Goal: Task Accomplishment & Management: Complete application form

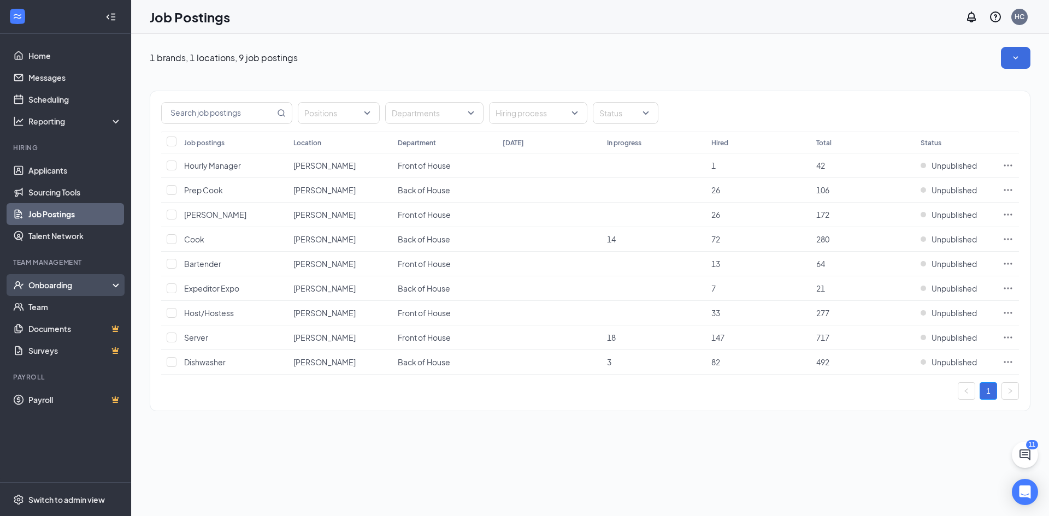
click at [76, 284] on div "Onboarding" at bounding box center [70, 285] width 84 height 11
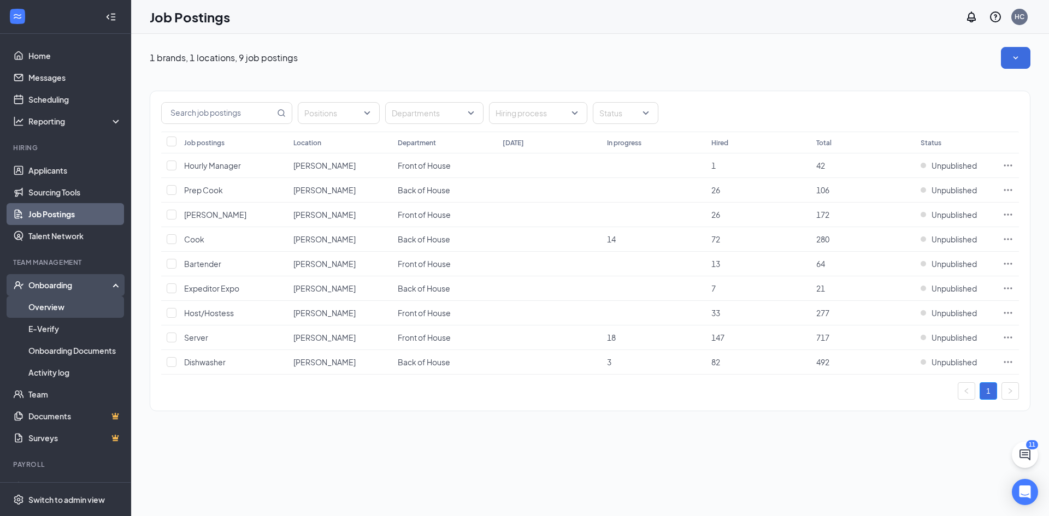
click at [76, 301] on link "Overview" at bounding box center [74, 307] width 93 height 22
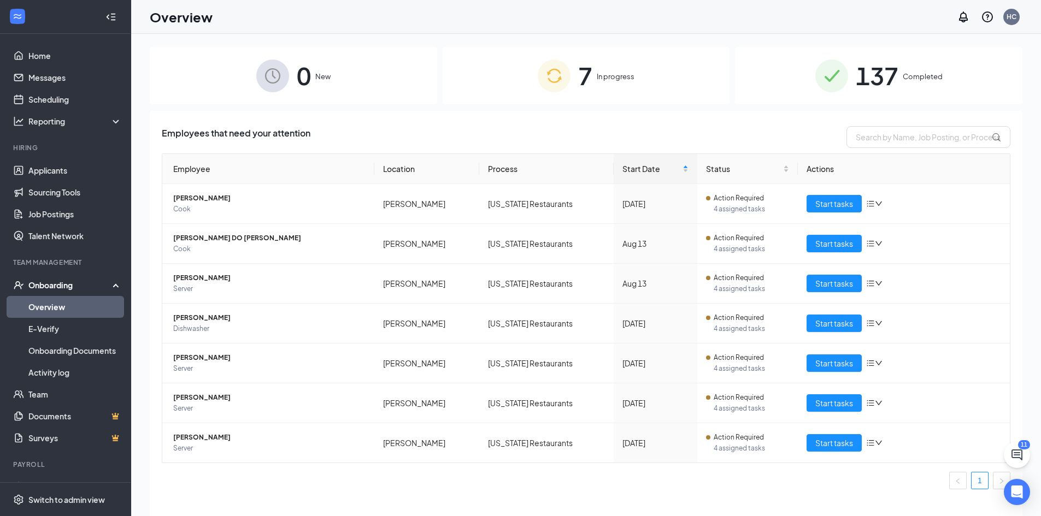
click at [600, 80] on span "In progress" at bounding box center [616, 76] width 38 height 11
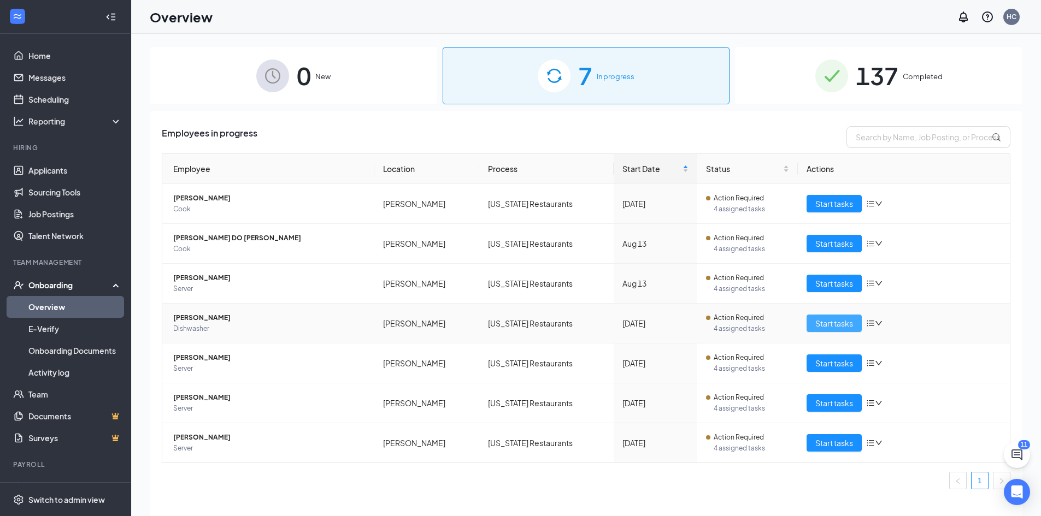
click at [838, 326] on span "Start tasks" at bounding box center [834, 323] width 38 height 12
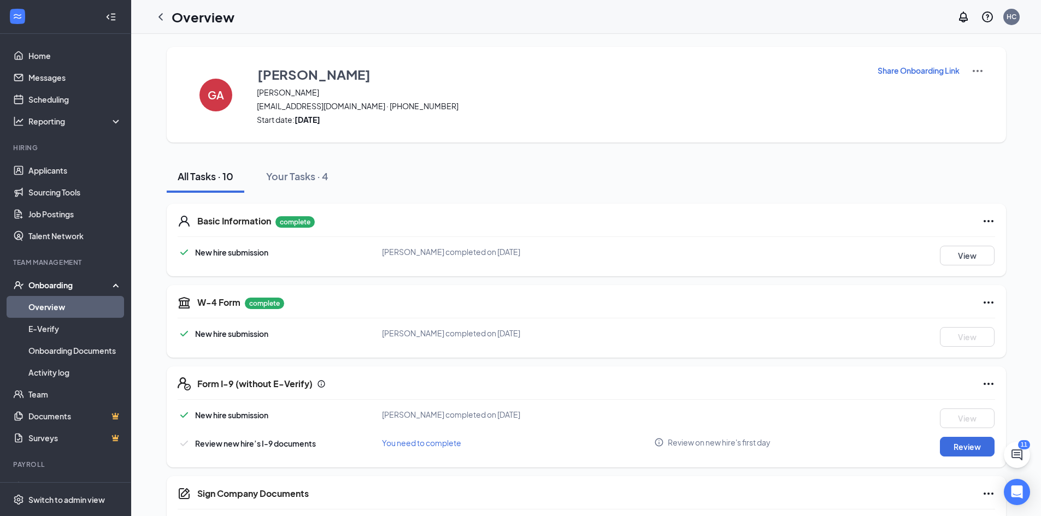
scroll to position [219, 0]
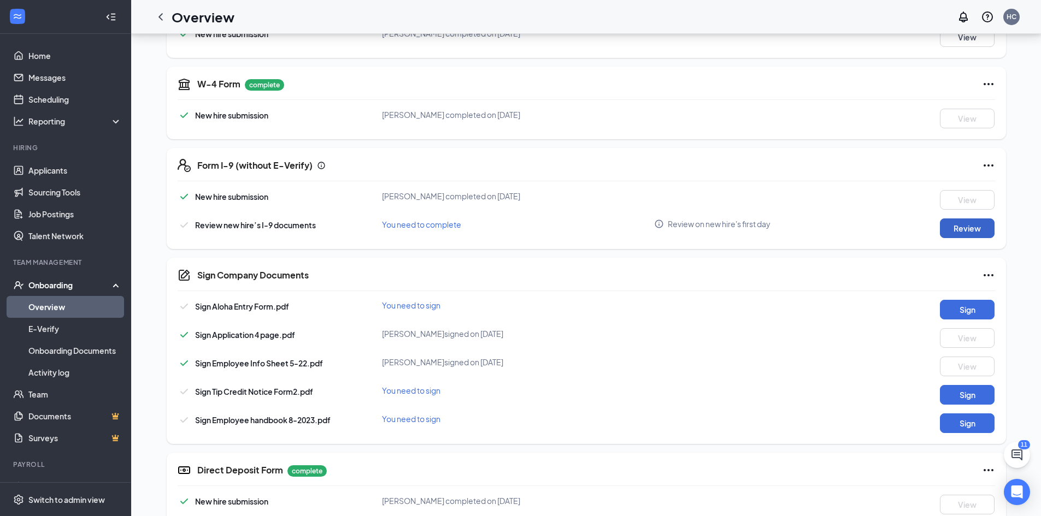
click at [961, 226] on button "Review" at bounding box center [967, 229] width 55 height 20
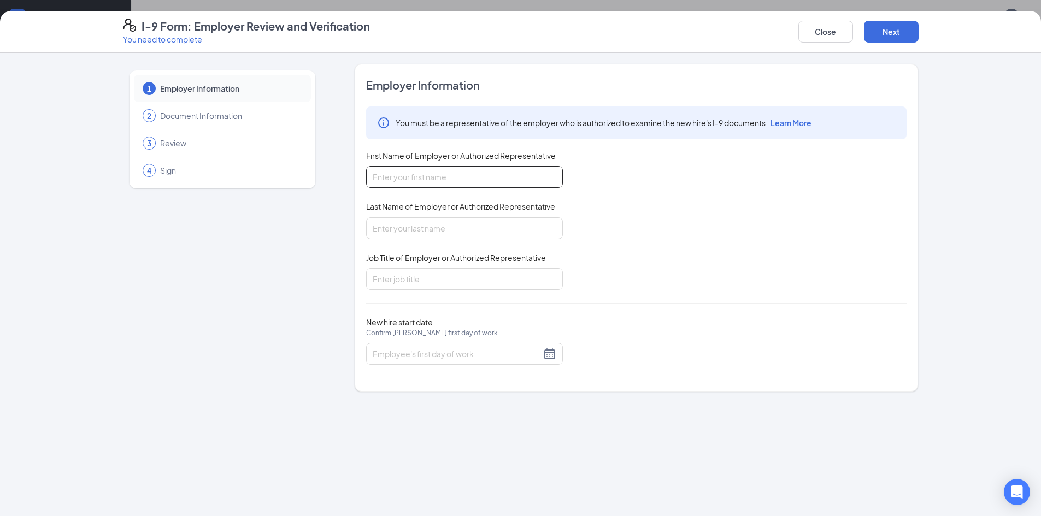
click at [507, 171] on input "First Name of Employer or Authorized Representative" at bounding box center [464, 177] width 197 height 22
type input "[PERSON_NAME]"
click at [481, 225] on input "Last Name of Employer or Authorized Representative" at bounding box center [464, 228] width 197 height 22
type input "[PERSON_NAME]"
click at [430, 271] on input "Job Title of Employer or Authorized Representative" at bounding box center [464, 279] width 197 height 22
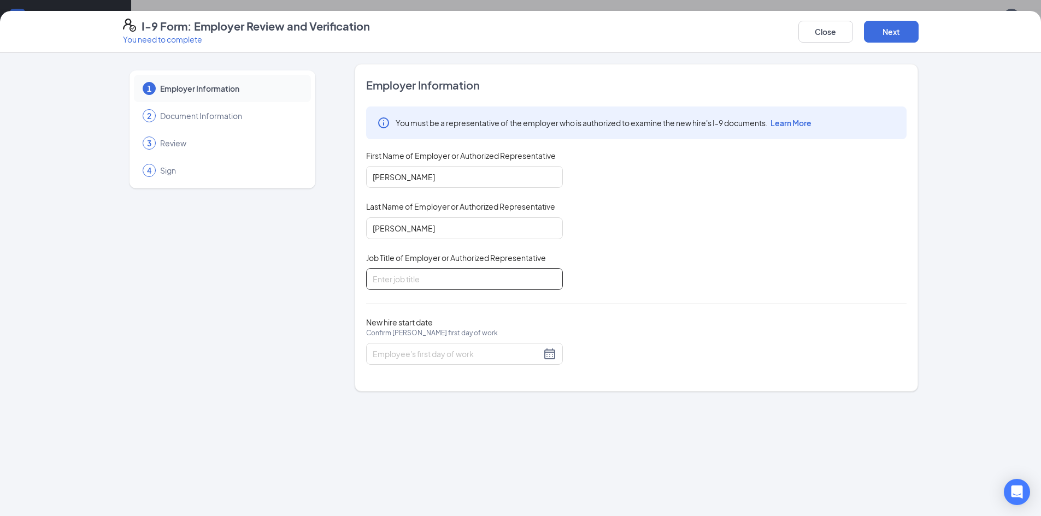
type input "General Manager"
click at [463, 350] on input "New hire start date Confirm [PERSON_NAME] first day of work" at bounding box center [457, 354] width 168 height 12
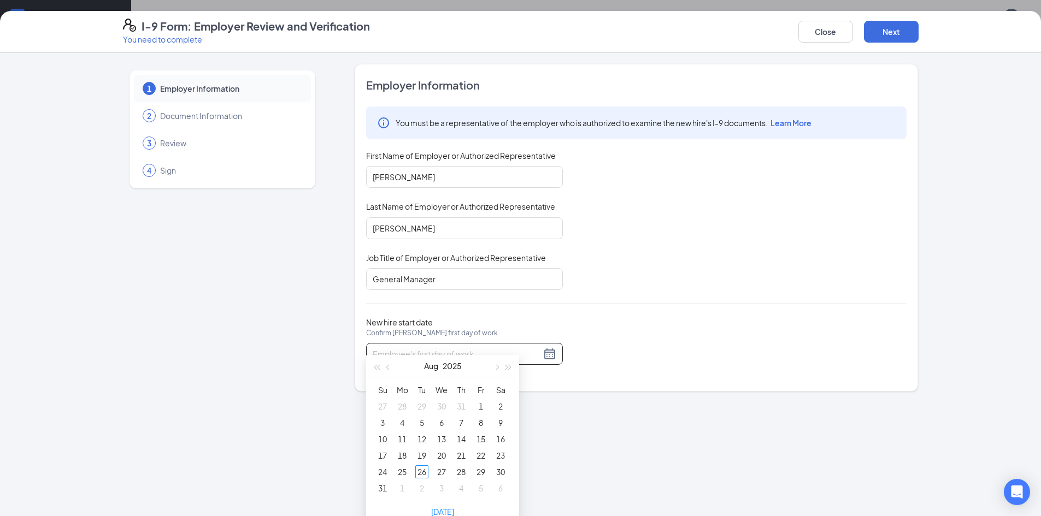
scroll to position [241, 0]
type input "[DATE]"
click at [428, 466] on div "26" at bounding box center [421, 461] width 13 height 13
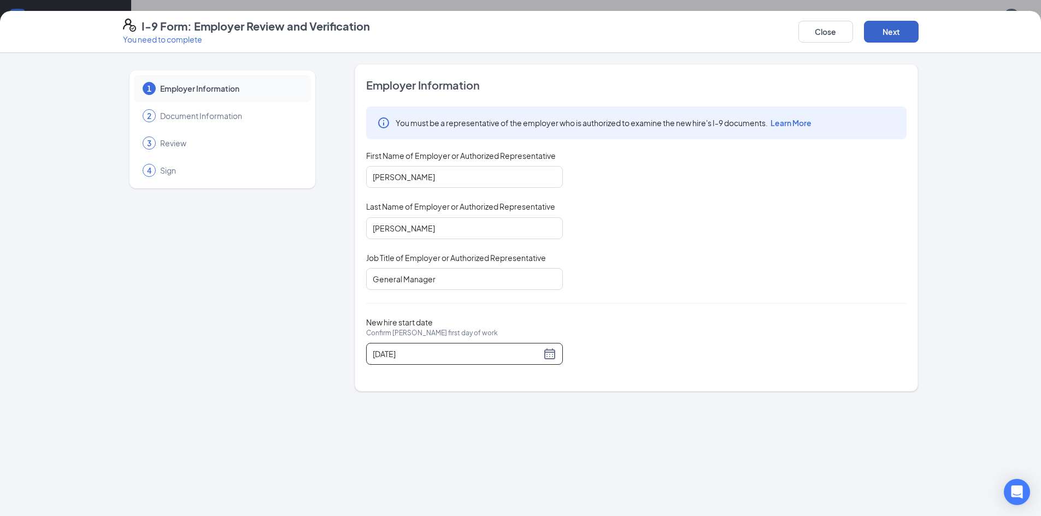
click at [906, 26] on button "Next" at bounding box center [891, 32] width 55 height 22
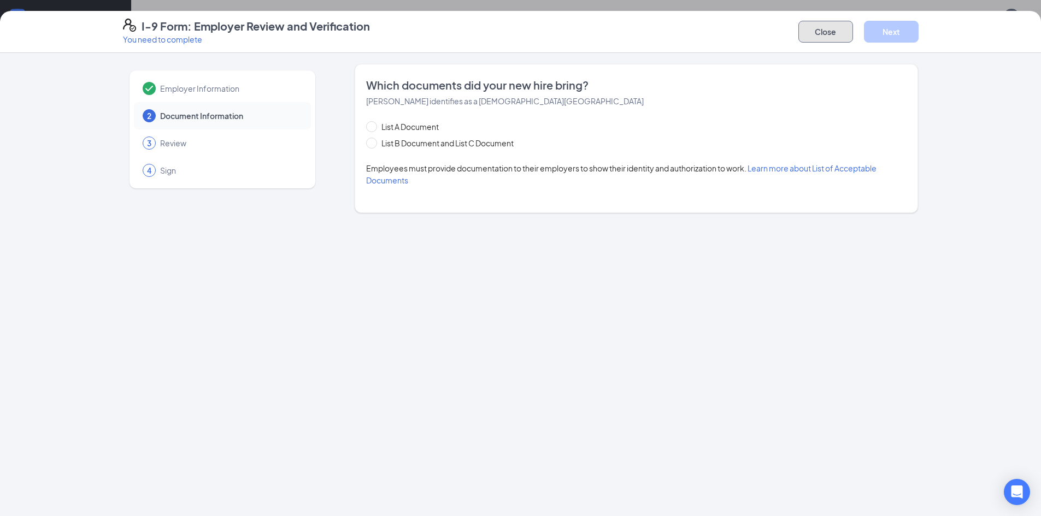
click at [840, 27] on button "Close" at bounding box center [825, 32] width 55 height 22
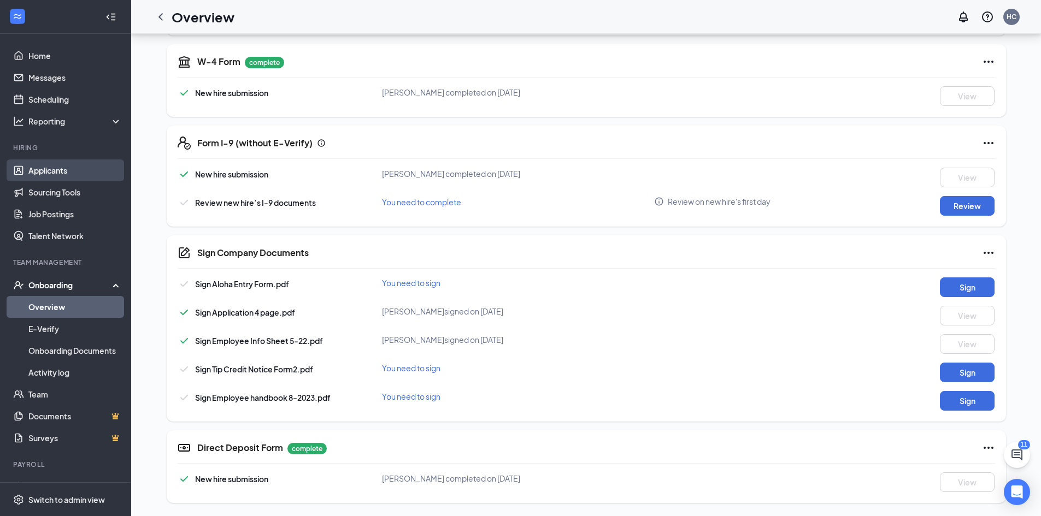
click at [67, 170] on link "Applicants" at bounding box center [74, 171] width 93 height 22
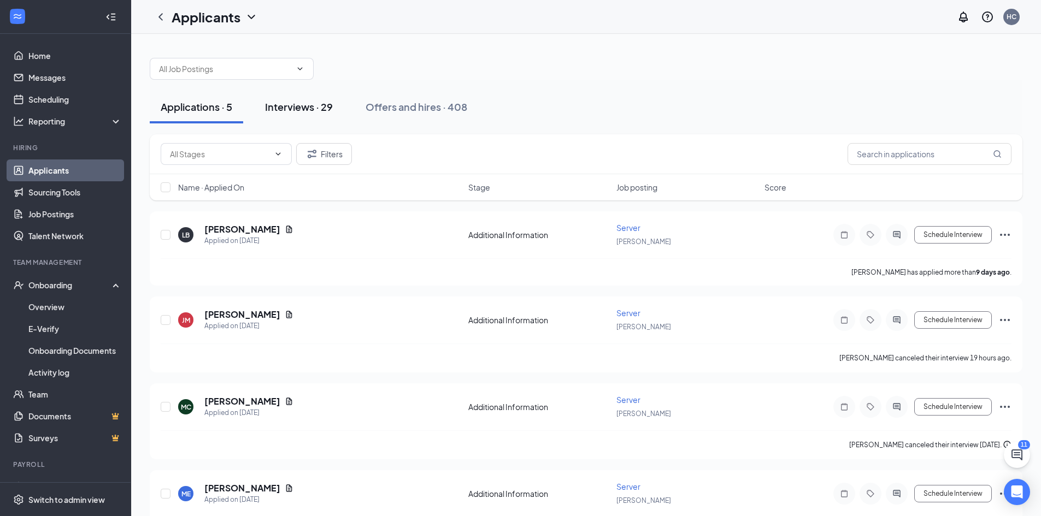
drag, startPoint x: 317, startPoint y: 108, endPoint x: 325, endPoint y: 105, distance: 8.3
click at [317, 107] on div "Interviews · 29" at bounding box center [299, 107] width 68 height 14
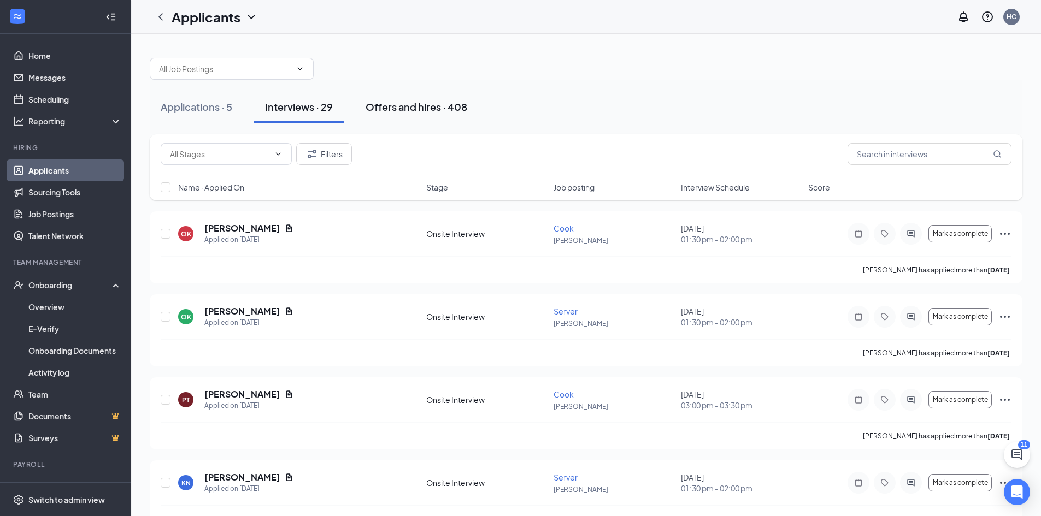
click at [404, 104] on div "Offers and hires · 408" at bounding box center [417, 107] width 102 height 14
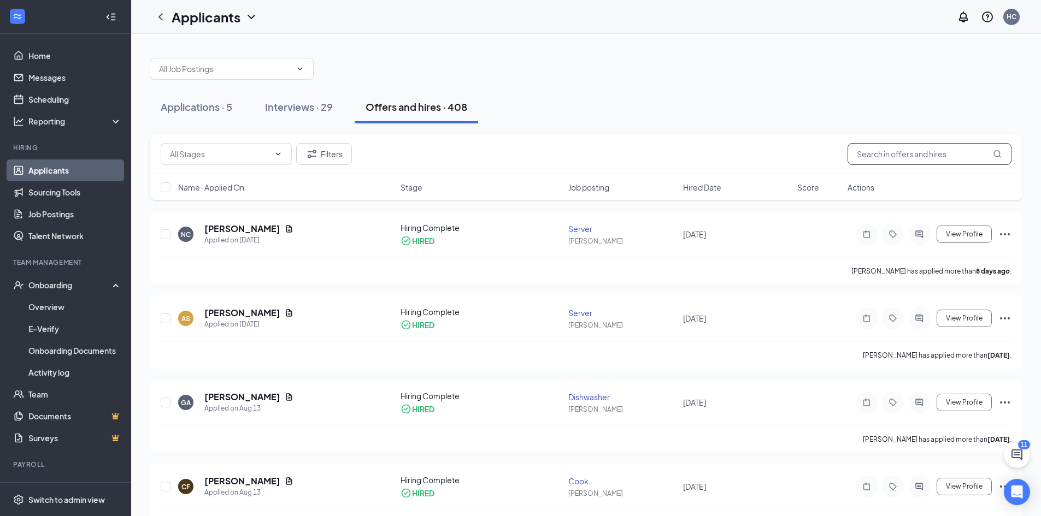
click at [908, 155] on input "text" at bounding box center [930, 154] width 164 height 22
type input "zac"
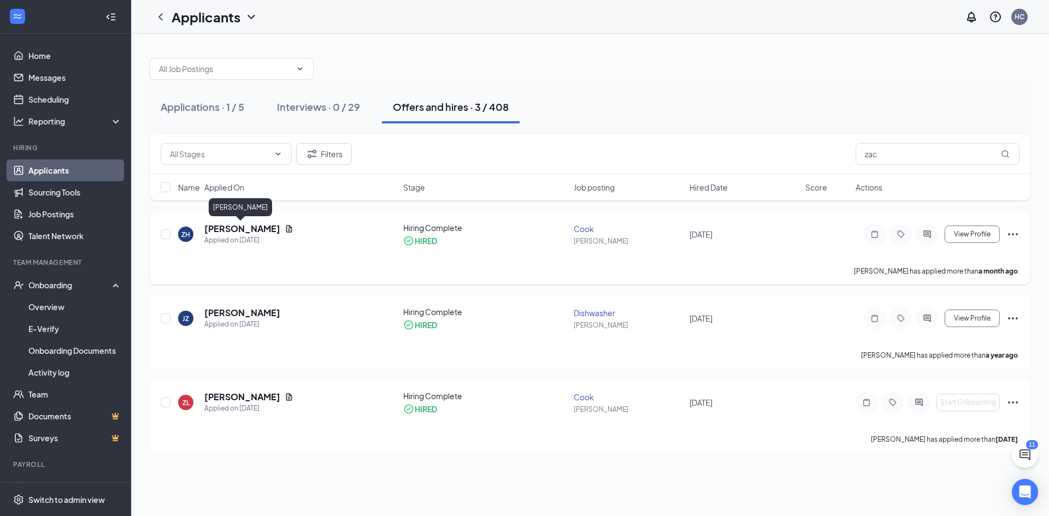
click at [265, 230] on h5 "[PERSON_NAME]" at bounding box center [242, 229] width 76 height 12
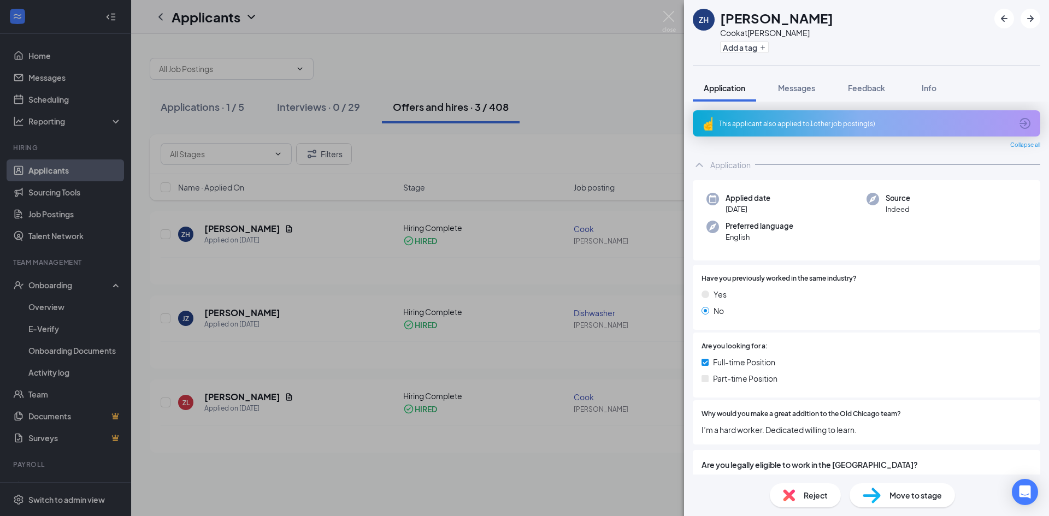
click at [757, 21] on h1 "[PERSON_NAME]" at bounding box center [776, 18] width 113 height 19
click at [923, 90] on div "Info" at bounding box center [929, 88] width 22 height 11
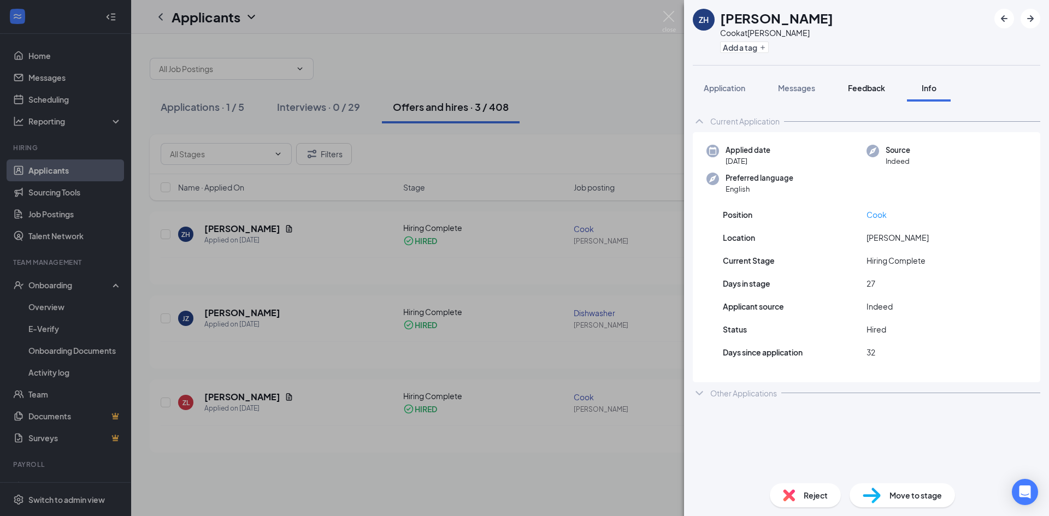
click at [871, 86] on span "Feedback" at bounding box center [866, 88] width 37 height 10
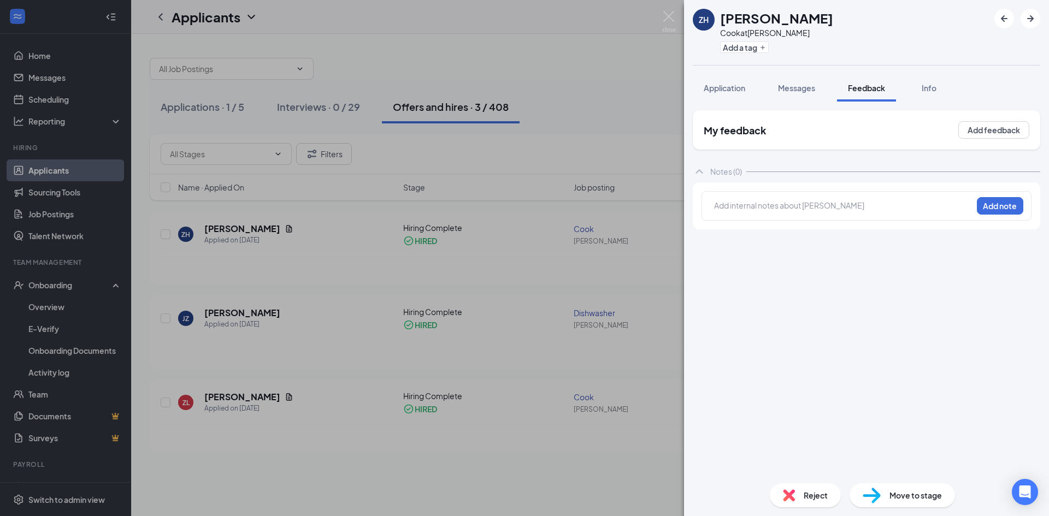
click at [725, 89] on span "Application" at bounding box center [725, 88] width 42 height 10
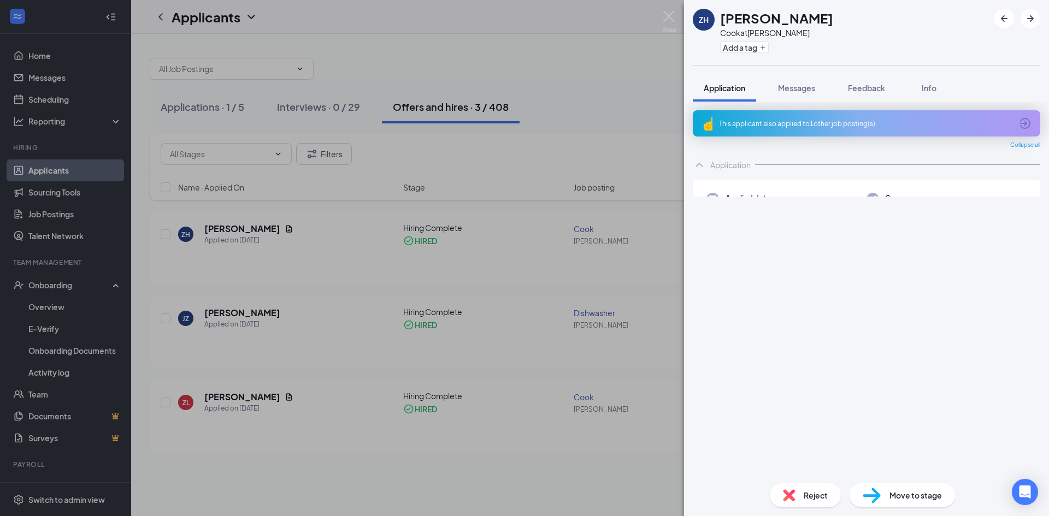
click at [753, 21] on h1 "[PERSON_NAME]" at bounding box center [776, 18] width 113 height 19
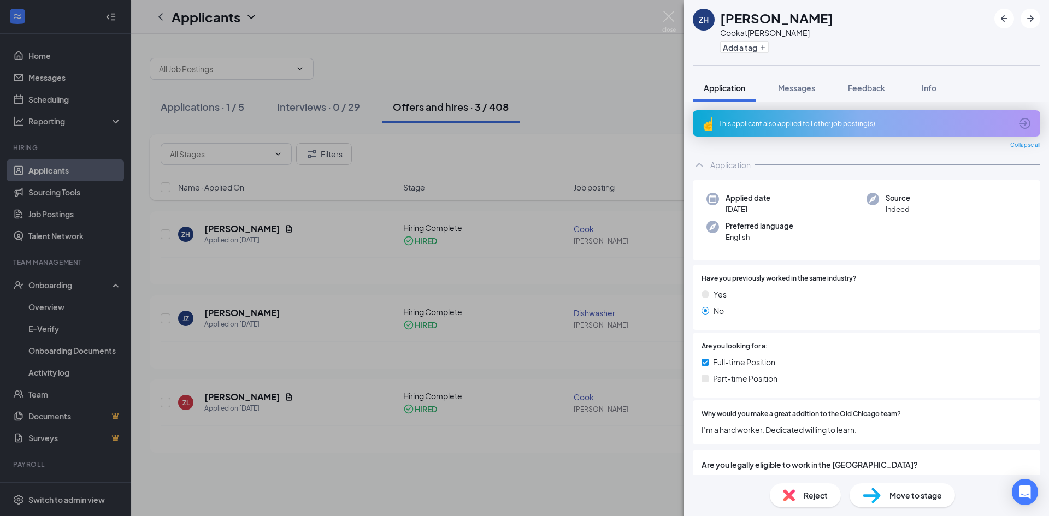
click at [747, 21] on h1 "[PERSON_NAME]" at bounding box center [776, 18] width 113 height 19
click at [653, 104] on div "ZH [PERSON_NAME] at [PERSON_NAME] Add a tag Application Messages Feedback Info …" at bounding box center [524, 258] width 1049 height 516
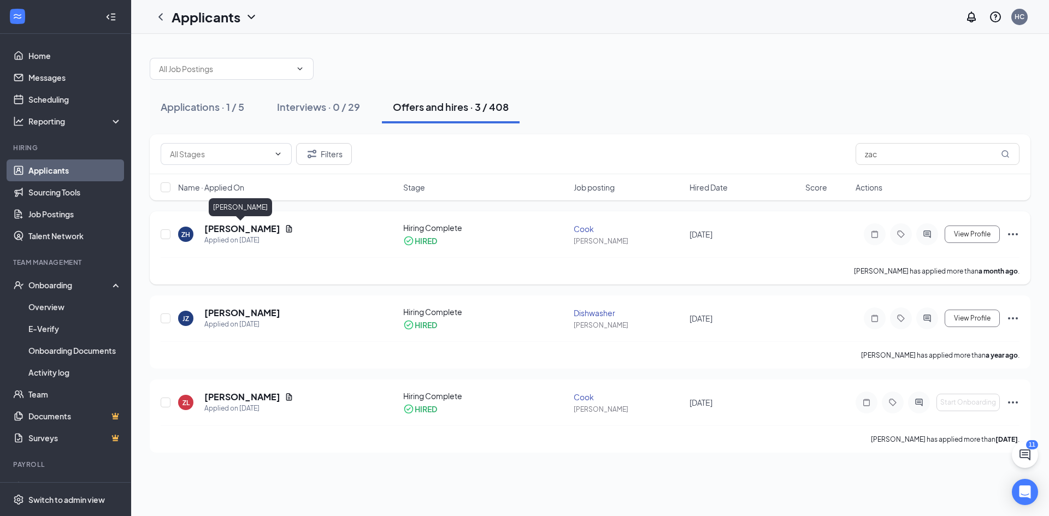
click at [260, 228] on h5 "[PERSON_NAME]" at bounding box center [242, 229] width 76 height 12
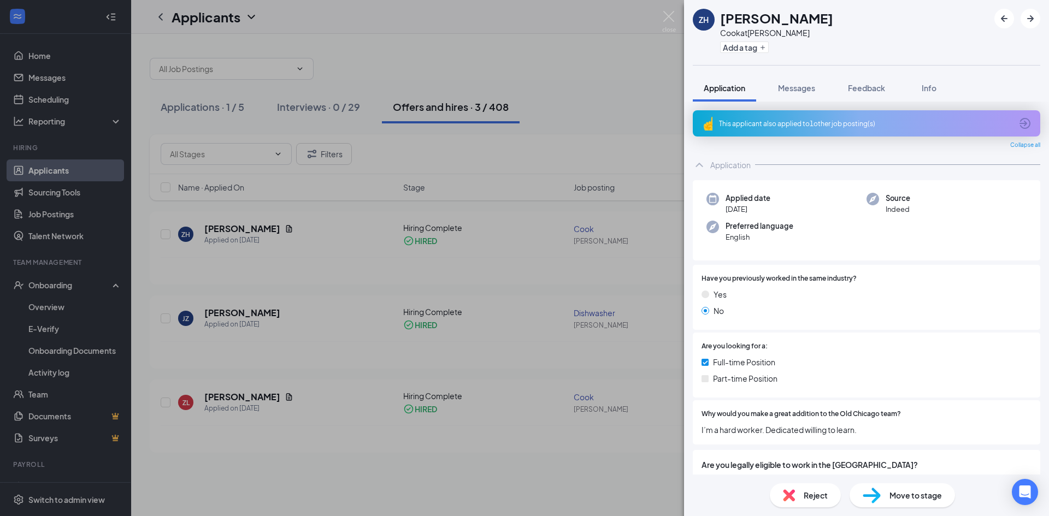
click at [554, 134] on div "ZH [PERSON_NAME] at [PERSON_NAME] Add a tag Application Messages Feedback Info …" at bounding box center [524, 258] width 1049 height 516
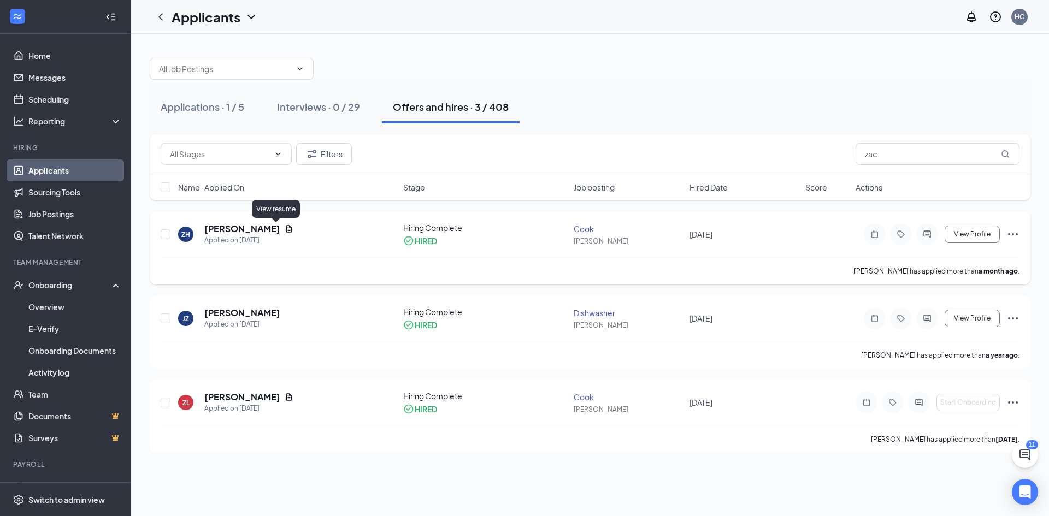
click at [285, 232] on icon "Document" at bounding box center [289, 229] width 9 height 9
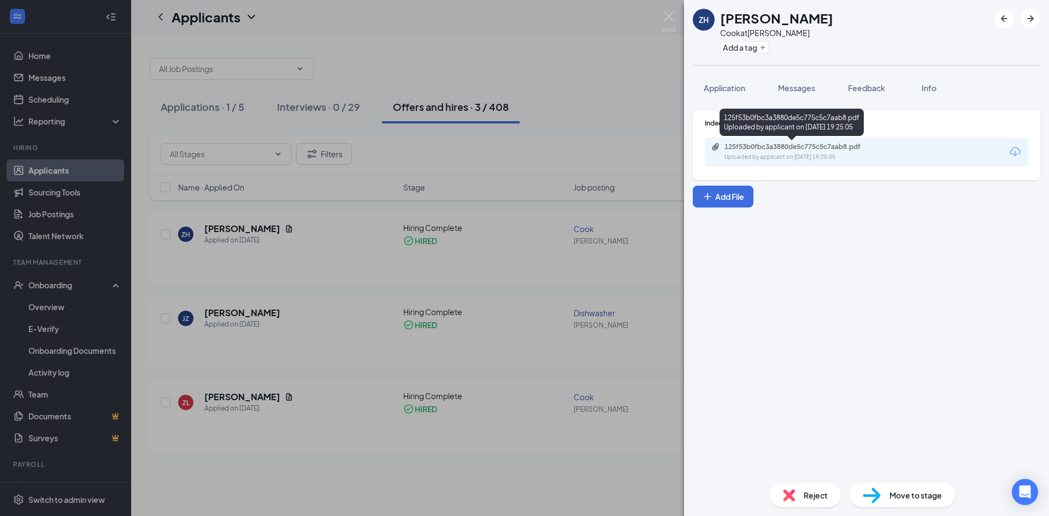
click at [780, 155] on div "Uploaded by applicant on [DATE] 19:25:05" at bounding box center [807, 157] width 164 height 9
drag, startPoint x: 343, startPoint y: 315, endPoint x: 360, endPoint y: 302, distance: 21.4
click at [345, 315] on div "ZH [PERSON_NAME] at [PERSON_NAME] Add a tag Application Messages Feedback Info …" at bounding box center [524, 258] width 1049 height 516
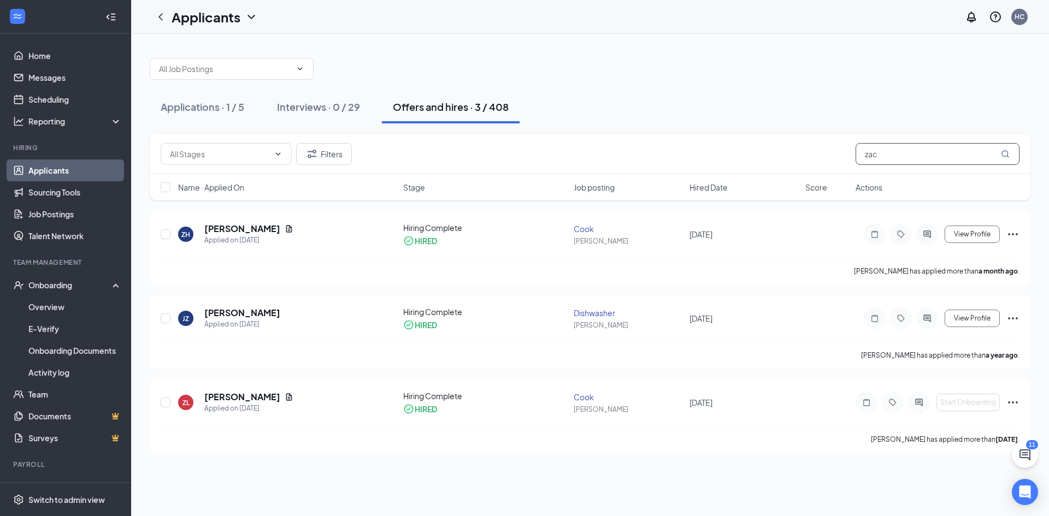
drag, startPoint x: 914, startPoint y: 155, endPoint x: 732, endPoint y: 166, distance: 182.3
click at [732, 166] on div "Filters zac" at bounding box center [590, 154] width 881 height 40
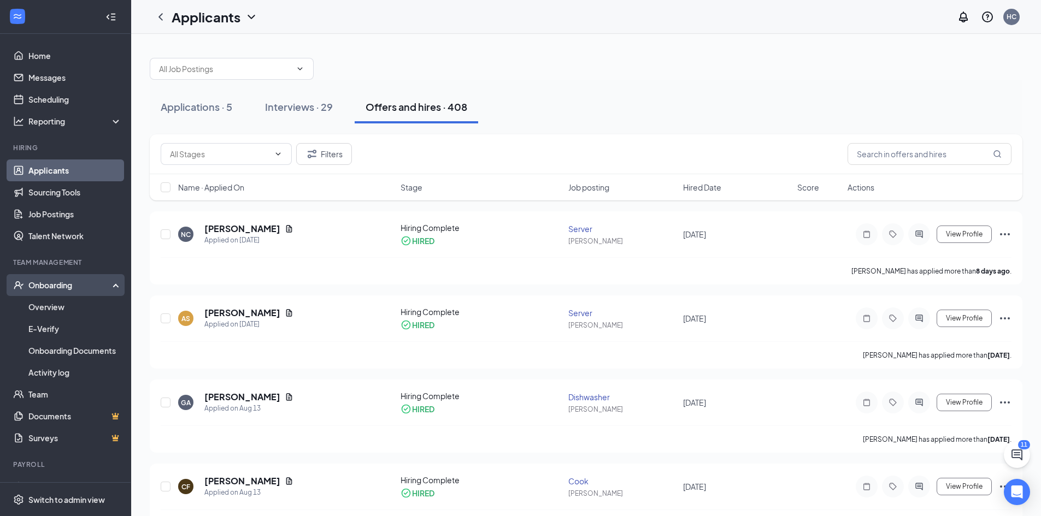
click at [38, 285] on div "Onboarding" at bounding box center [70, 285] width 84 height 11
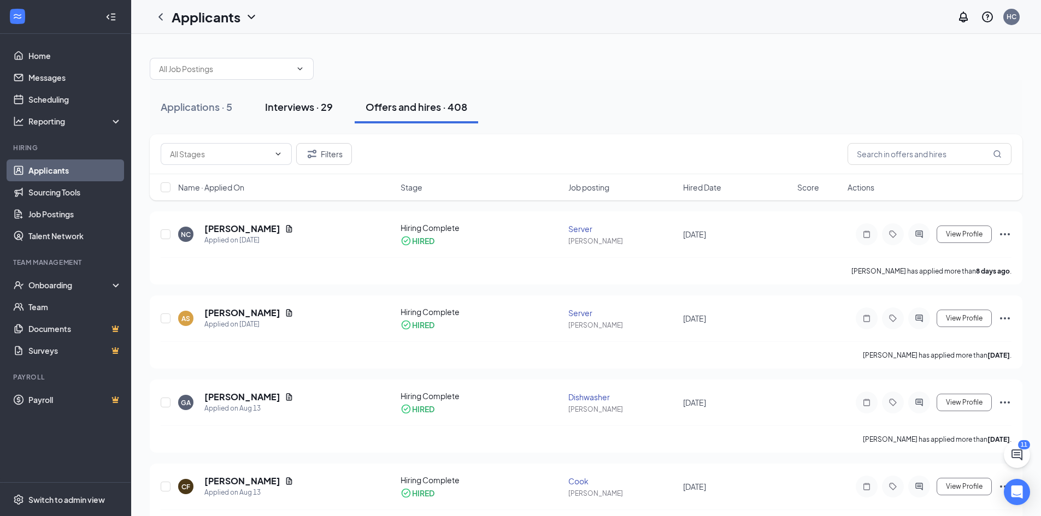
click at [313, 108] on div "Interviews · 29" at bounding box center [299, 107] width 68 height 14
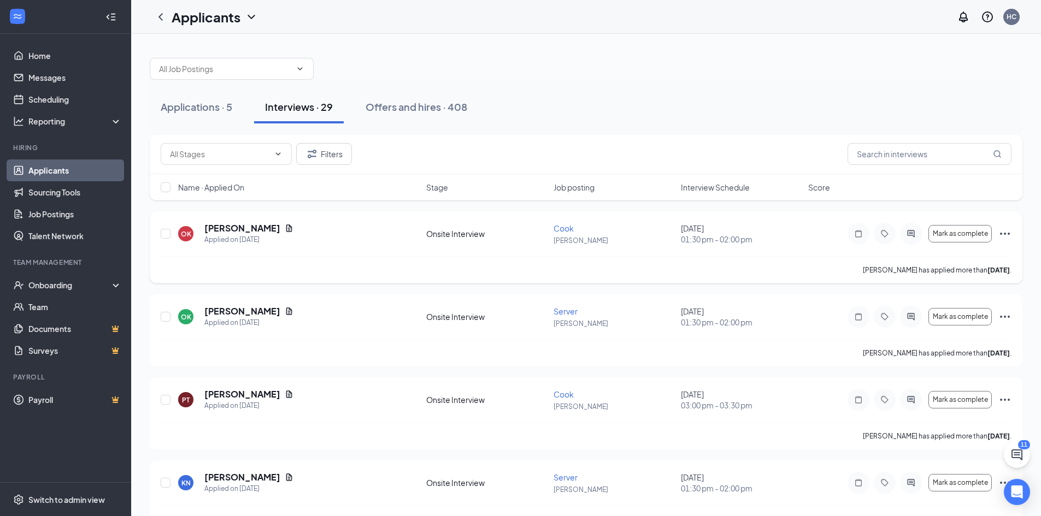
click at [1002, 233] on icon "Ellipses" at bounding box center [1004, 233] width 13 height 13
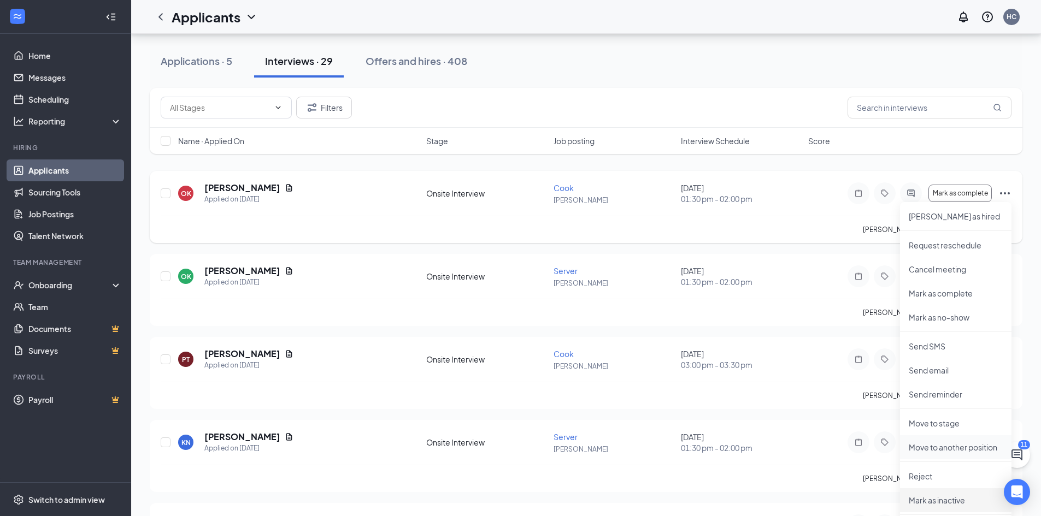
scroll to position [109, 0]
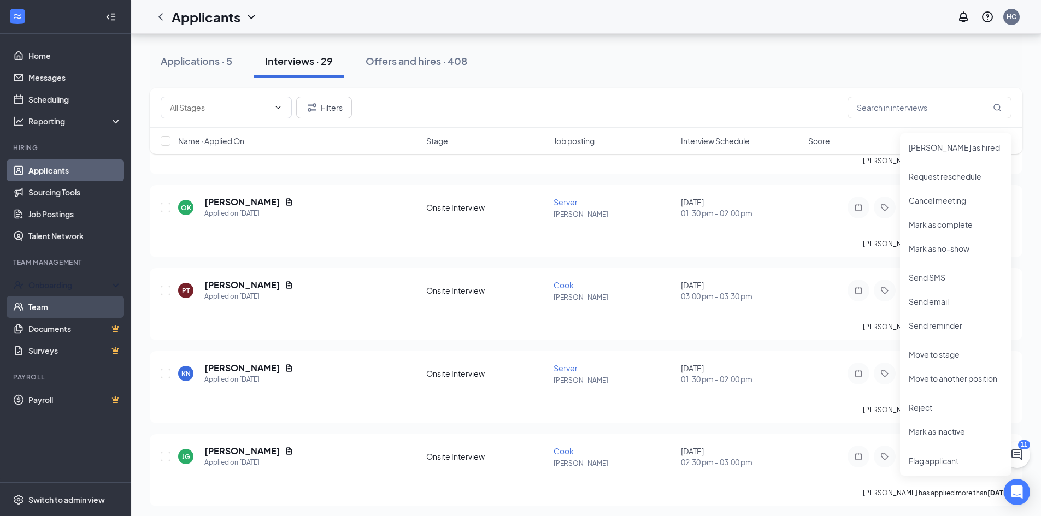
click at [80, 298] on link "Team" at bounding box center [74, 307] width 93 height 22
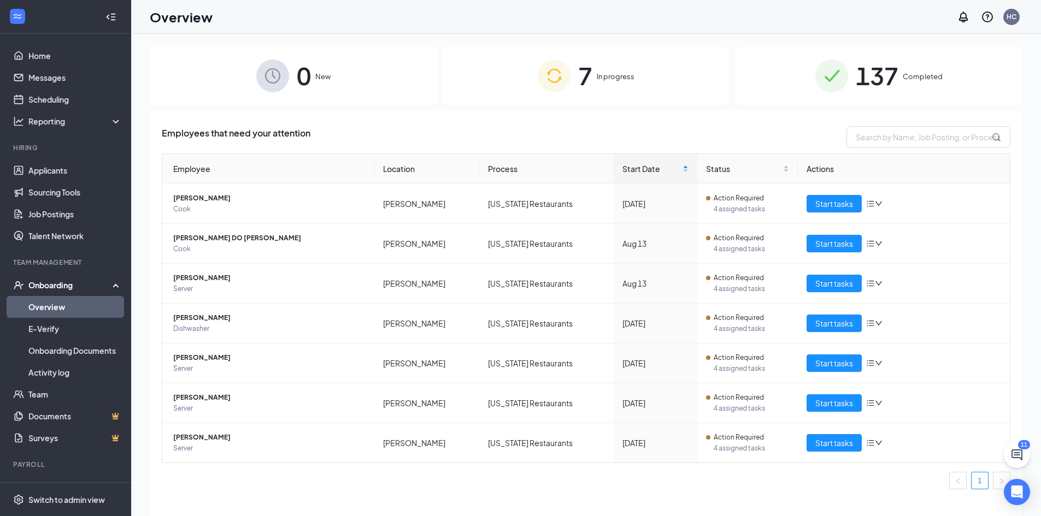
click at [308, 78] on span "0" at bounding box center [304, 76] width 14 height 38
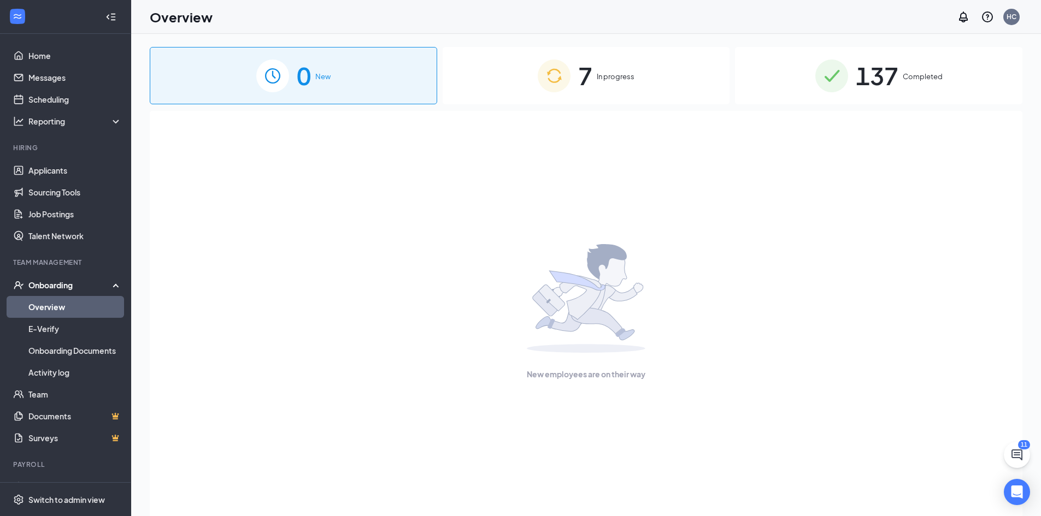
click at [592, 68] on span "7" at bounding box center [585, 76] width 14 height 38
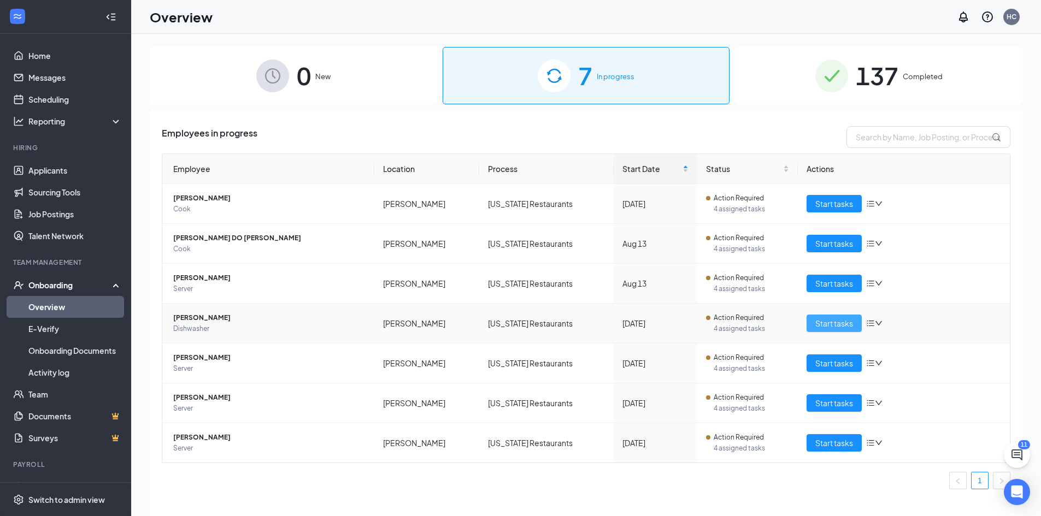
click at [839, 326] on span "Start tasks" at bounding box center [834, 323] width 38 height 12
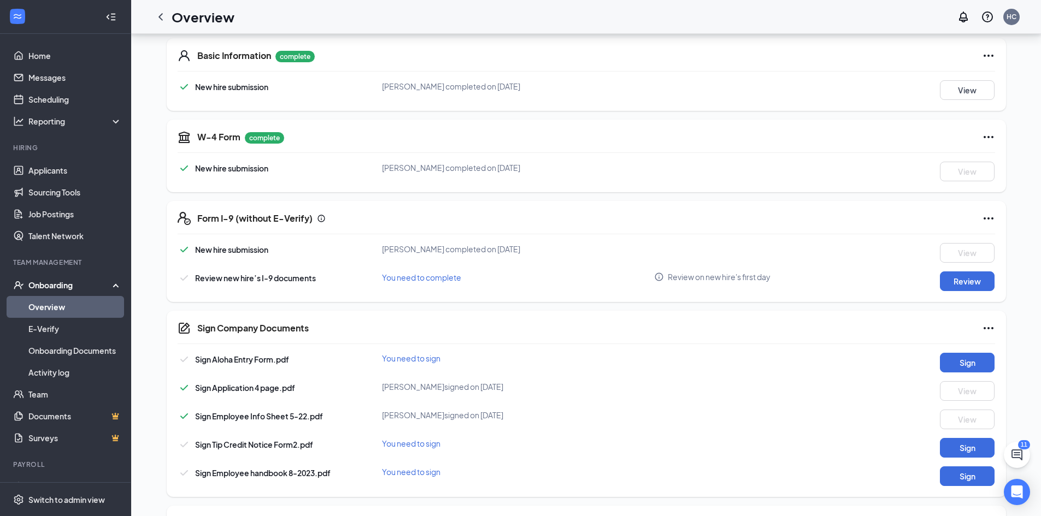
scroll to position [77, 0]
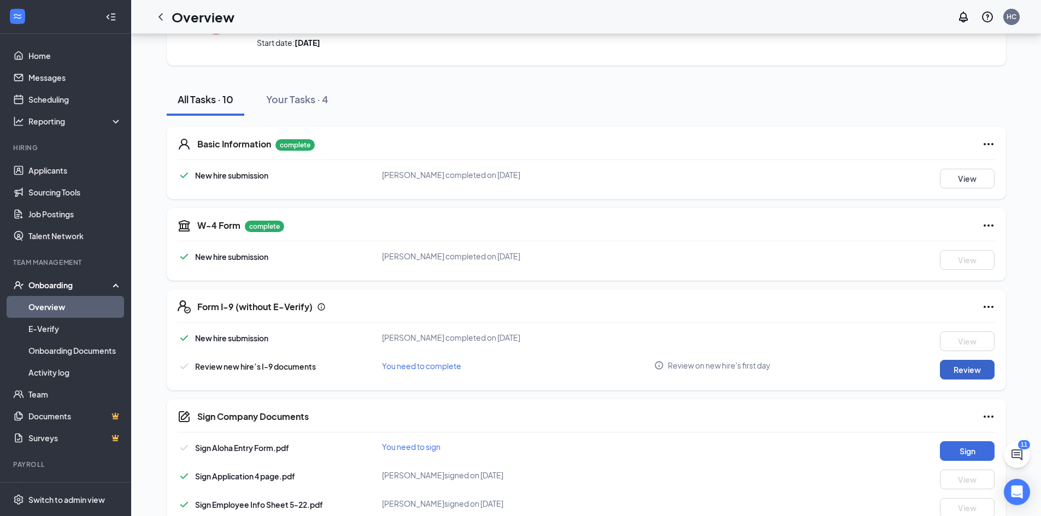
click at [965, 372] on button "Review" at bounding box center [967, 370] width 55 height 20
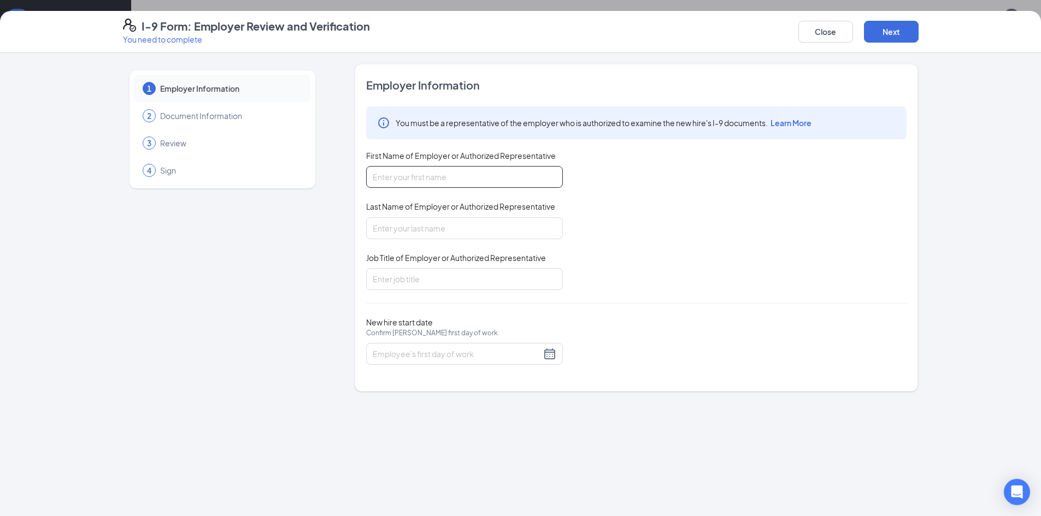
click at [429, 177] on input "First Name of Employer or Authorized Representative" at bounding box center [464, 177] width 197 height 22
type input "[PERSON_NAME]"
click at [432, 224] on input "Last Name of Employer or Authorized Representative" at bounding box center [464, 228] width 197 height 22
type input "[PERSON_NAME]"
click at [428, 278] on input "Job Title of Employer or Authorized Representative" at bounding box center [464, 279] width 197 height 22
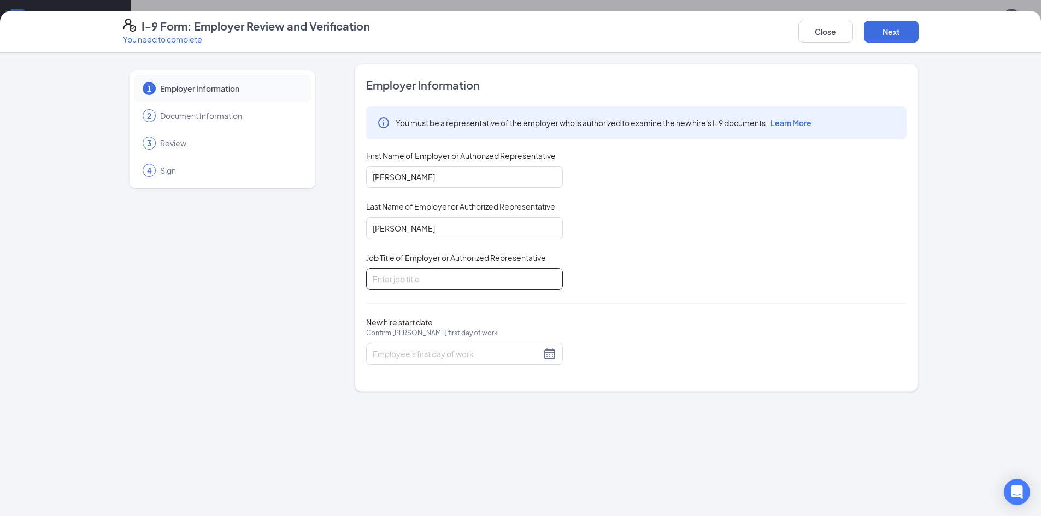
type input "General Manager"
click at [426, 356] on input "New hire start date Confirm [PERSON_NAME] first day of work" at bounding box center [457, 354] width 168 height 12
type input "[DATE]"
click at [424, 482] on div "26" at bounding box center [421, 484] width 13 height 13
click at [899, 46] on div "I-9 Form: Employer Review and Verification You need to complete Close Next" at bounding box center [520, 32] width 1041 height 42
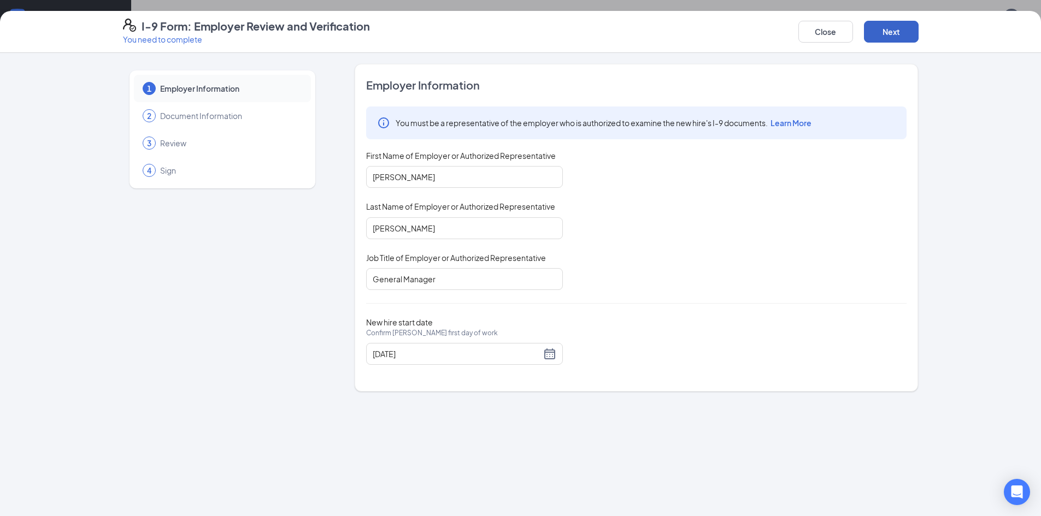
click at [898, 33] on button "Next" at bounding box center [891, 32] width 55 height 22
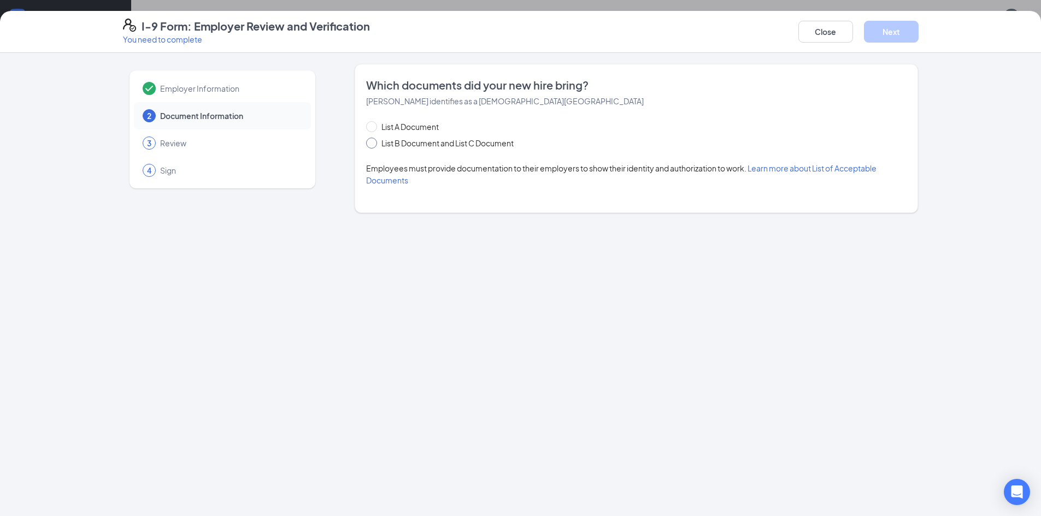
drag, startPoint x: 375, startPoint y: 142, endPoint x: 379, endPoint y: 137, distance: 6.2
click at [375, 141] on span at bounding box center [371, 143] width 11 height 11
click at [374, 141] on input "List B Document and List C Document" at bounding box center [370, 142] width 8 height 8
radio input "true"
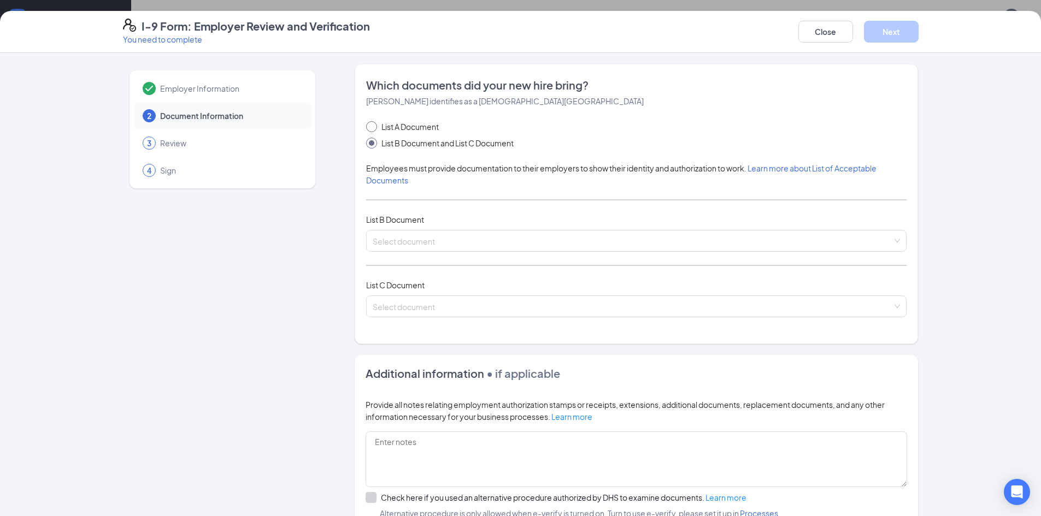
click at [368, 131] on span at bounding box center [371, 126] width 11 height 11
click at [368, 129] on input "List A Document" at bounding box center [370, 125] width 8 height 8
radio input "true"
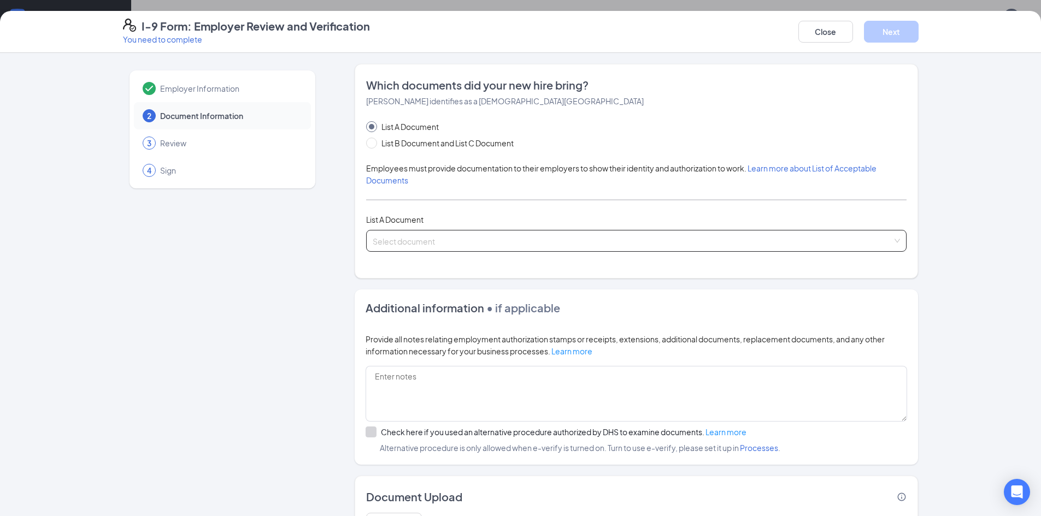
click at [483, 237] on input "search" at bounding box center [633, 239] width 520 height 16
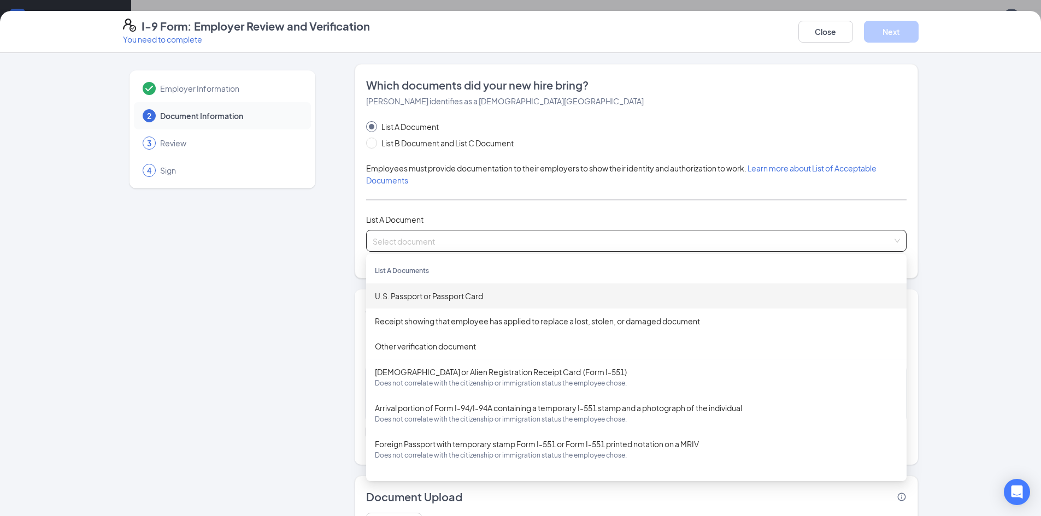
click at [467, 206] on div "List A Document List B Document and List C Document Employees must provide docu…" at bounding box center [636, 186] width 540 height 131
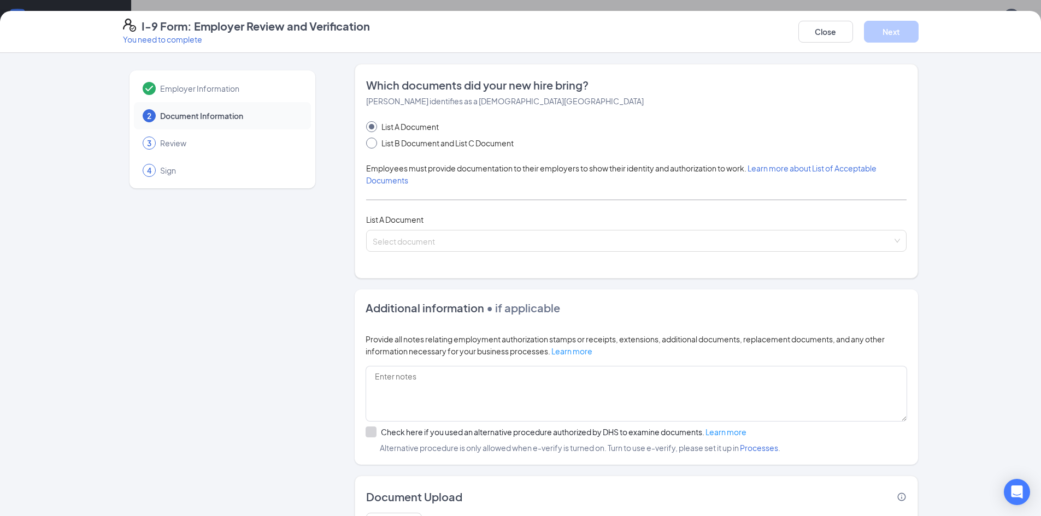
click at [366, 144] on input "List B Document and List C Document" at bounding box center [370, 142] width 8 height 8
radio input "true"
radio input "false"
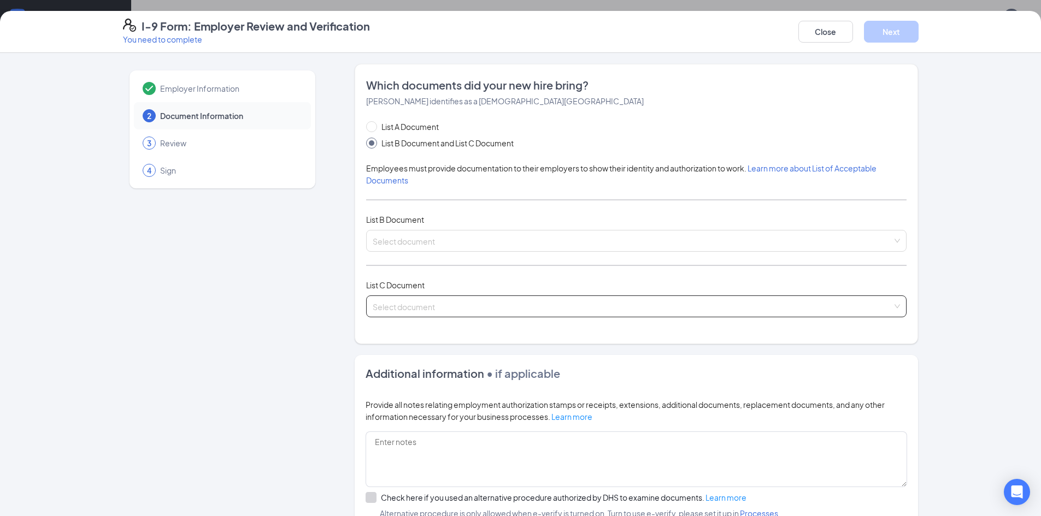
click at [473, 304] on input "search" at bounding box center [633, 304] width 520 height 16
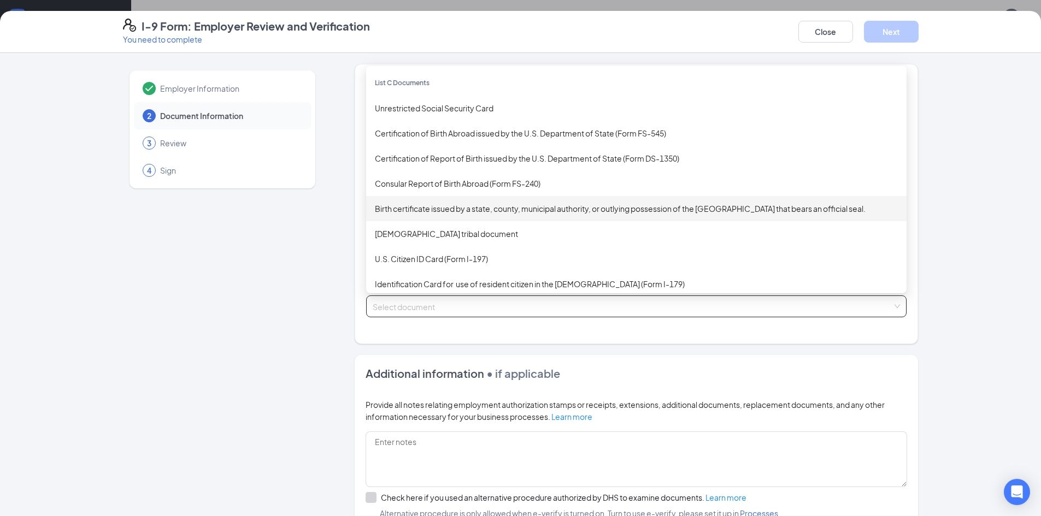
click at [486, 210] on div "Birth certificate issued by a state, county, municipal authority, or outlying p…" at bounding box center [636, 209] width 523 height 12
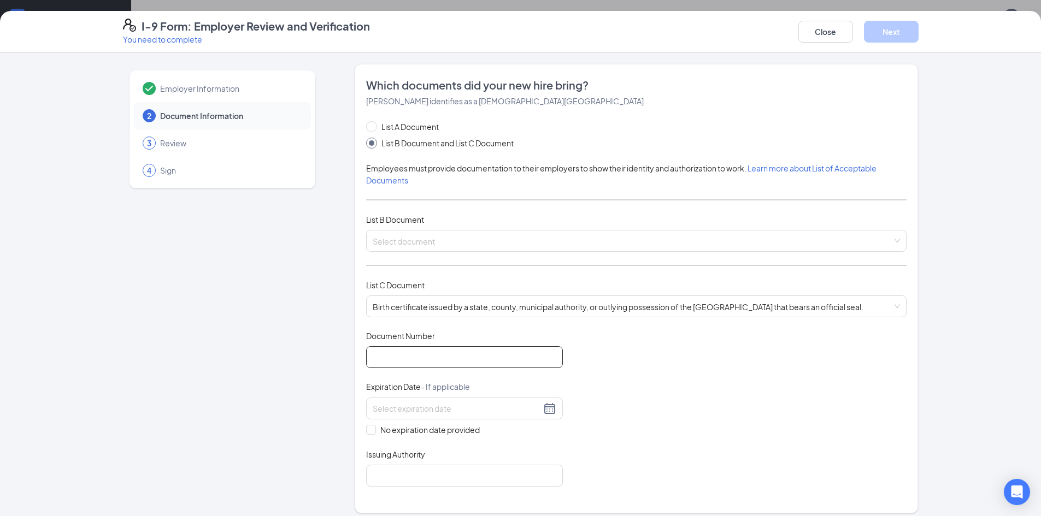
click at [451, 359] on input "Document Number" at bounding box center [464, 357] width 197 height 22
click at [388, 240] on input "search" at bounding box center [633, 239] width 520 height 16
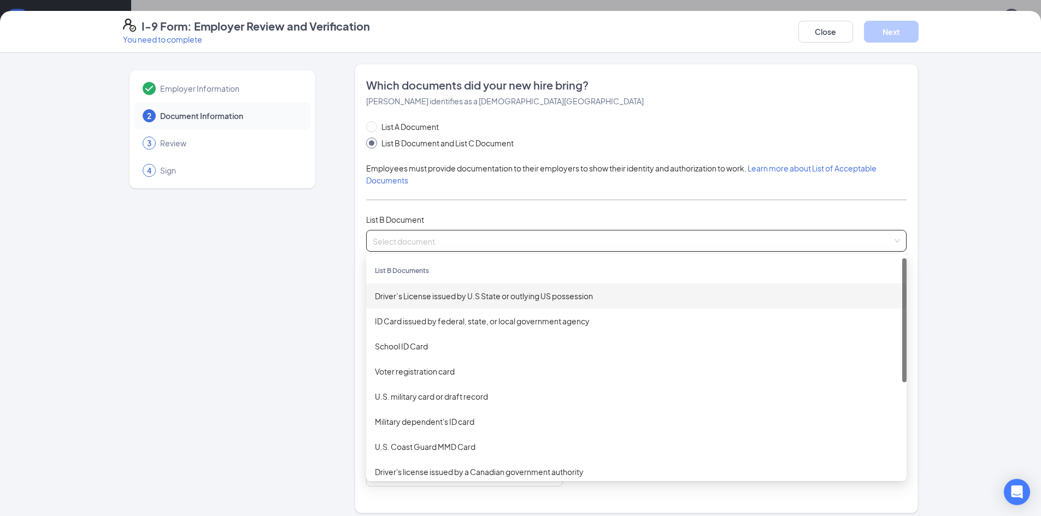
click at [447, 293] on div "Driver’s License issued by U.S State or outlying US possession" at bounding box center [636, 296] width 523 height 12
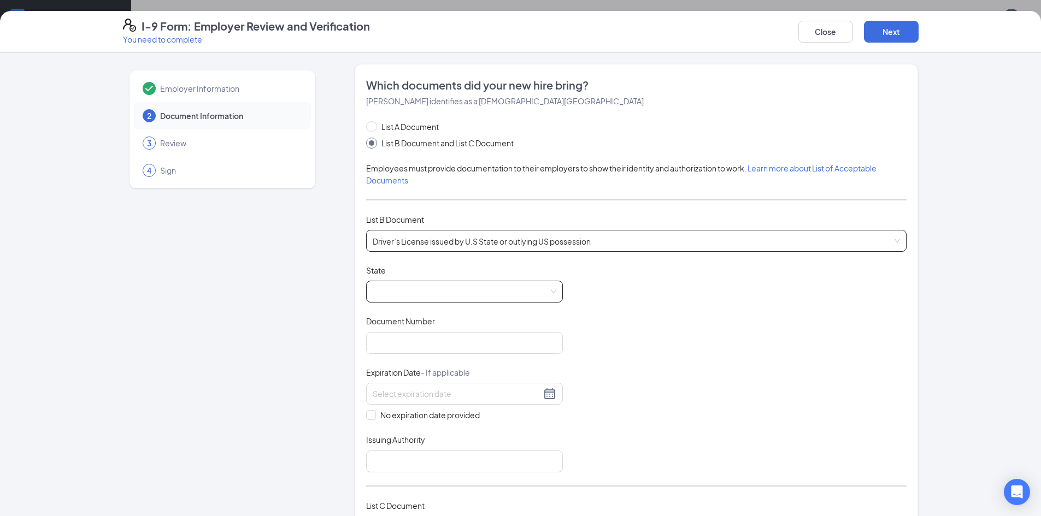
click at [404, 293] on span at bounding box center [465, 291] width 184 height 21
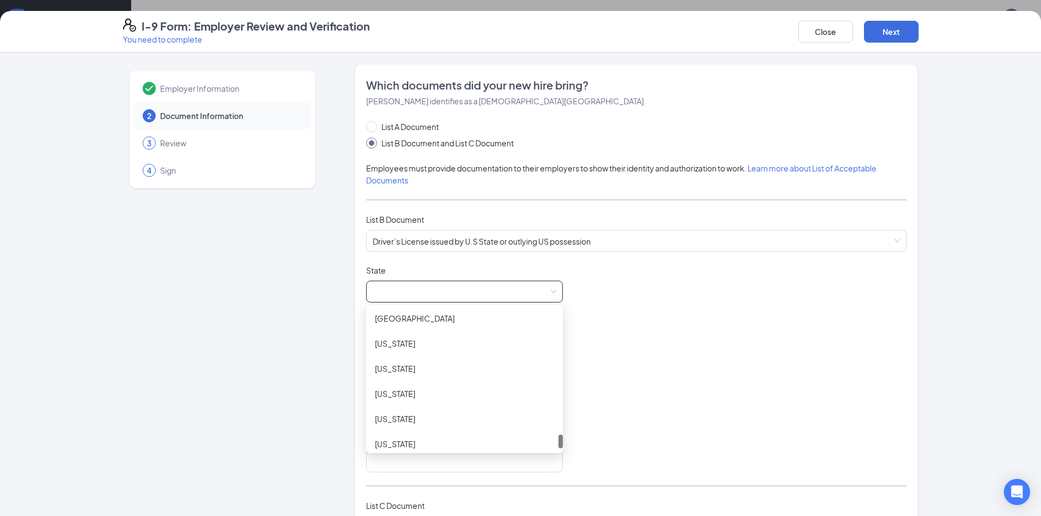
scroll to position [1268, 0]
click at [425, 437] on div "Wyoming" at bounding box center [464, 437] width 179 height 12
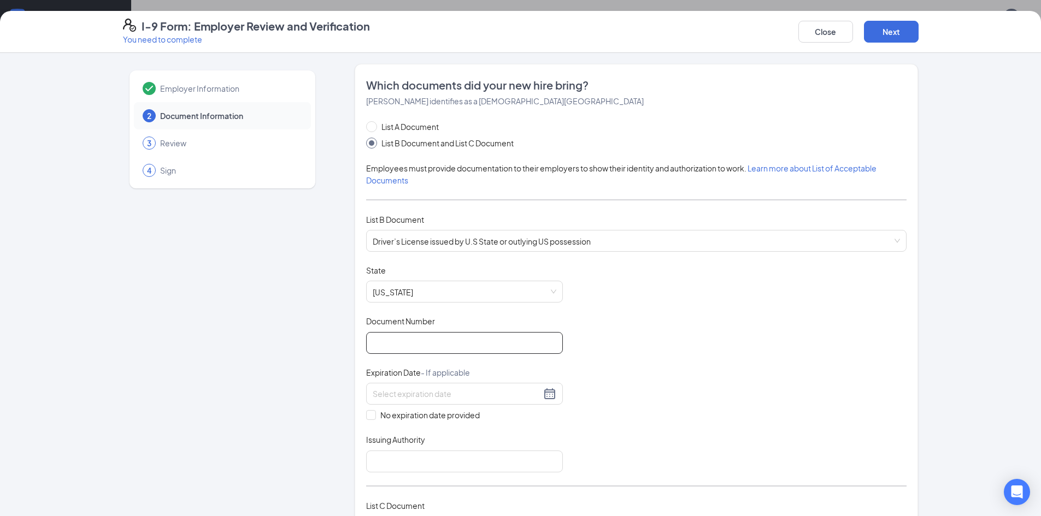
click at [402, 346] on input "Document Number" at bounding box center [464, 343] width 197 height 22
click at [462, 344] on input "Document Number" at bounding box center [464, 343] width 197 height 22
type input "112039946"
click at [444, 391] on input at bounding box center [457, 394] width 168 height 12
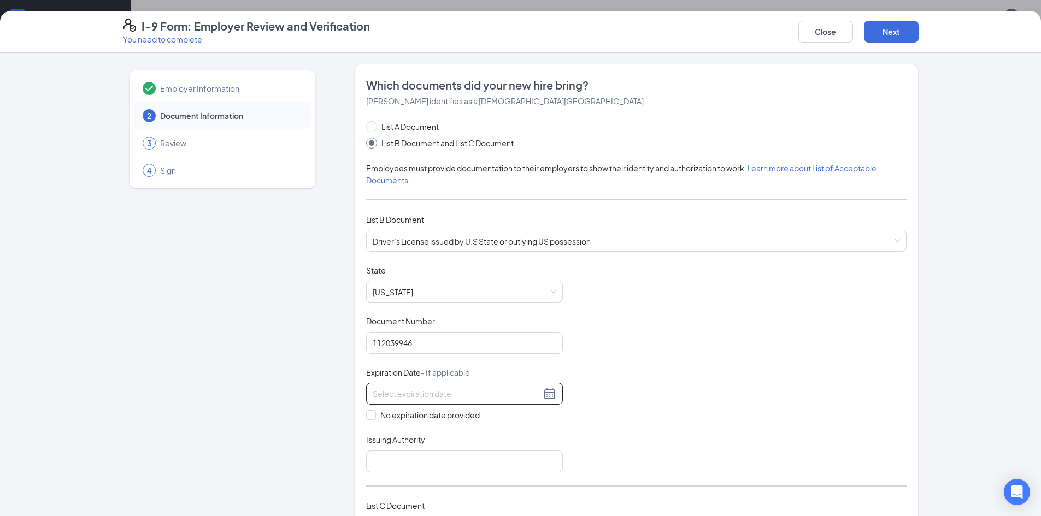
click at [511, 392] on input at bounding box center [457, 394] width 168 height 12
click at [550, 397] on div at bounding box center [465, 393] width 184 height 13
click at [502, 419] on span "button" at bounding box center [504, 419] width 5 height 5
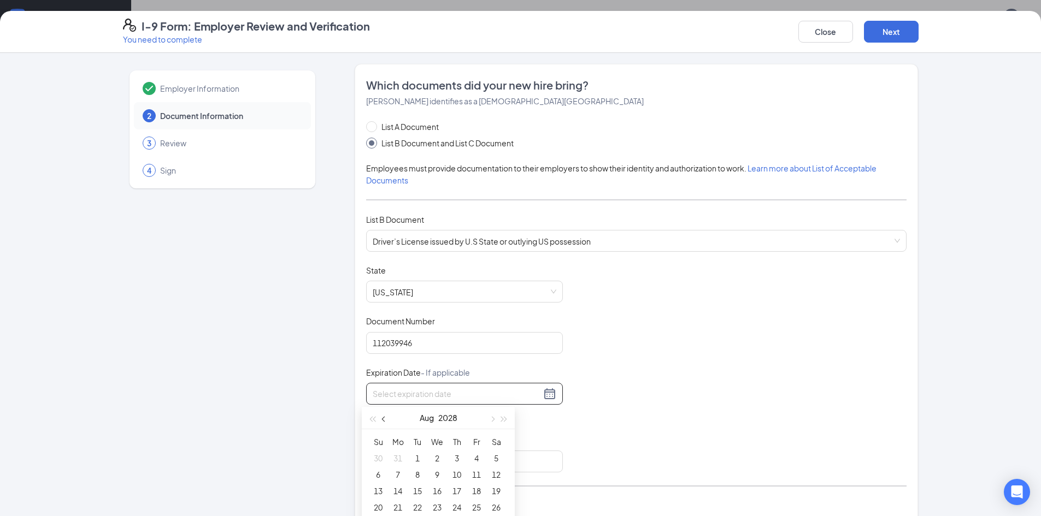
click at [386, 422] on button "button" at bounding box center [384, 418] width 12 height 22
click at [384, 421] on span "button" at bounding box center [384, 419] width 5 height 5
type input "05/18/2028"
click at [456, 490] on div "18" at bounding box center [456, 491] width 13 height 13
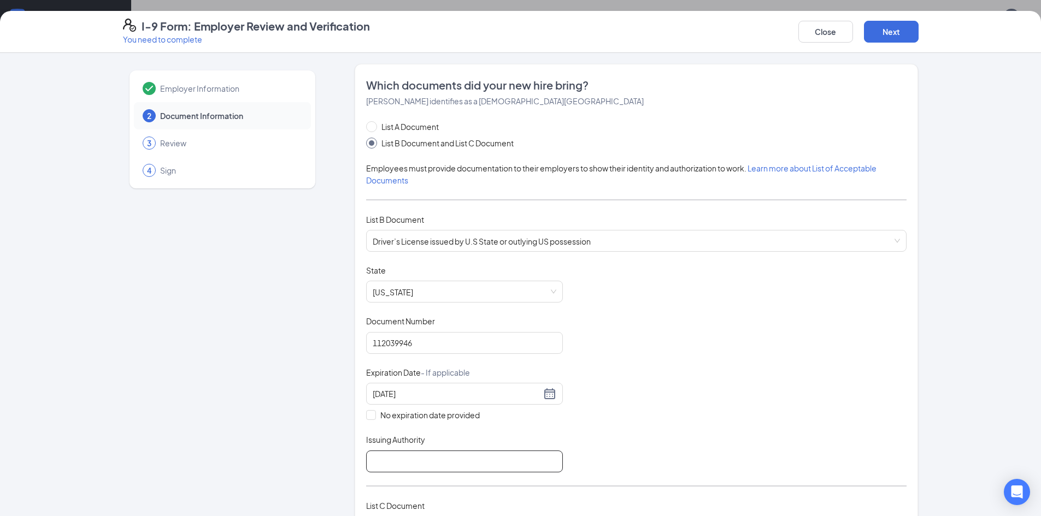
click at [381, 454] on input "Issuing Authority" at bounding box center [464, 462] width 197 height 22
type input "Wy"
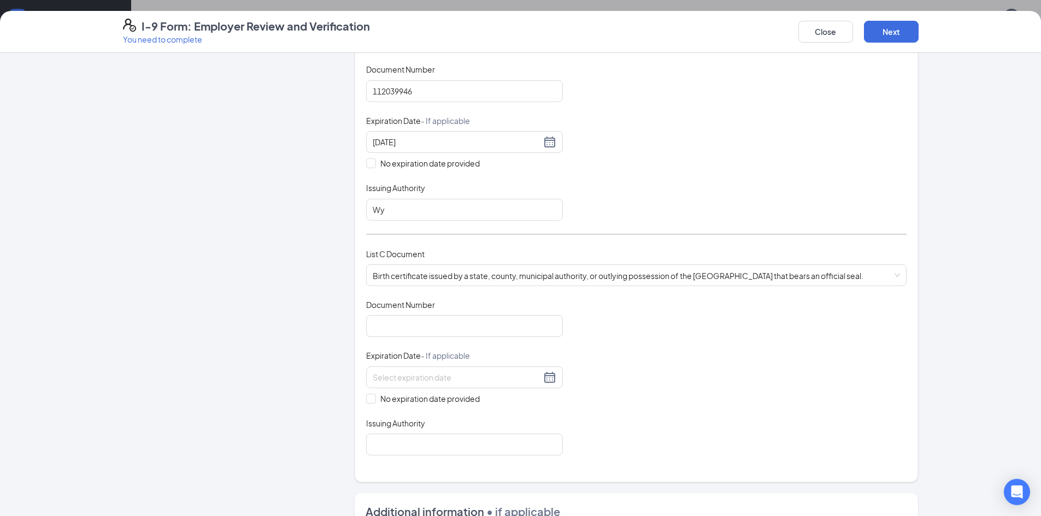
scroll to position [264, 0]
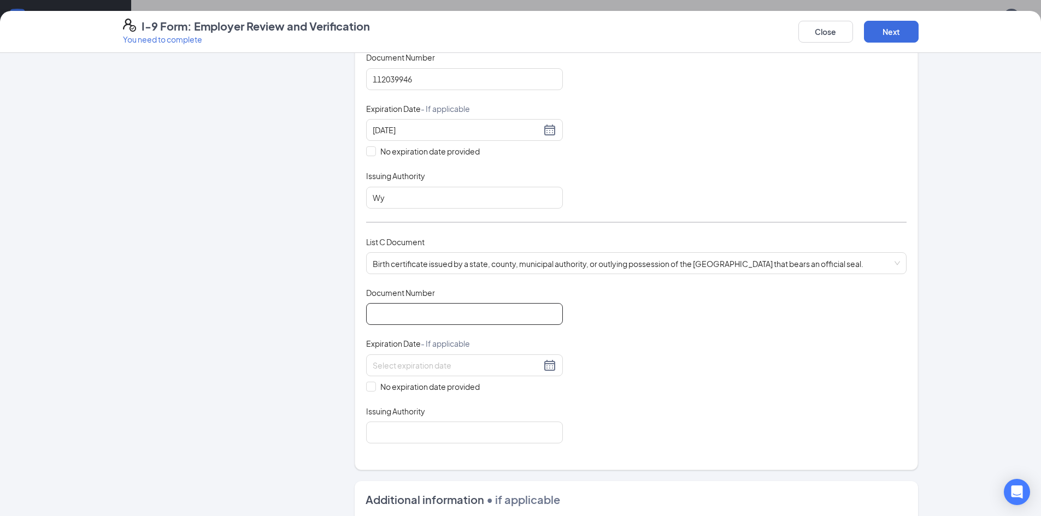
click at [466, 316] on input "Document Number" at bounding box center [464, 314] width 197 height 22
type input "2007003445"
click at [369, 388] on input "No expiration date provided" at bounding box center [370, 386] width 8 height 8
checkbox input "true"
click at [419, 430] on input "Issuing Authority" at bounding box center [464, 435] width 197 height 22
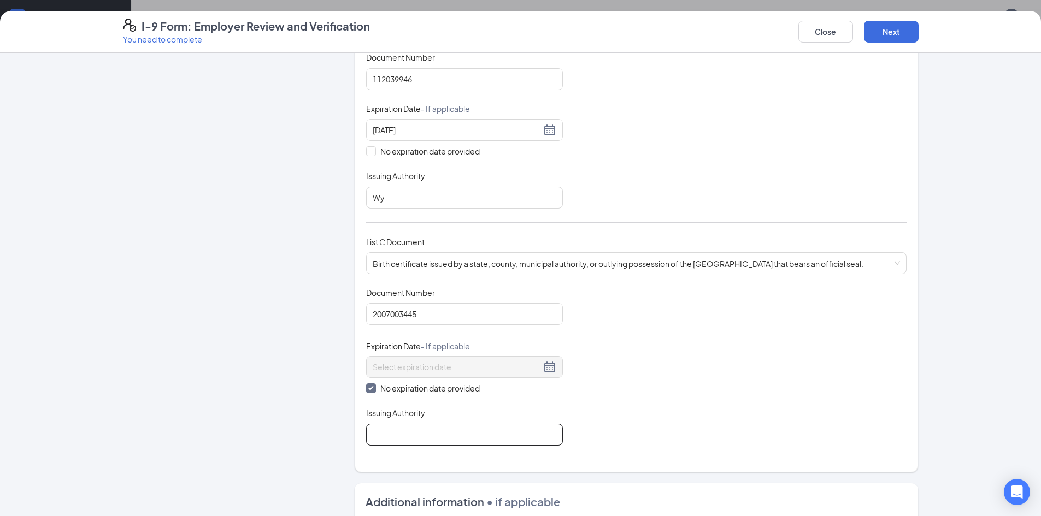
click at [436, 426] on input "Issuing Authority" at bounding box center [464, 435] width 197 height 22
type input "Wyoming"
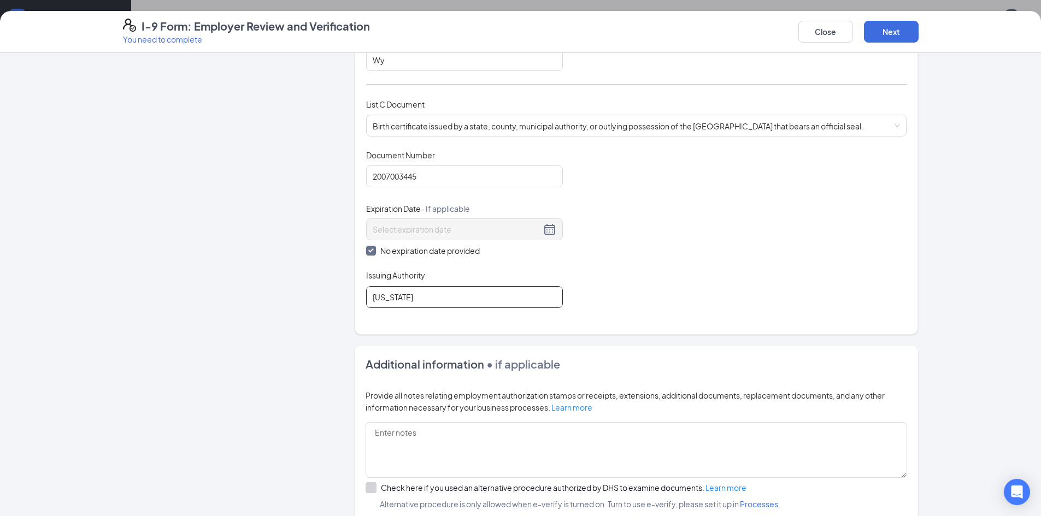
scroll to position [521, 0]
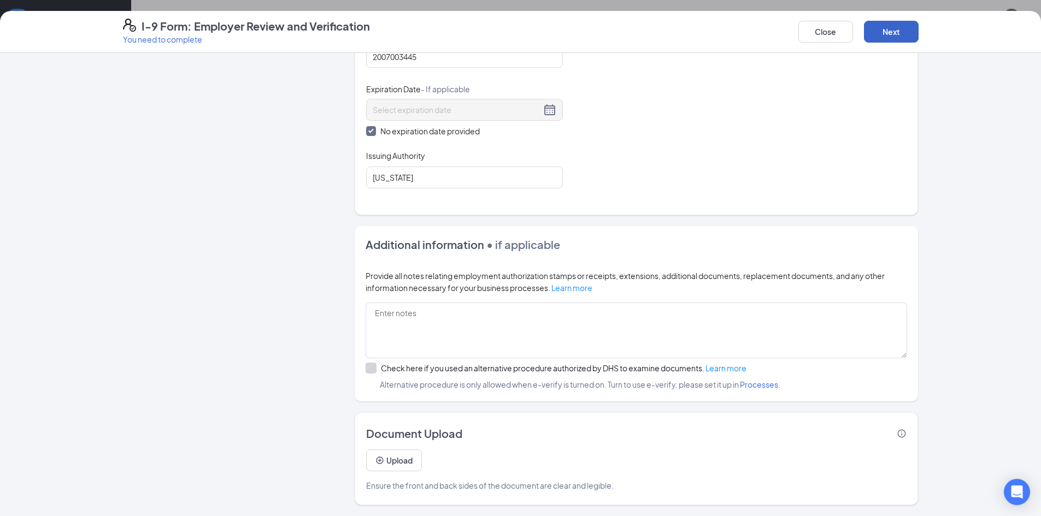
click at [883, 33] on button "Next" at bounding box center [891, 32] width 55 height 22
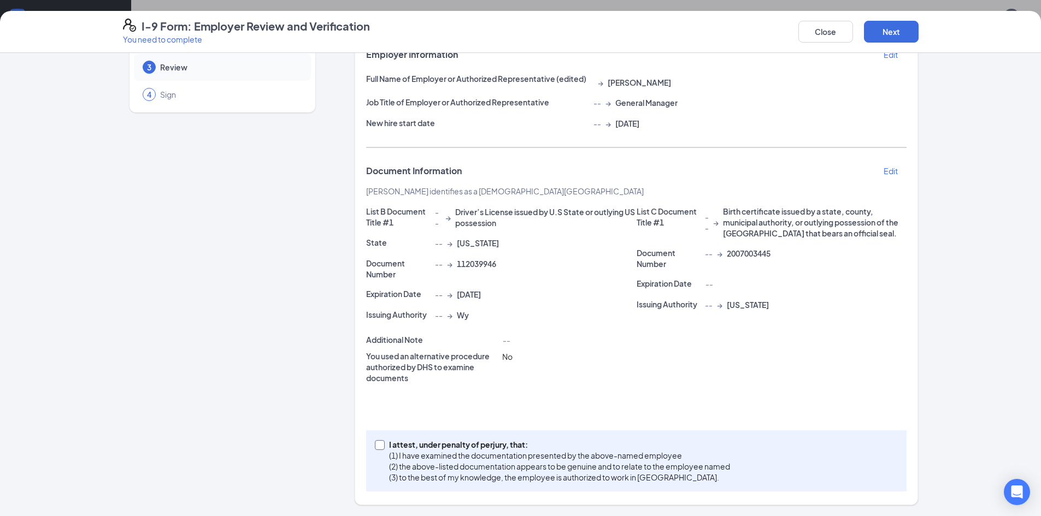
click at [375, 448] on span at bounding box center [380, 445] width 10 height 10
click at [375, 448] on input "I attest, under penalty of perjury, that: (1) I have examined the documentation…" at bounding box center [379, 444] width 8 height 8
checkbox input "true"
click at [905, 30] on button "Next" at bounding box center [891, 32] width 55 height 22
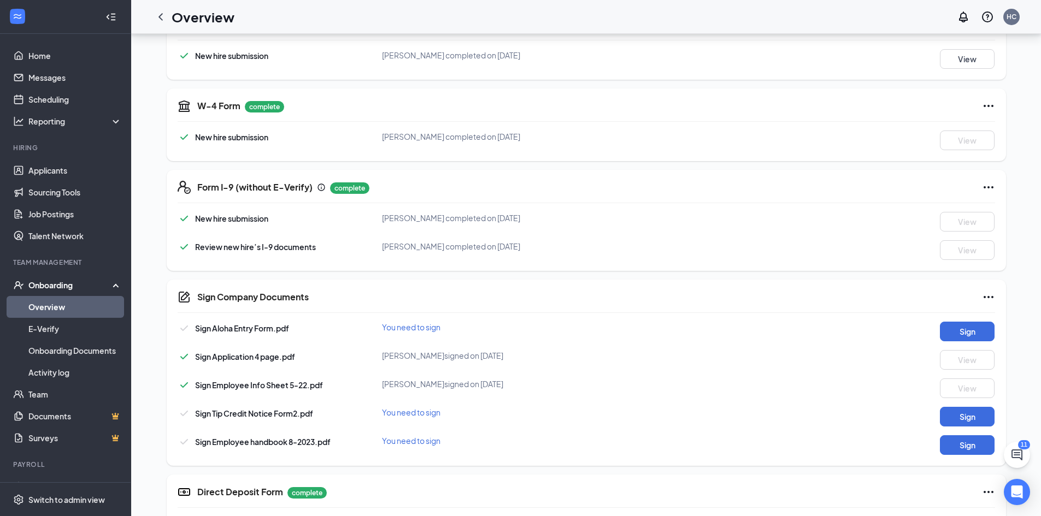
scroll to position [241, 0]
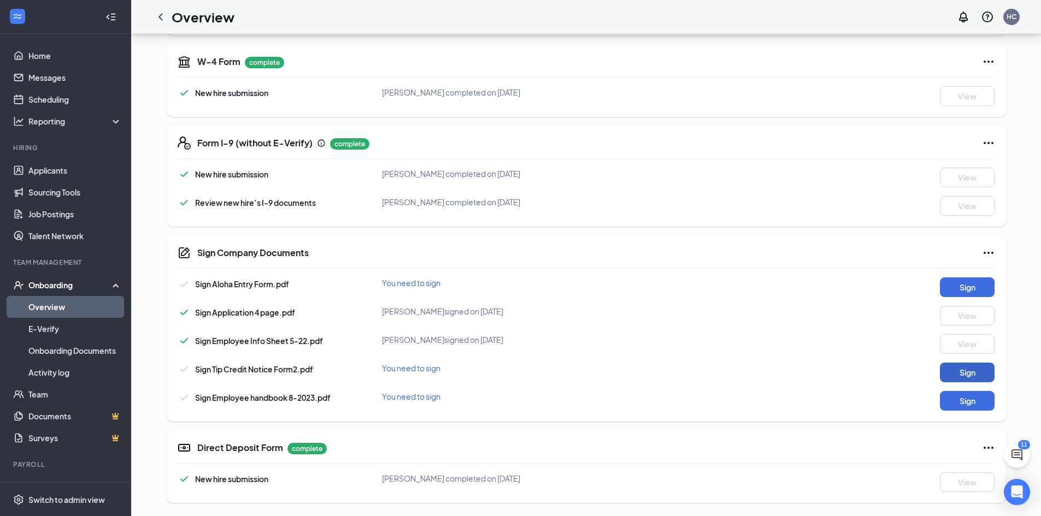
click at [948, 367] on button "Sign" at bounding box center [967, 373] width 55 height 20
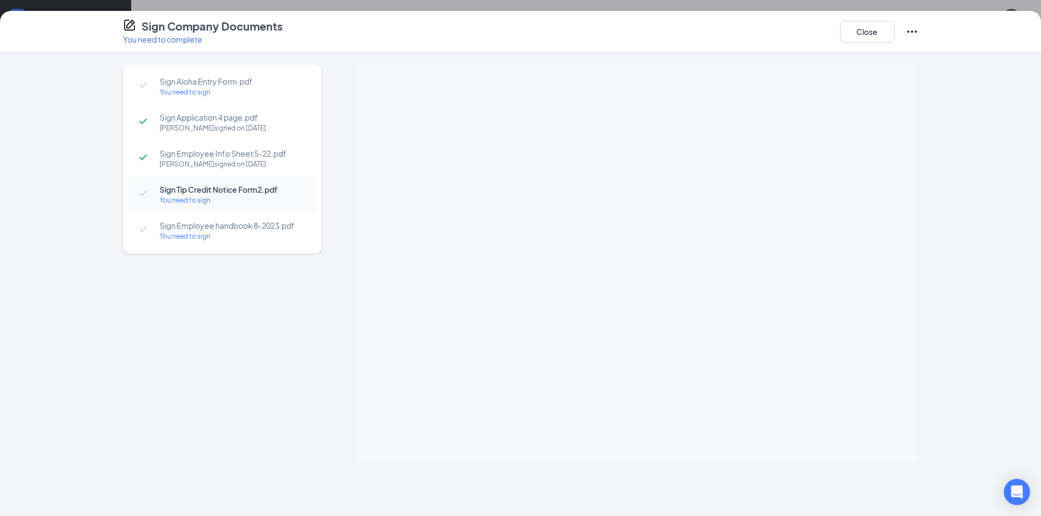
scroll to position [77, 0]
click at [212, 84] on span "Sign Aloha Entry Form.pdf" at bounding box center [233, 81] width 146 height 11
click at [869, 36] on button "Close" at bounding box center [867, 32] width 55 height 22
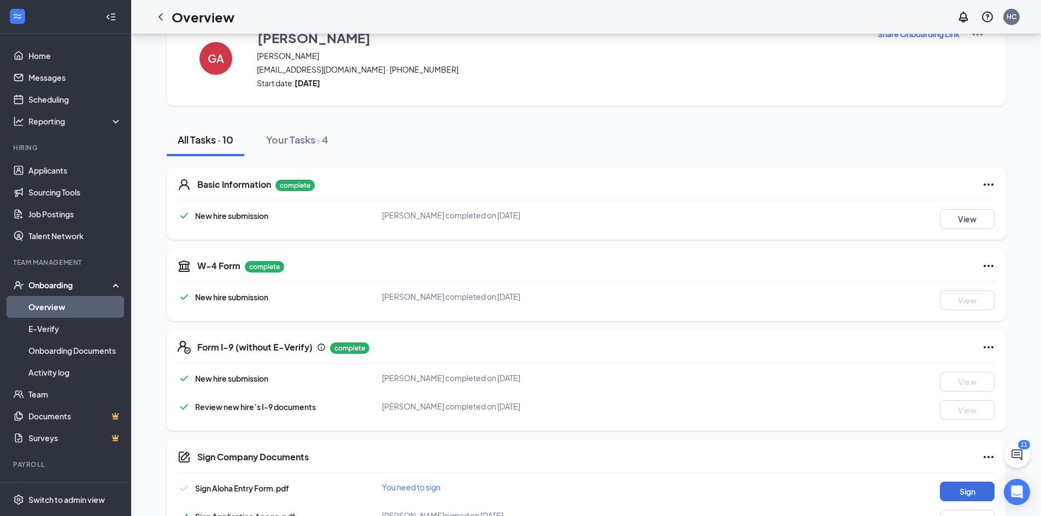
scroll to position [0, 0]
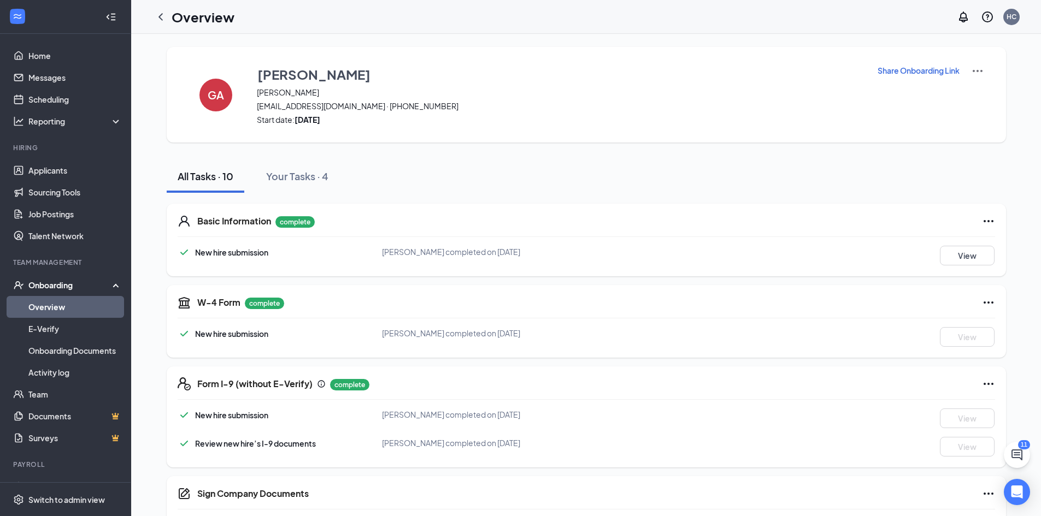
click at [63, 286] on div "Onboarding" at bounding box center [70, 285] width 84 height 11
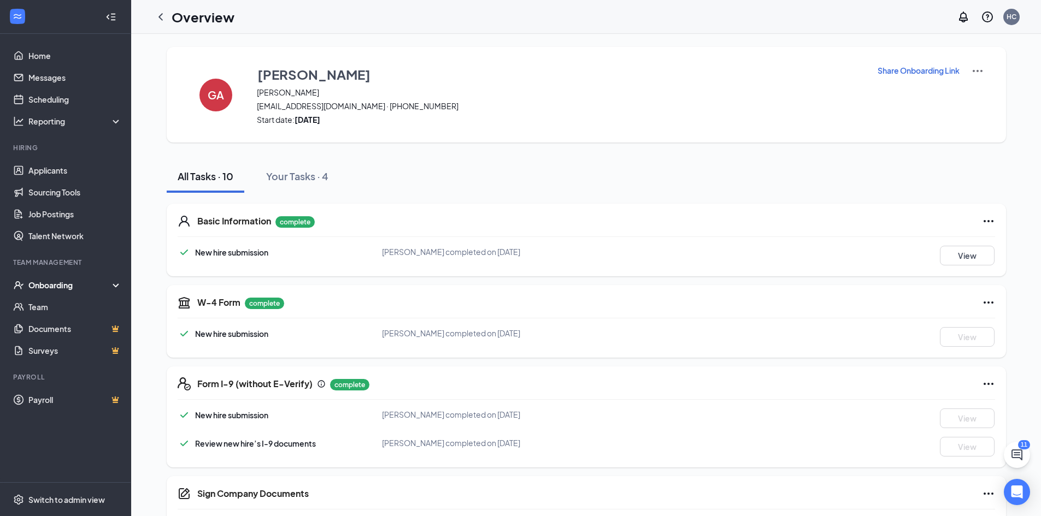
click at [63, 286] on div "Onboarding" at bounding box center [70, 285] width 84 height 11
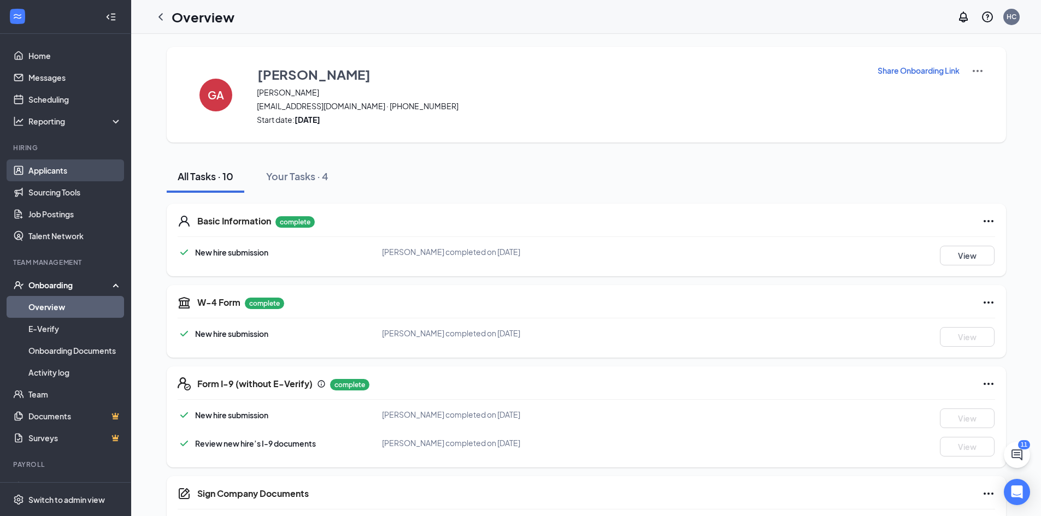
click at [55, 173] on link "Applicants" at bounding box center [74, 171] width 93 height 22
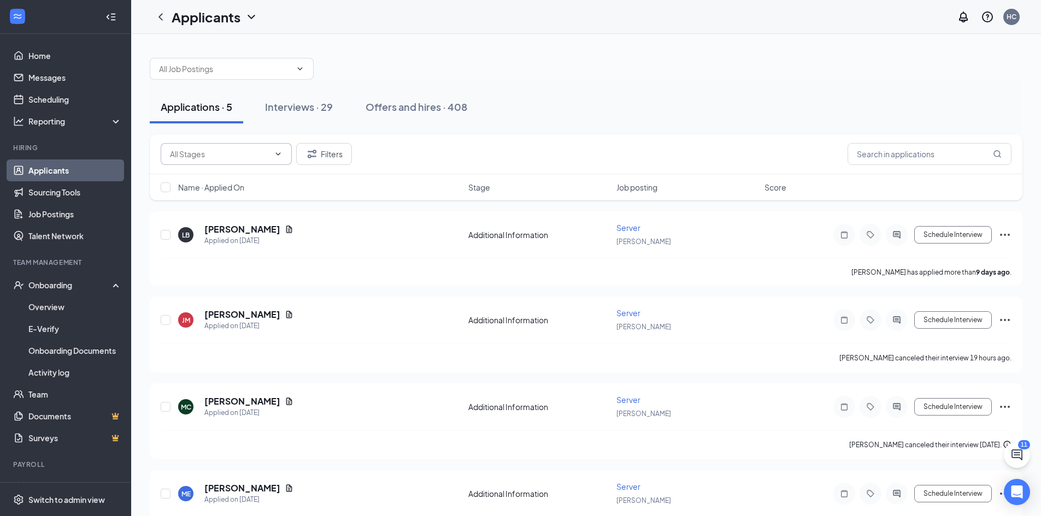
click at [286, 155] on span at bounding box center [226, 154] width 131 height 22
click at [237, 228] on div "Application Complete (1)" at bounding box center [213, 230] width 89 height 12
type input "Application Complete (1)"
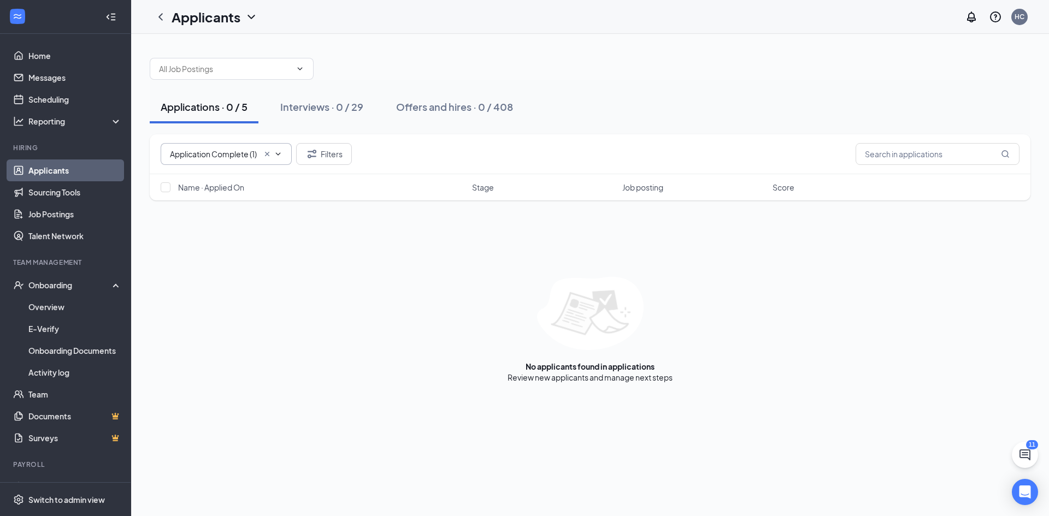
click at [278, 152] on icon "ChevronDown" at bounding box center [278, 154] width 9 height 9
click at [268, 155] on icon "Cross" at bounding box center [267, 154] width 4 height 4
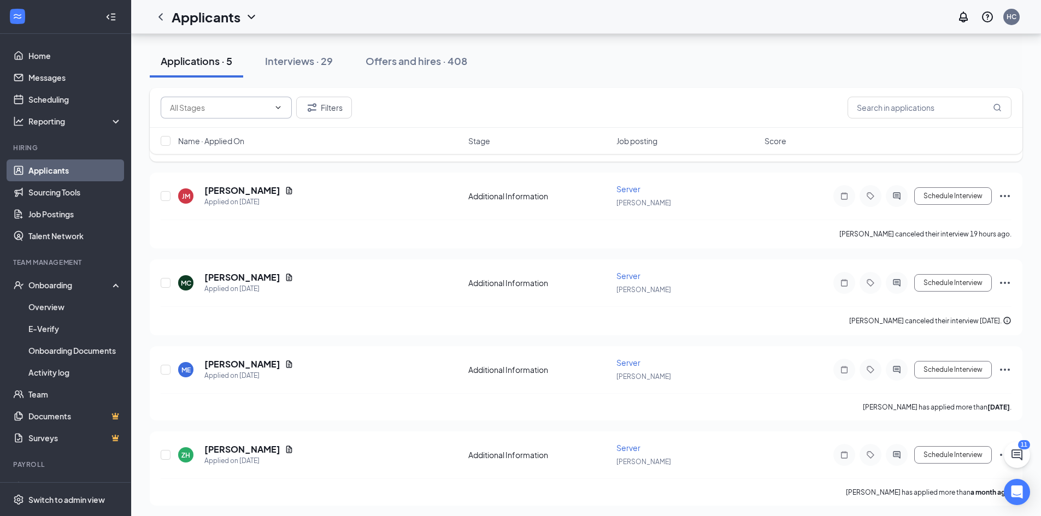
scroll to position [127, 0]
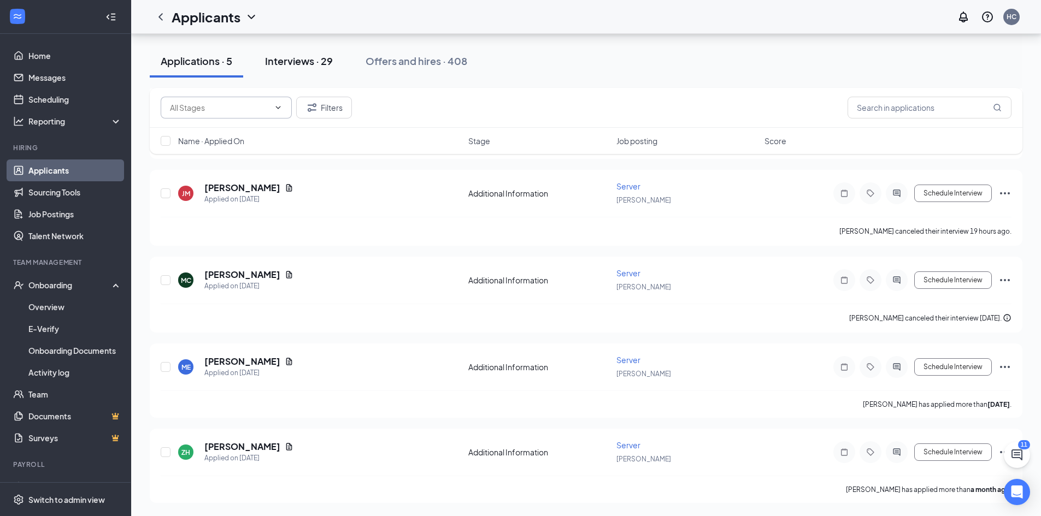
click at [314, 59] on div "Interviews · 29" at bounding box center [299, 61] width 68 height 14
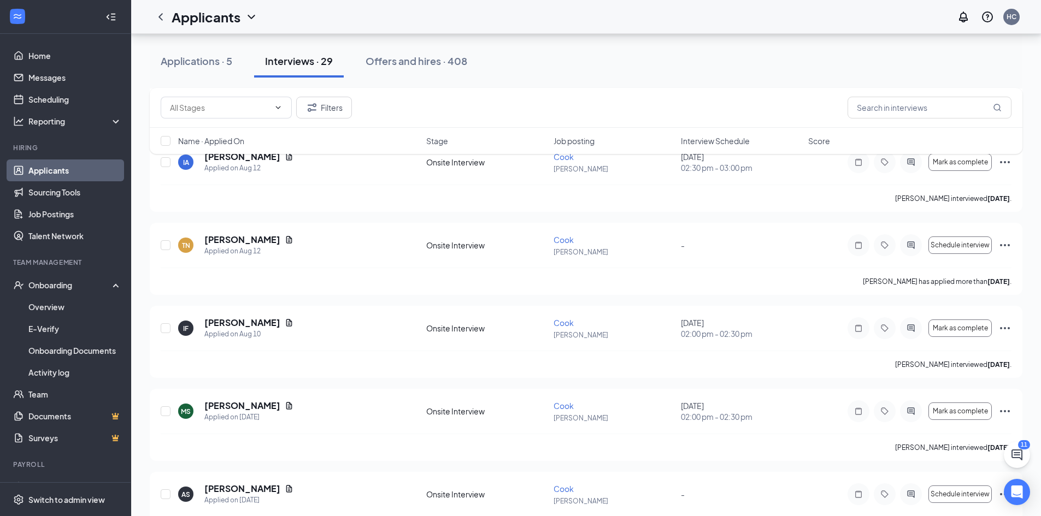
scroll to position [1293, 0]
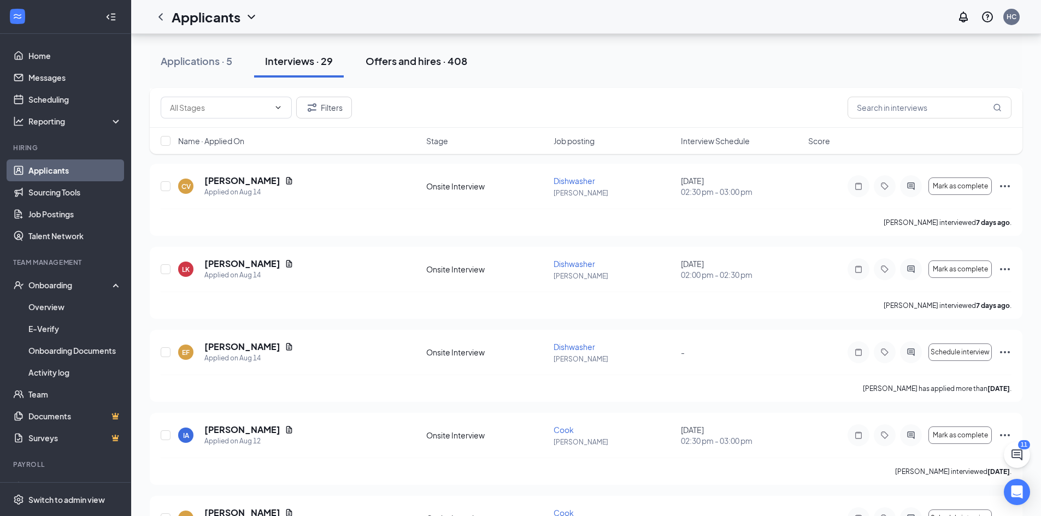
click at [417, 59] on div "Offers and hires · 408" at bounding box center [417, 61] width 102 height 14
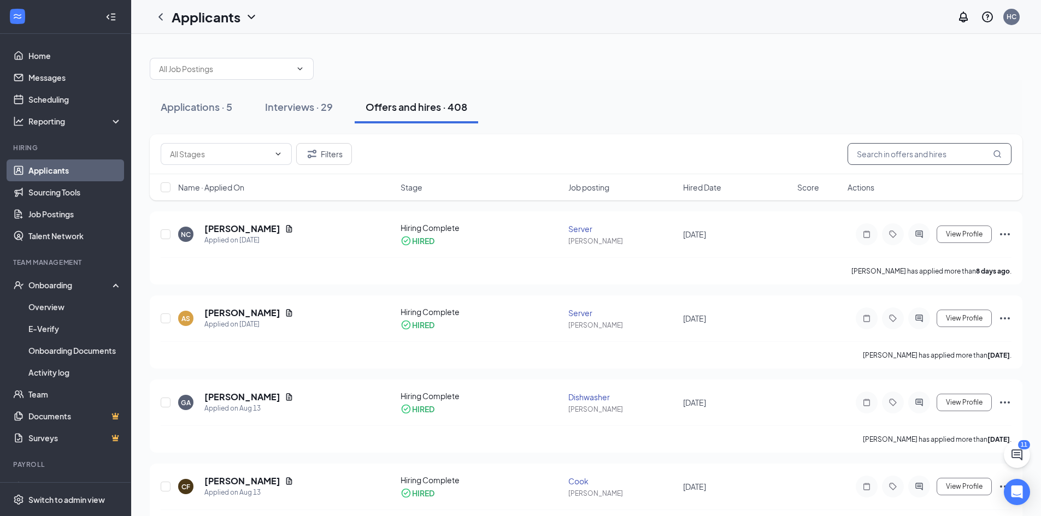
click at [895, 156] on input "text" at bounding box center [930, 154] width 164 height 22
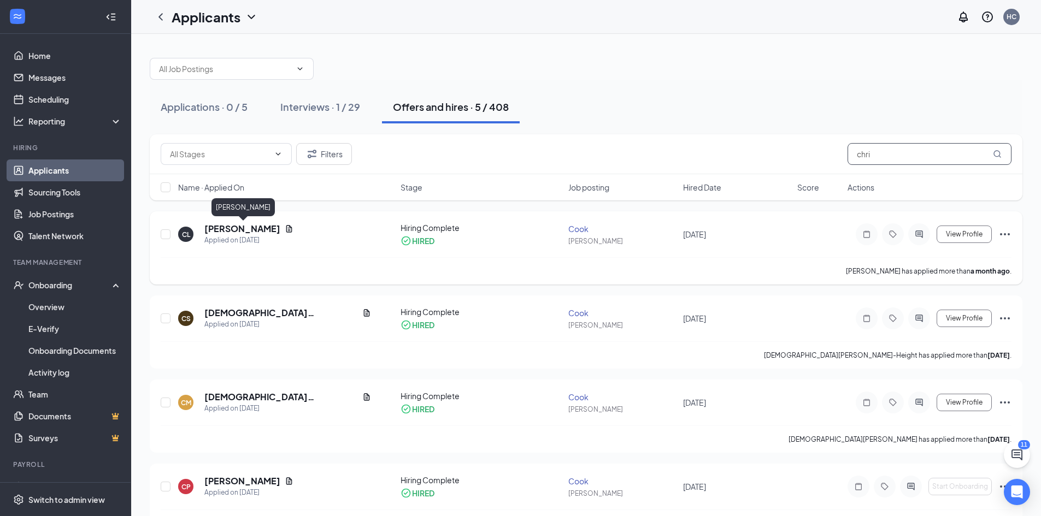
type input "chri"
click at [252, 229] on h5 "Christopher Lackey" at bounding box center [242, 229] width 76 height 12
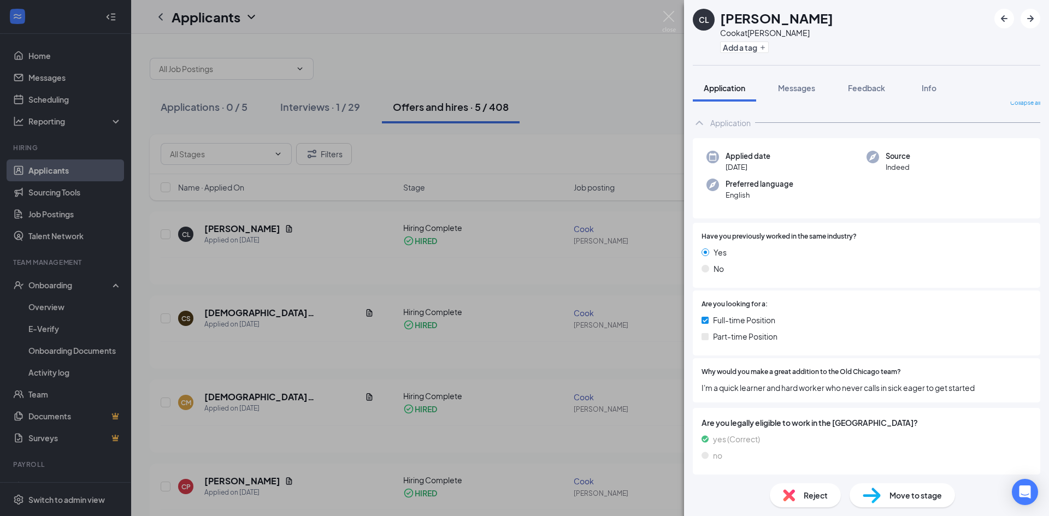
scroll to position [14, 0]
click at [924, 501] on span "Move to stage" at bounding box center [916, 496] width 52 height 12
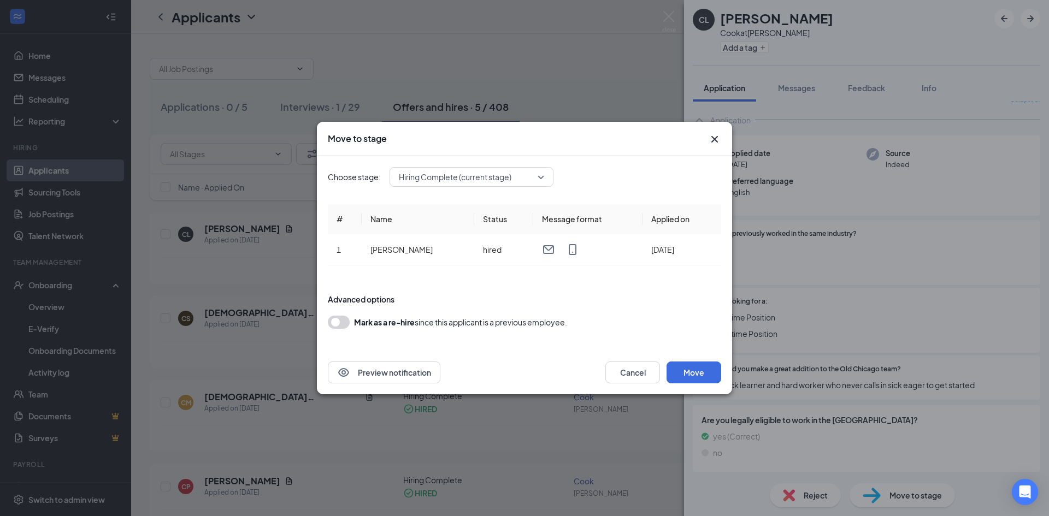
click at [713, 138] on icon "Cross" at bounding box center [714, 139] width 13 height 13
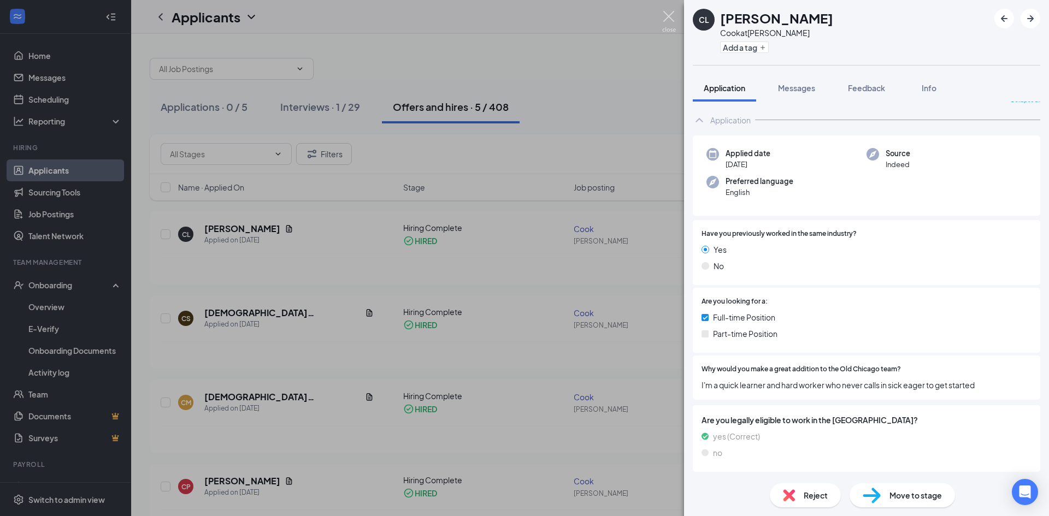
click at [673, 16] on img at bounding box center [669, 21] width 14 height 21
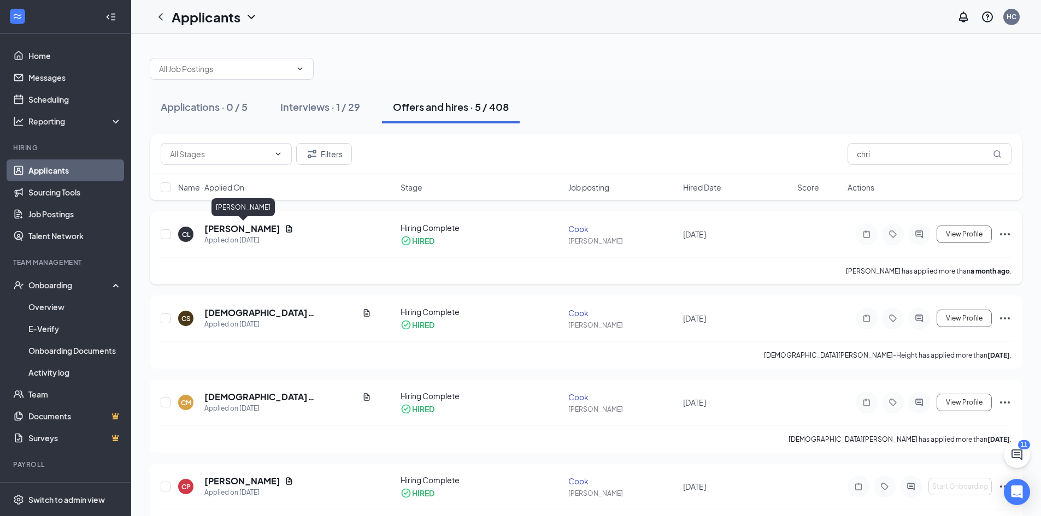
click at [241, 228] on h5 "Christopher Lackey" at bounding box center [242, 229] width 76 height 12
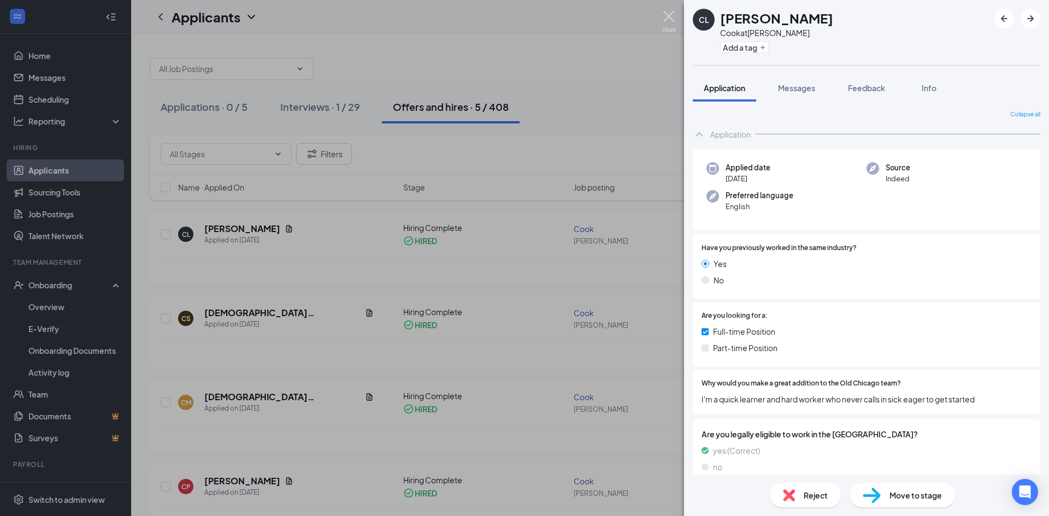
click at [671, 17] on img at bounding box center [669, 21] width 14 height 21
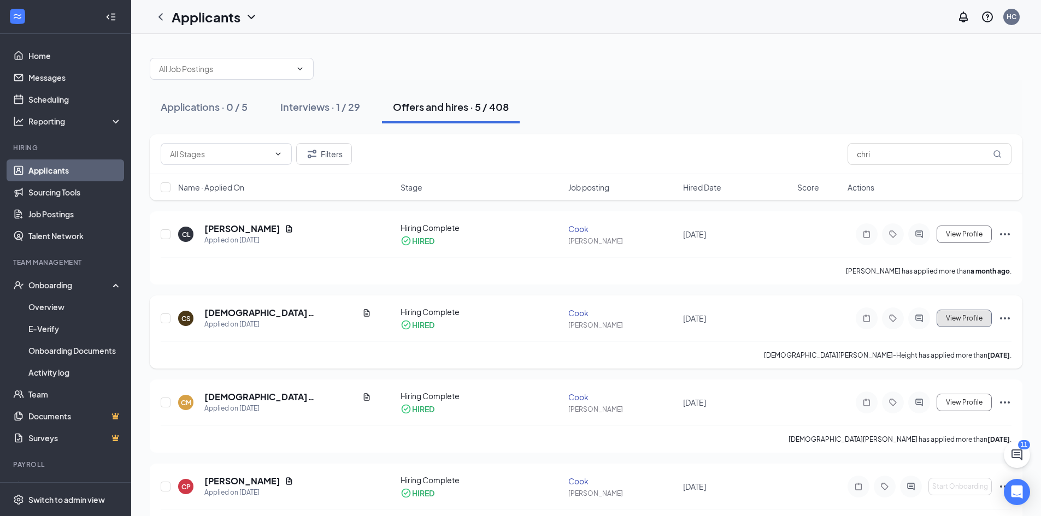
click at [978, 322] on span "View Profile" at bounding box center [964, 319] width 37 height 8
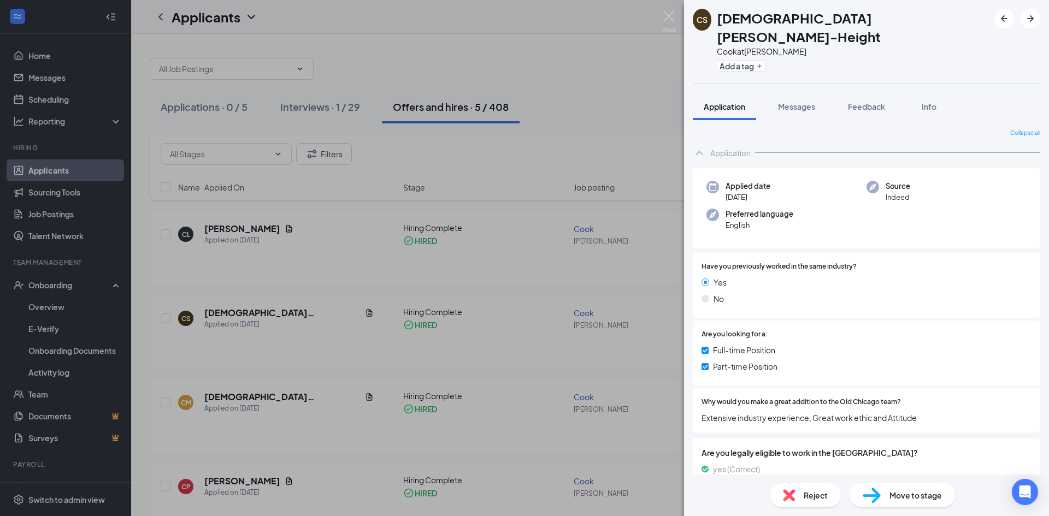
click at [914, 495] on span "Move to stage" at bounding box center [916, 496] width 52 height 12
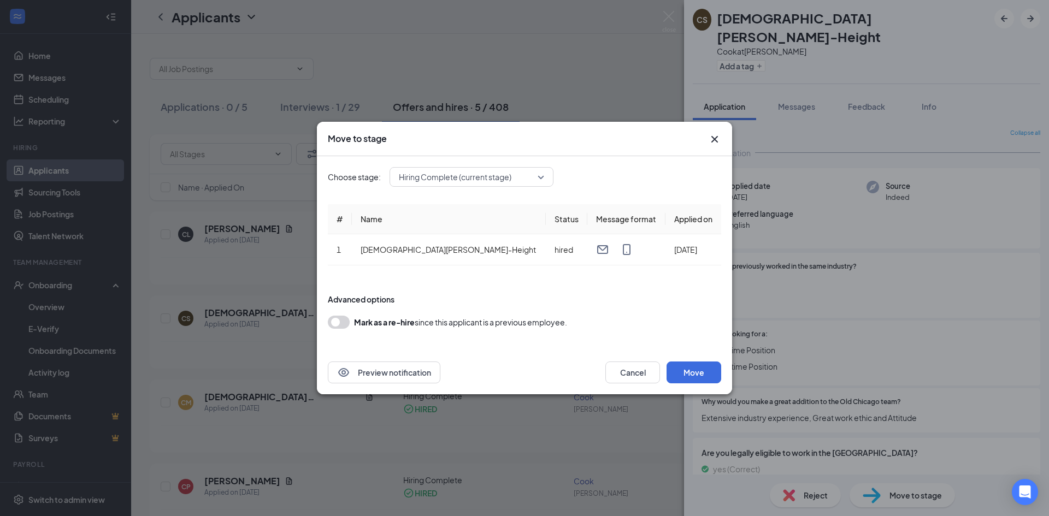
click at [718, 140] on icon "Cross" at bounding box center [714, 139] width 13 height 13
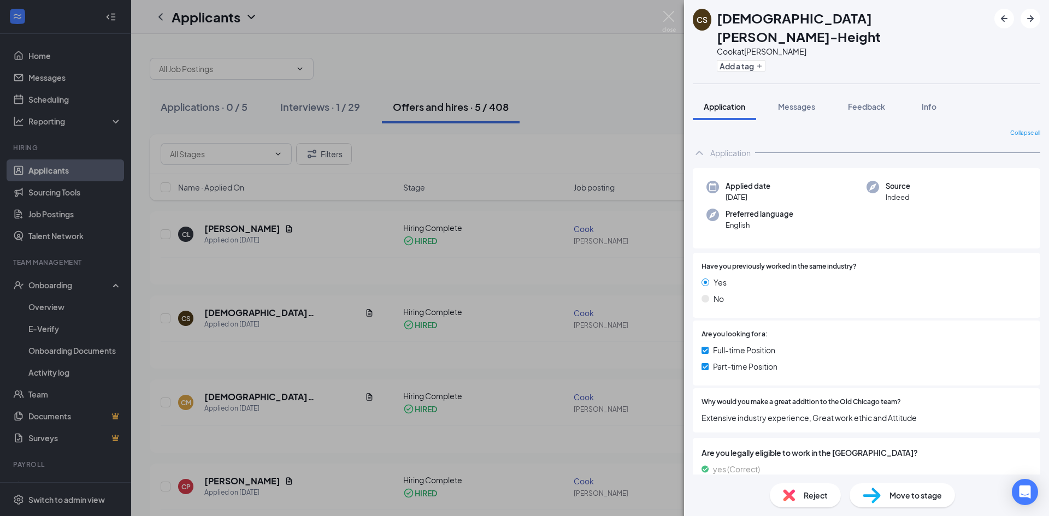
click at [45, 290] on div "CS Christian Sterling-Height Cook at Gillette Add a tag Application Messages Fe…" at bounding box center [524, 258] width 1049 height 516
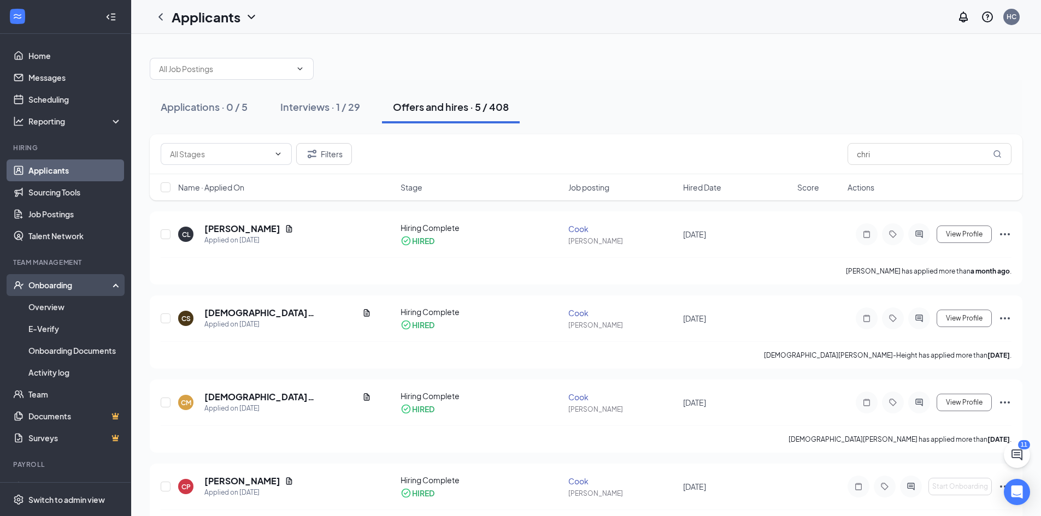
click at [51, 285] on div "Onboarding" at bounding box center [70, 285] width 84 height 11
click at [85, 287] on div "Onboarding" at bounding box center [70, 285] width 84 height 11
click at [54, 305] on link "Overview" at bounding box center [74, 307] width 93 height 22
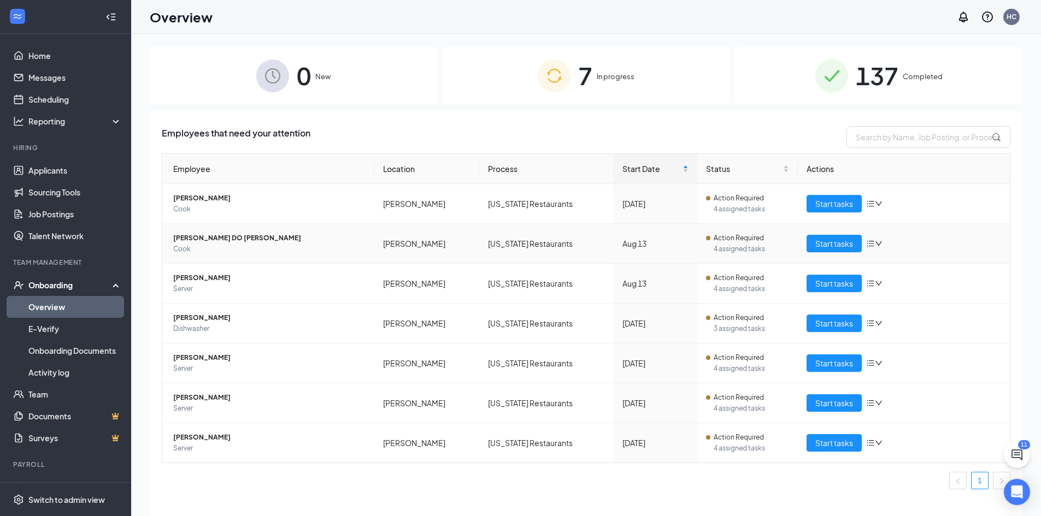
click at [213, 238] on span "[PERSON_NAME] DO [PERSON_NAME]" at bounding box center [269, 238] width 192 height 11
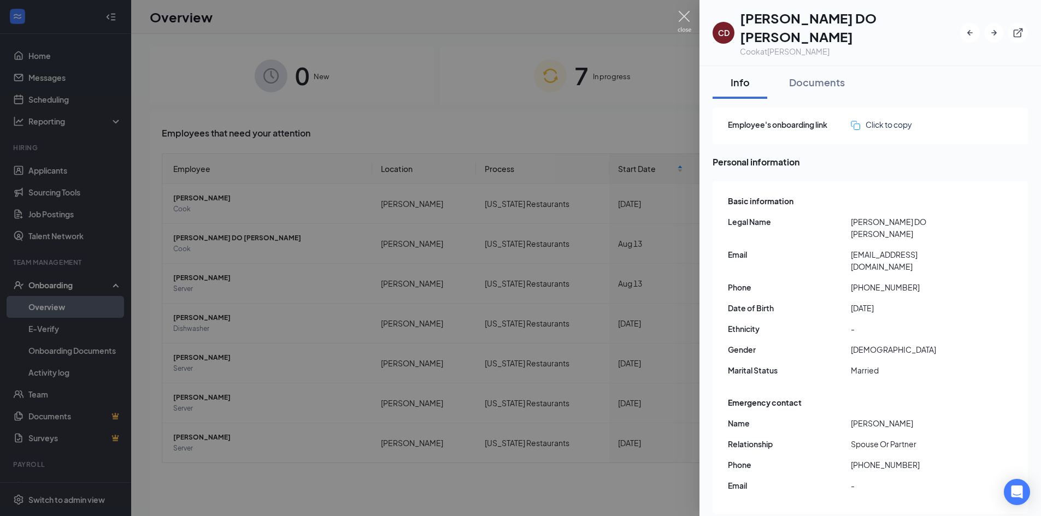
click at [683, 13] on img at bounding box center [685, 21] width 14 height 21
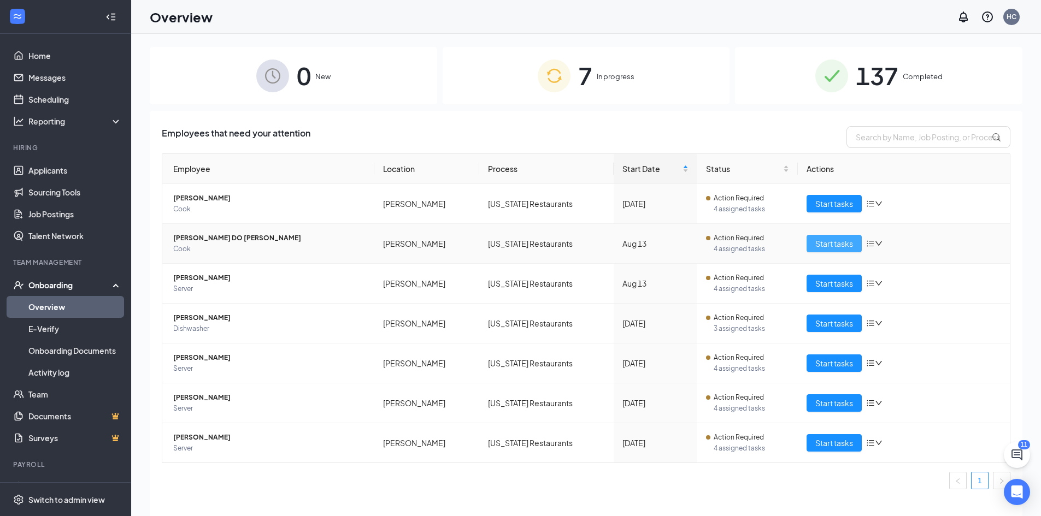
click at [843, 242] on span "Start tasks" at bounding box center [834, 244] width 38 height 12
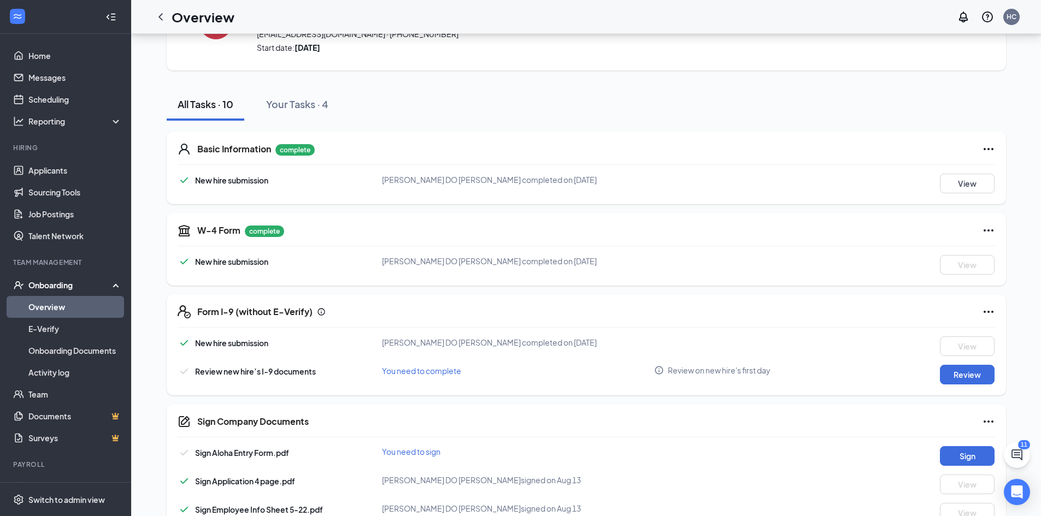
scroll to position [164, 0]
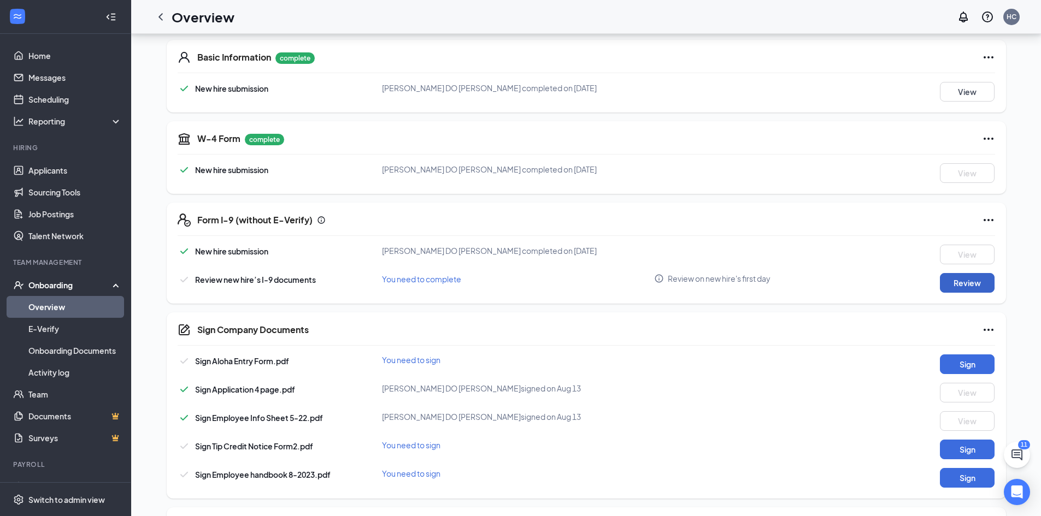
click at [974, 285] on button "Review" at bounding box center [967, 283] width 55 height 20
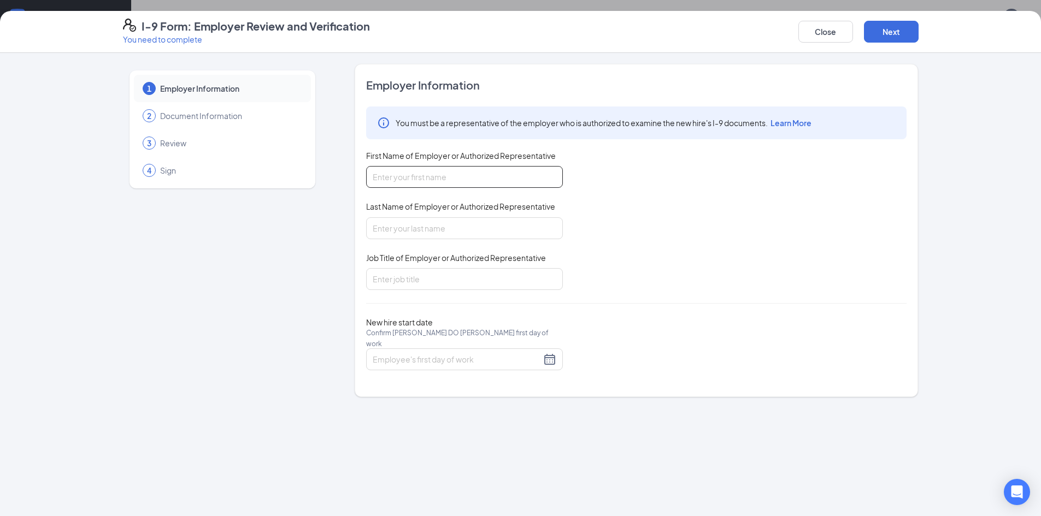
click at [423, 177] on input "First Name of Employer or Authorized Representative" at bounding box center [464, 177] width 197 height 22
type input "[PERSON_NAME]"
click at [427, 223] on input "Last Name of Employer or Authorized Representative" at bounding box center [464, 228] width 197 height 22
type input "[PERSON_NAME]"
click at [420, 283] on input "Job Title of Employer or Authorized Representative" at bounding box center [464, 279] width 197 height 22
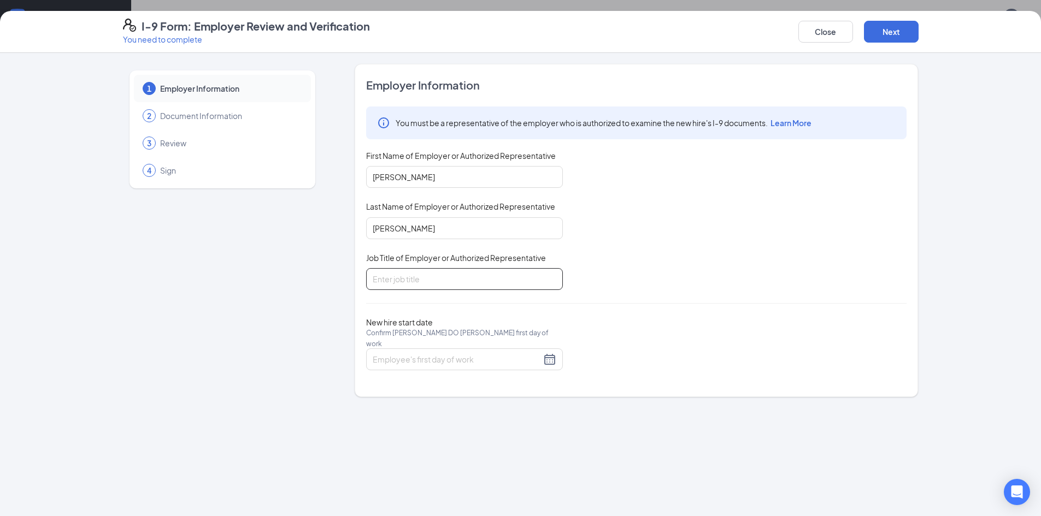
type input "General Manager"
click at [428, 355] on input "New hire start date Confirm Christopher DO Lackey's first day of work" at bounding box center [457, 360] width 168 height 12
type input "[DATE]"
click at [427, 484] on div "26" at bounding box center [421, 484] width 13 height 13
click at [901, 37] on button "Next" at bounding box center [891, 32] width 55 height 22
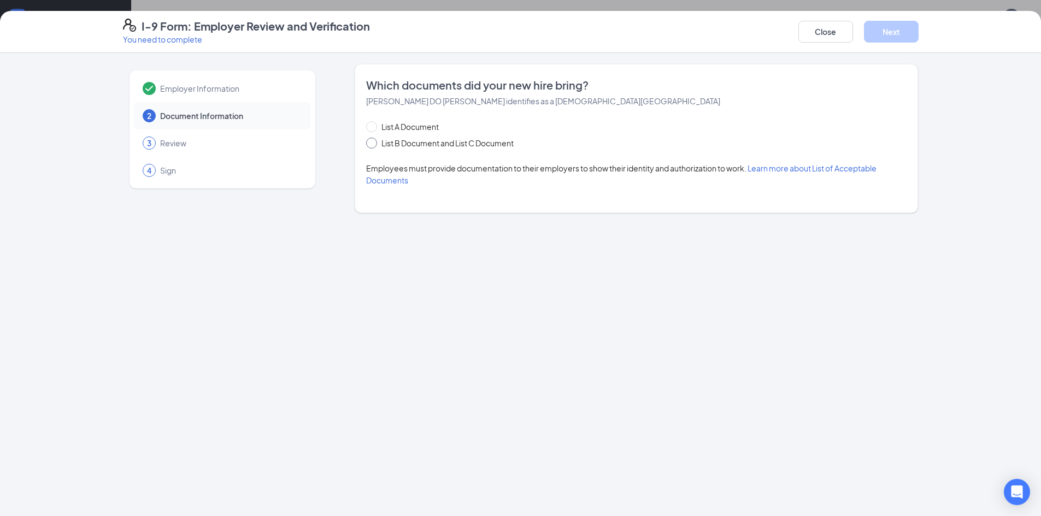
click at [372, 144] on input "List B Document and List C Document" at bounding box center [370, 142] width 8 height 8
radio input "true"
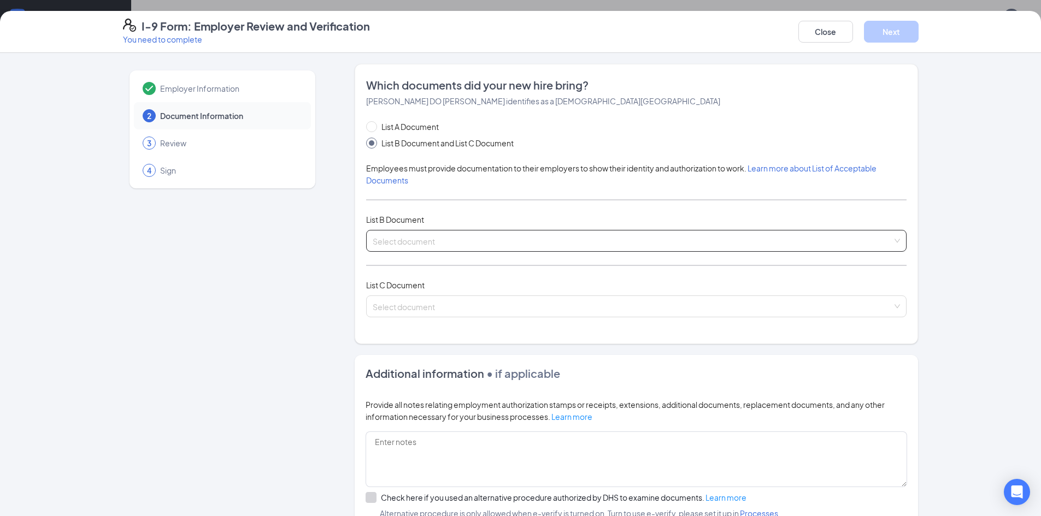
click at [451, 235] on input "search" at bounding box center [633, 239] width 520 height 16
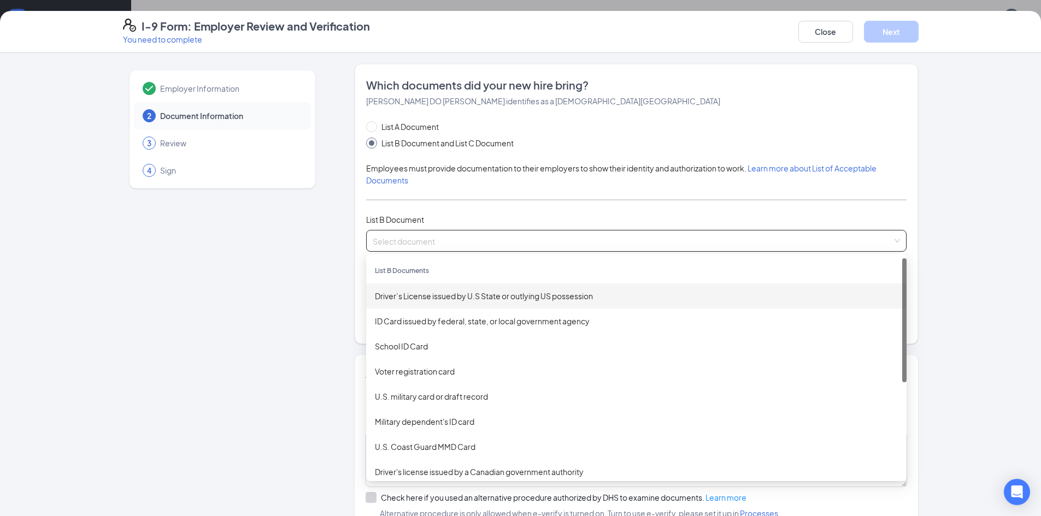
click at [446, 296] on div "Driver’s License issued by U.S State or outlying US possession" at bounding box center [636, 296] width 523 height 12
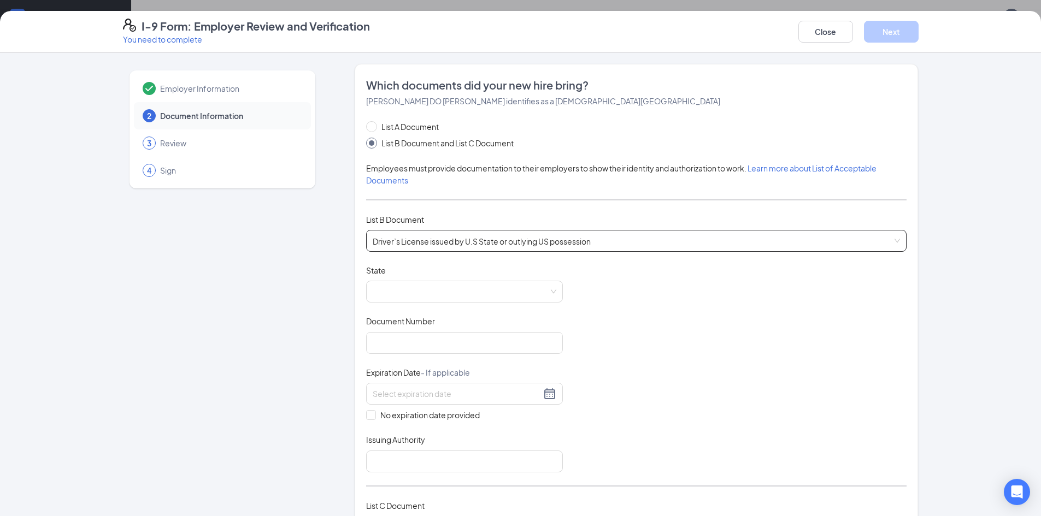
click at [446, 296] on span at bounding box center [465, 291] width 184 height 21
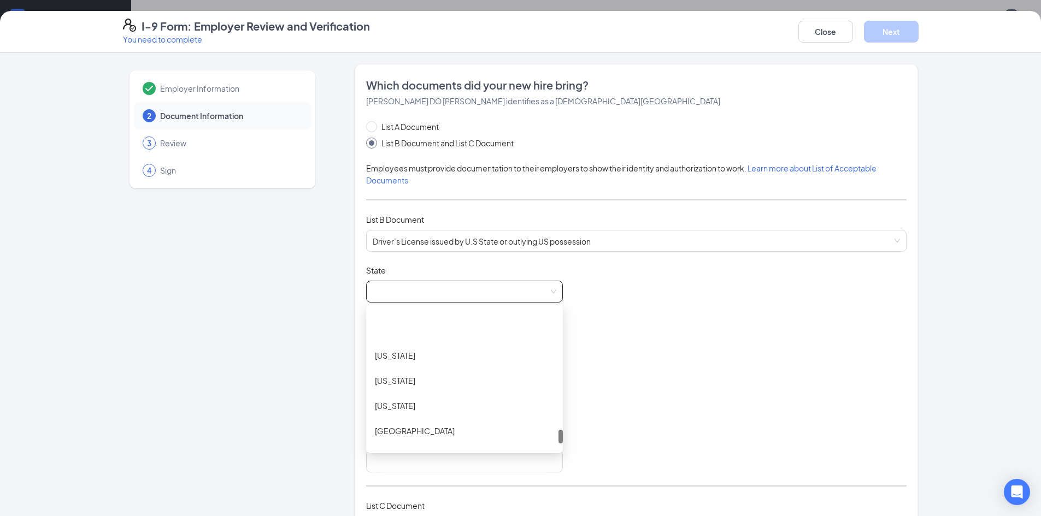
scroll to position [1268, 0]
click at [464, 439] on div "Wyoming" at bounding box center [464, 437] width 179 height 12
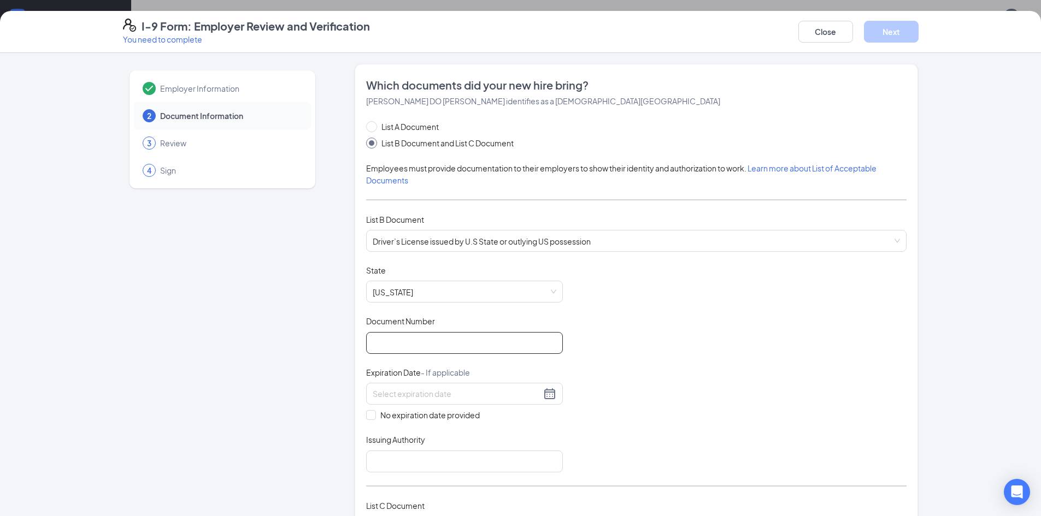
click at [455, 342] on input "Document Number" at bounding box center [464, 343] width 197 height 22
type input "1192245"
click at [424, 395] on input at bounding box center [457, 394] width 168 height 12
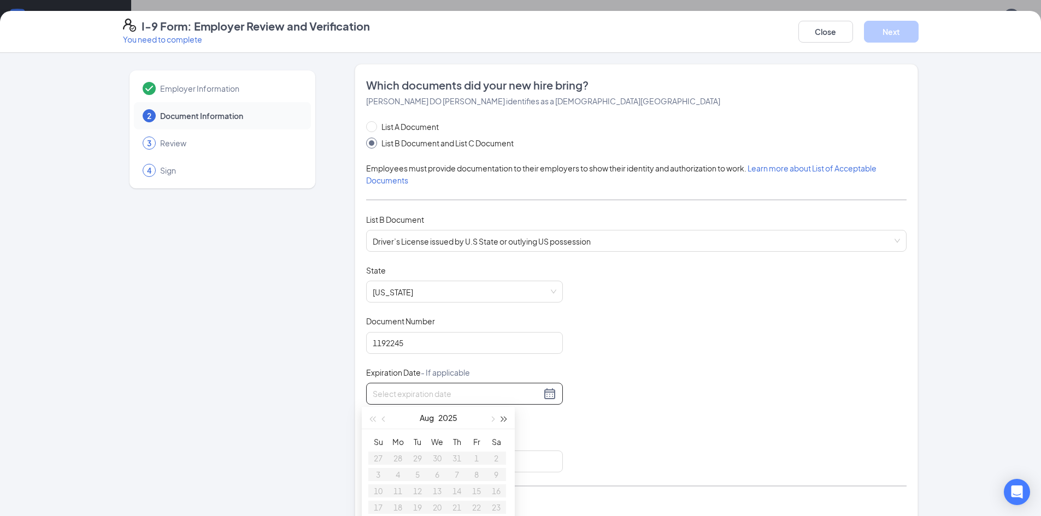
click at [502, 420] on span "button" at bounding box center [504, 419] width 5 height 5
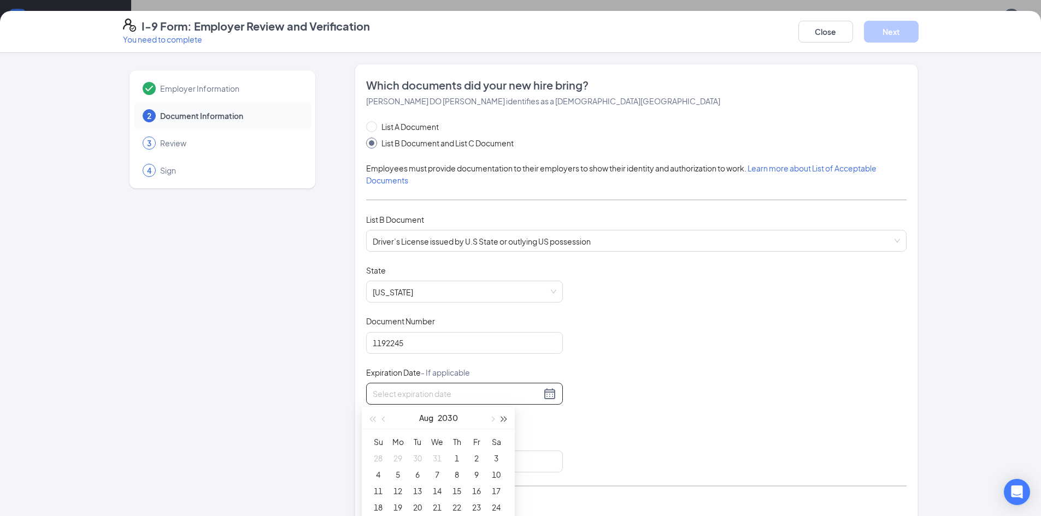
click at [502, 420] on span "button" at bounding box center [504, 419] width 5 height 5
click at [383, 420] on span "button" at bounding box center [384, 419] width 5 height 5
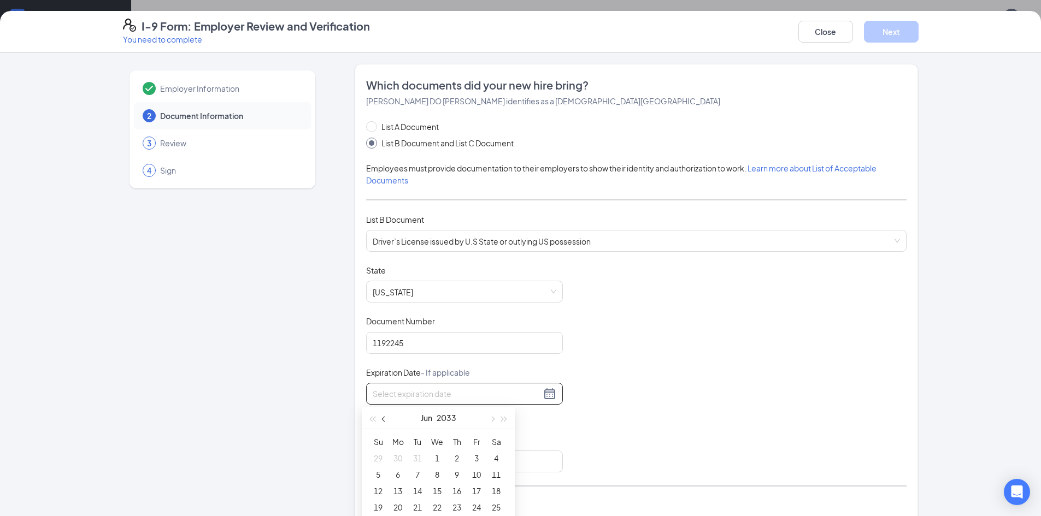
click at [383, 420] on span "button" at bounding box center [384, 419] width 5 height 5
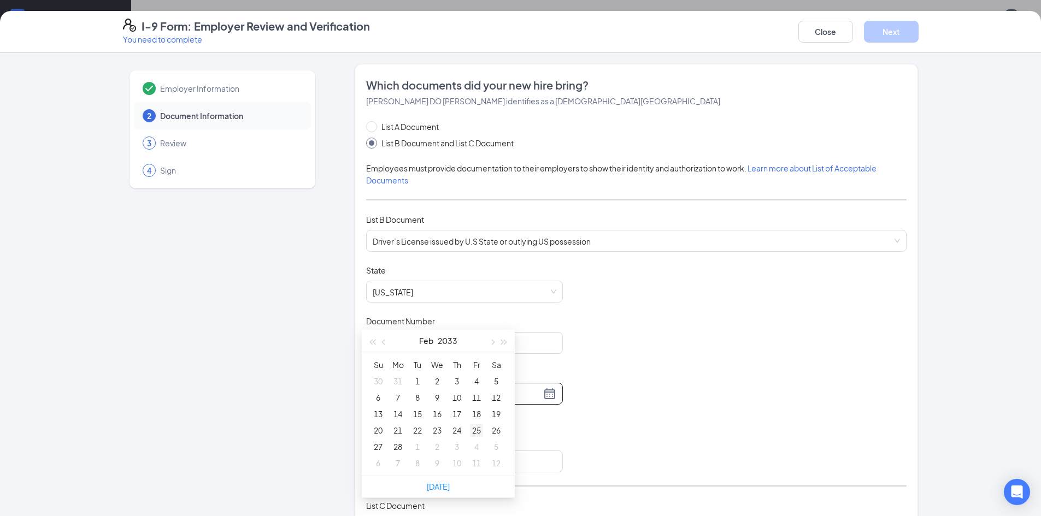
type input "02/25/2033"
click at [477, 430] on div "25" at bounding box center [476, 430] width 13 height 13
click at [615, 421] on div "Document Title Driver’s License issued by U.S State or outlying US possession S…" at bounding box center [636, 369] width 540 height 208
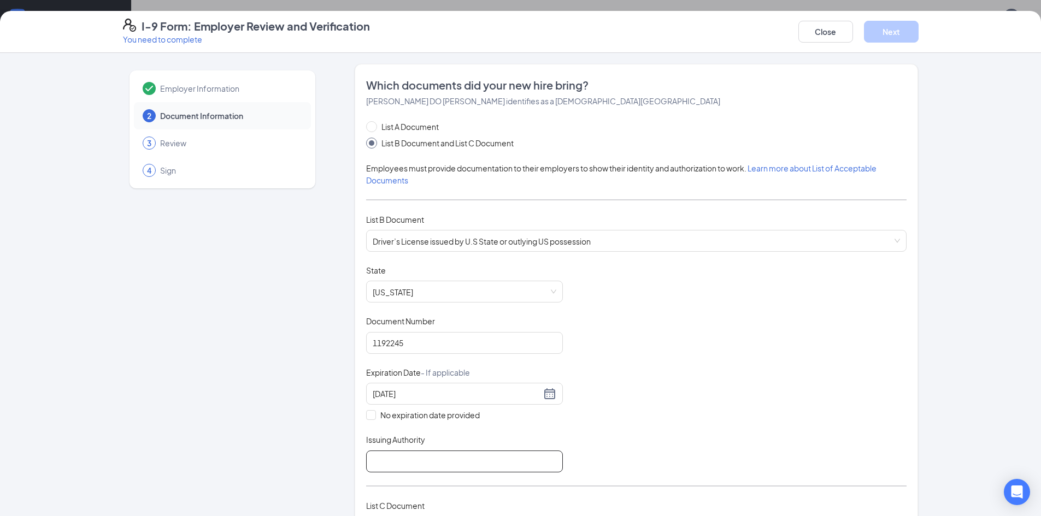
click at [431, 460] on input "Issuing Authority" at bounding box center [464, 462] width 197 height 22
type input "Wy"
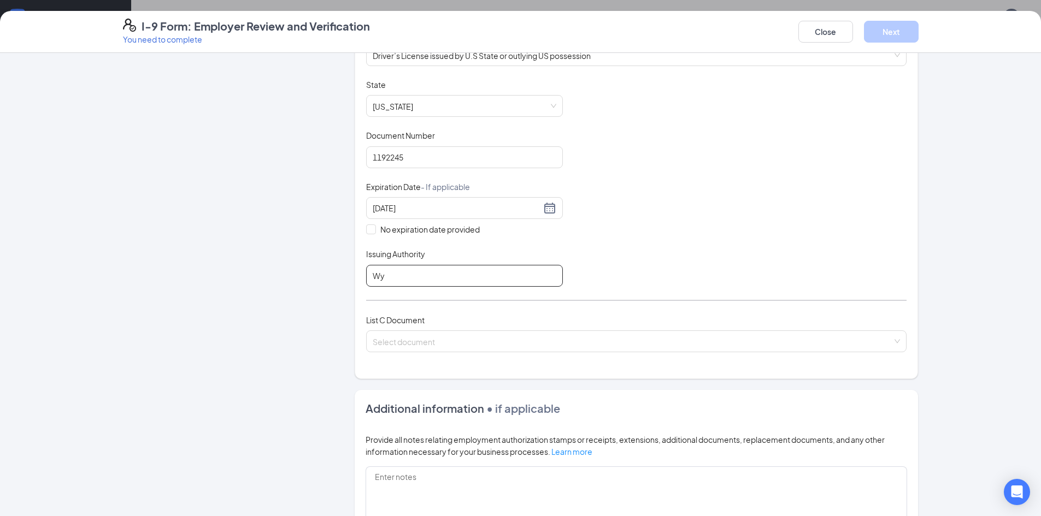
scroll to position [131, 0]
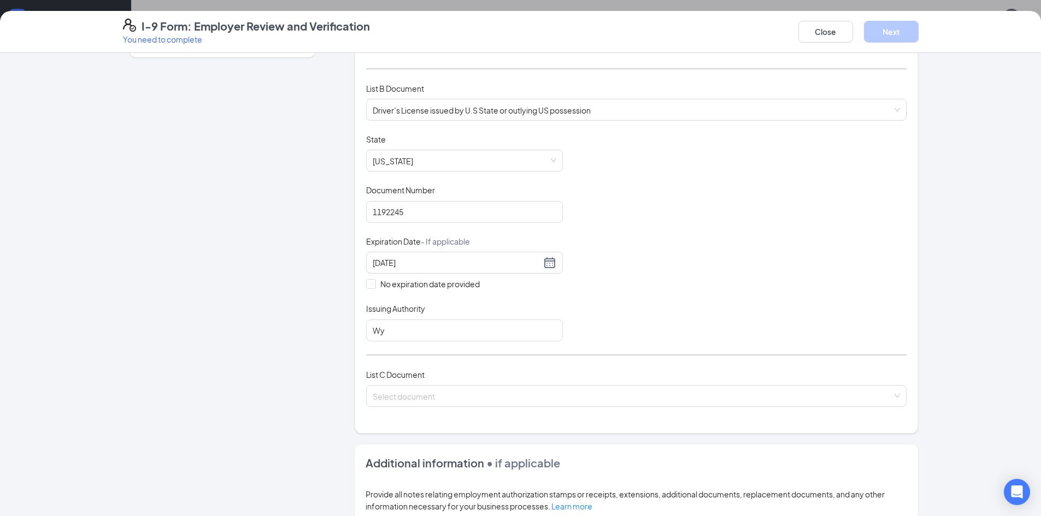
click at [712, 228] on div "Document Title Driver’s License issued by U.S State or outlying US possession S…" at bounding box center [636, 238] width 540 height 208
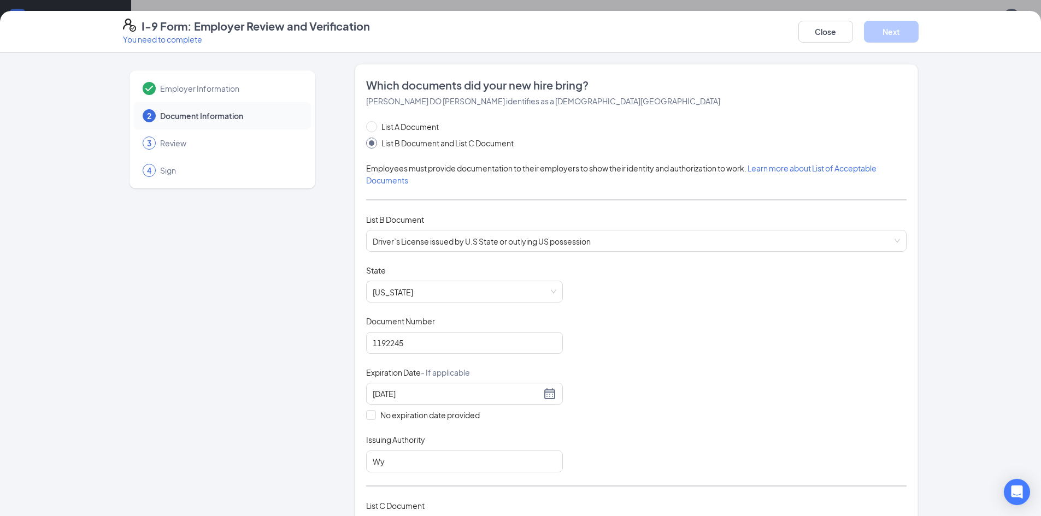
click at [712, 309] on div "Document Title Driver’s License issued by U.S State or outlying US possession S…" at bounding box center [636, 369] width 540 height 208
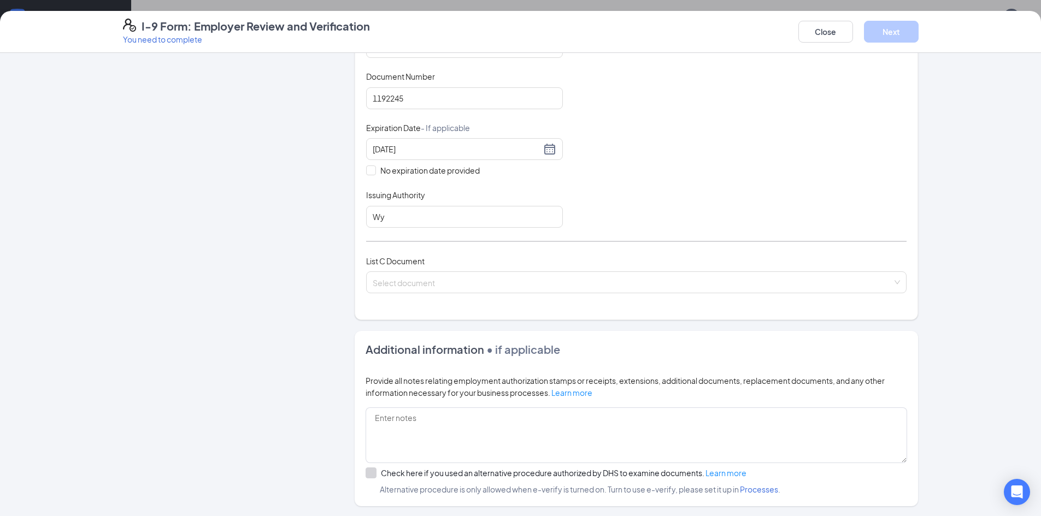
scroll to position [273, 0]
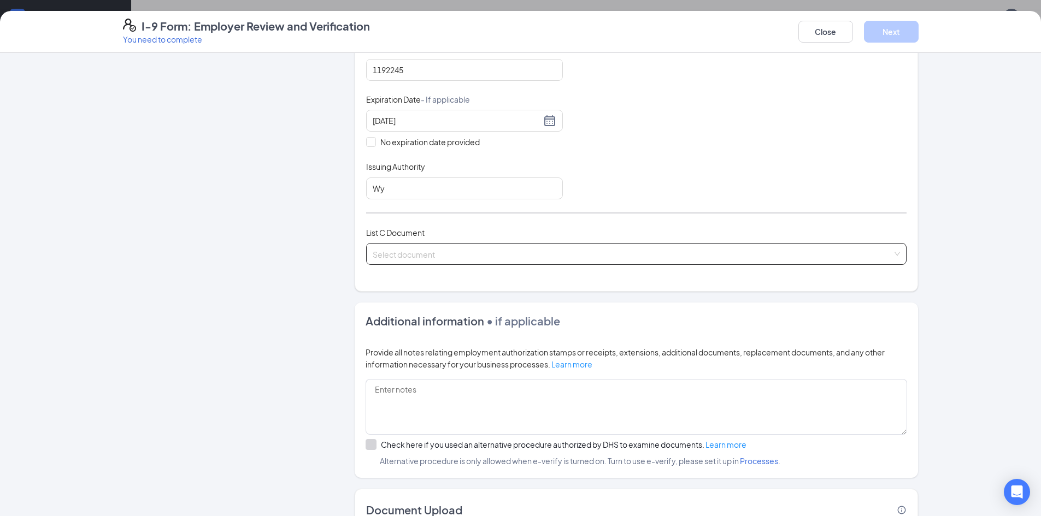
click at [827, 251] on input "search" at bounding box center [633, 252] width 520 height 16
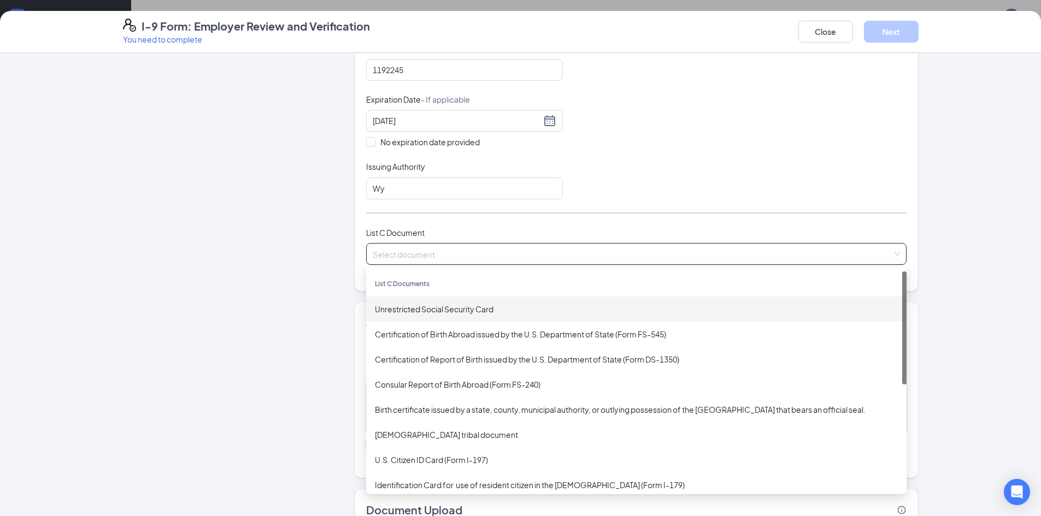
click at [761, 314] on div "Unrestricted Social Security Card" at bounding box center [636, 309] width 523 height 12
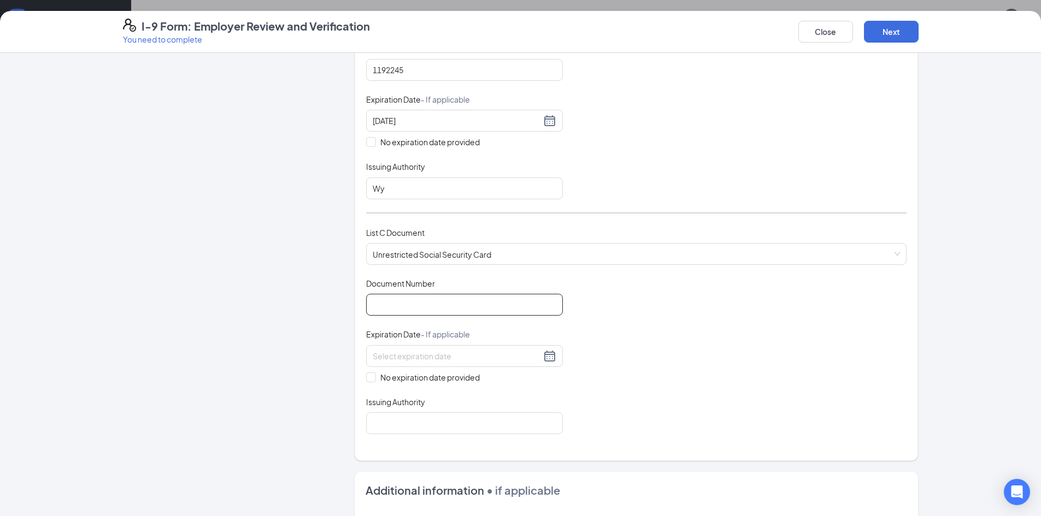
click at [513, 300] on input "Document Number" at bounding box center [464, 305] width 197 height 22
type input "520886676"
click at [547, 359] on div at bounding box center [465, 356] width 184 height 13
click at [608, 313] on div "Document Title Unrestricted Social Security Card Document Number 520886676 Expi…" at bounding box center [636, 356] width 540 height 156
click at [366, 379] on input "No expiration date provided" at bounding box center [370, 377] width 8 height 8
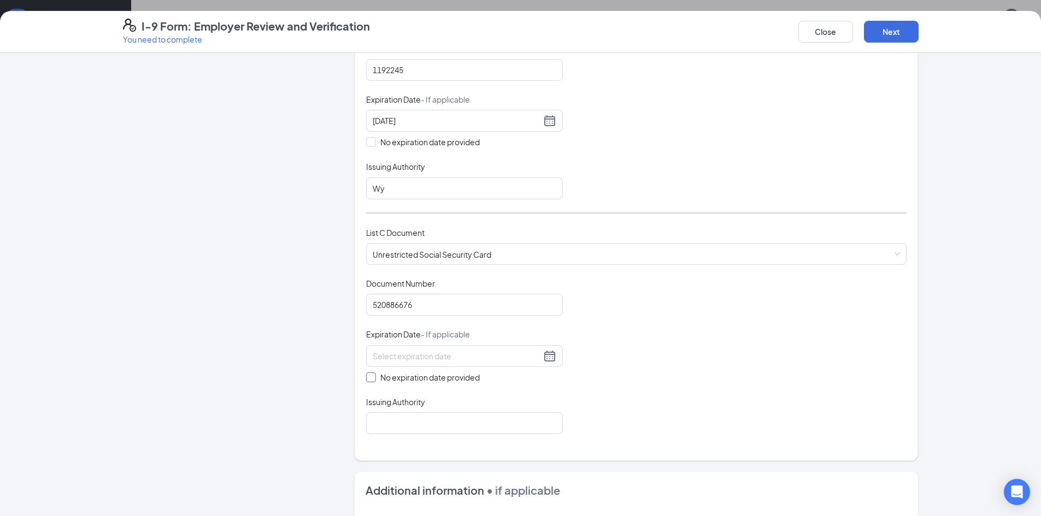
checkbox input "true"
click at [434, 422] on input "Issuing Authority" at bounding box center [464, 426] width 197 height 22
type input "SSA"
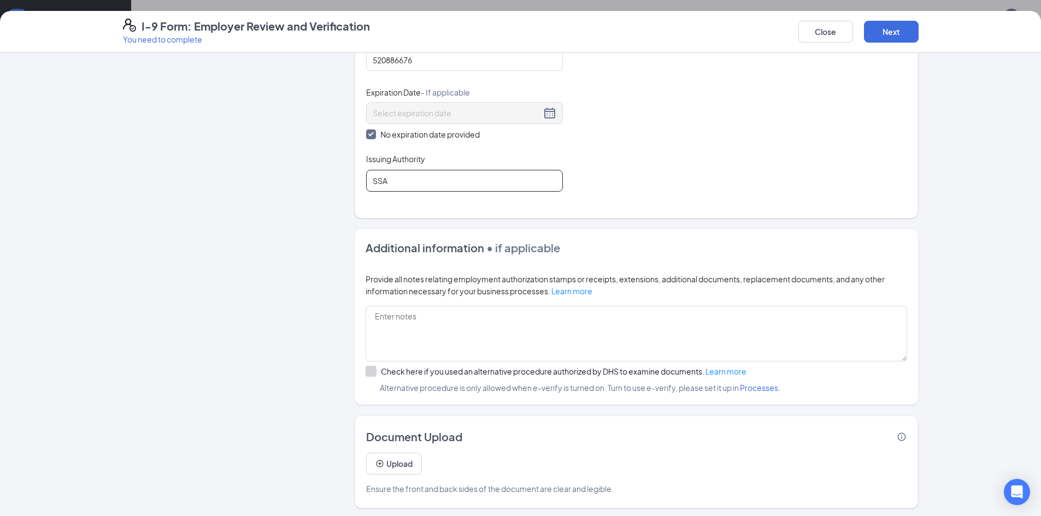
scroll to position [521, 0]
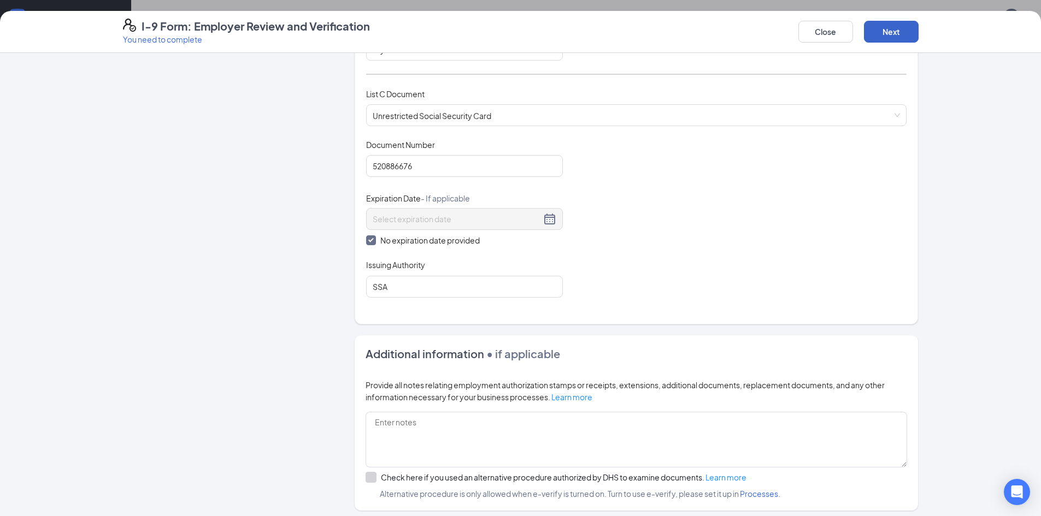
click at [895, 32] on button "Next" at bounding box center [891, 32] width 55 height 22
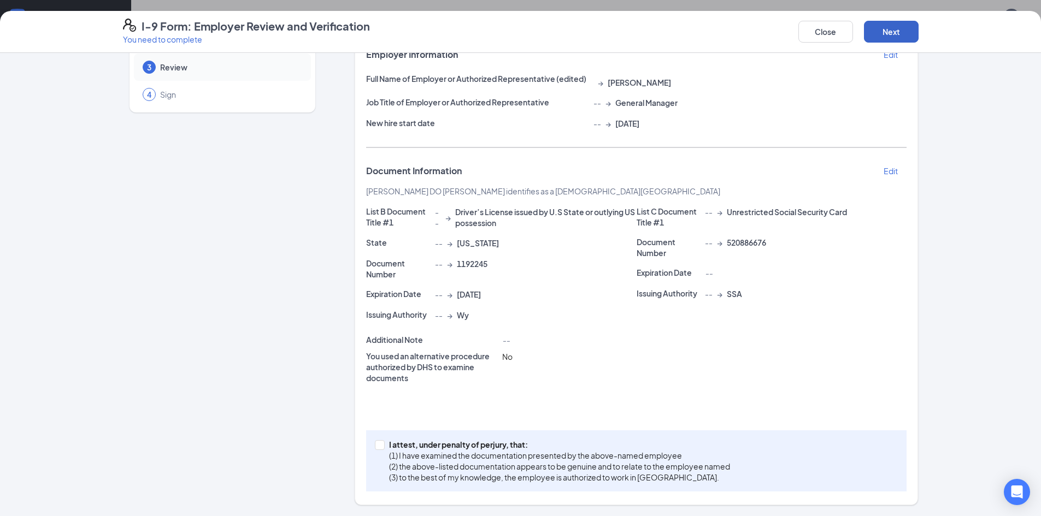
scroll to position [76, 0]
click at [377, 442] on input "I attest, under penalty of perjury, that: (1) I have examined the documentation…" at bounding box center [379, 444] width 8 height 8
checkbox input "true"
click at [899, 31] on button "Next" at bounding box center [891, 32] width 55 height 22
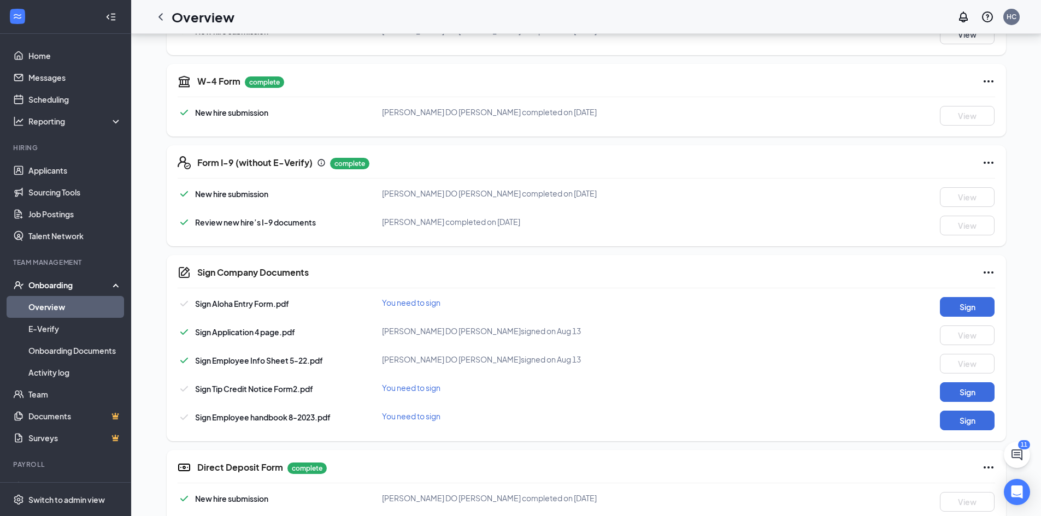
scroll to position [241, 0]
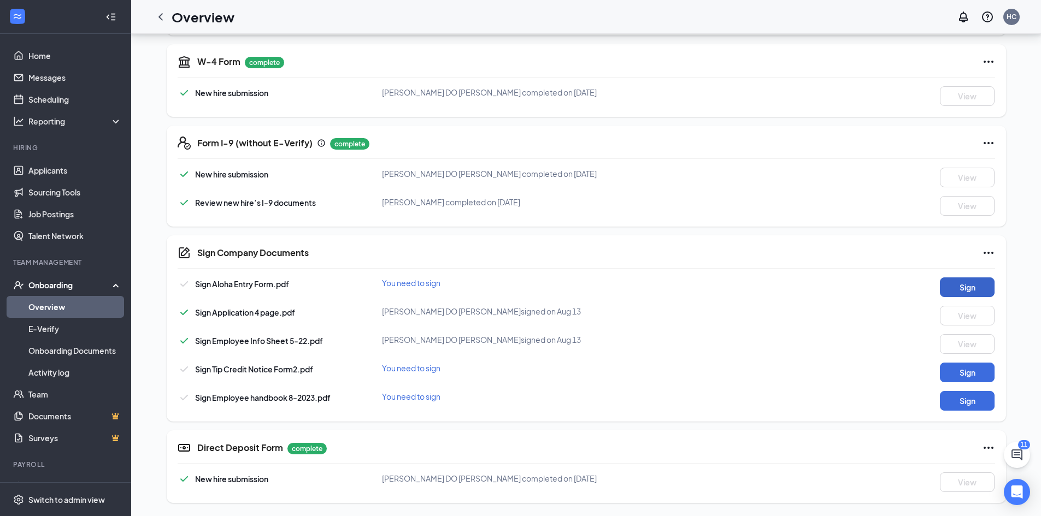
click at [968, 286] on button "Sign" at bounding box center [967, 288] width 55 height 20
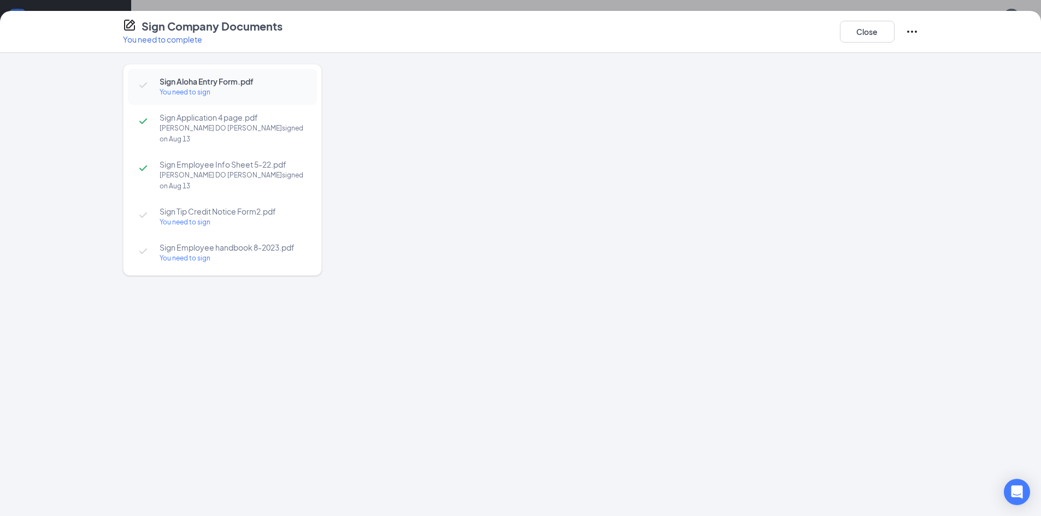
click at [181, 206] on span "Sign Tip Credit Notice Form2.pdf" at bounding box center [233, 211] width 146 height 11
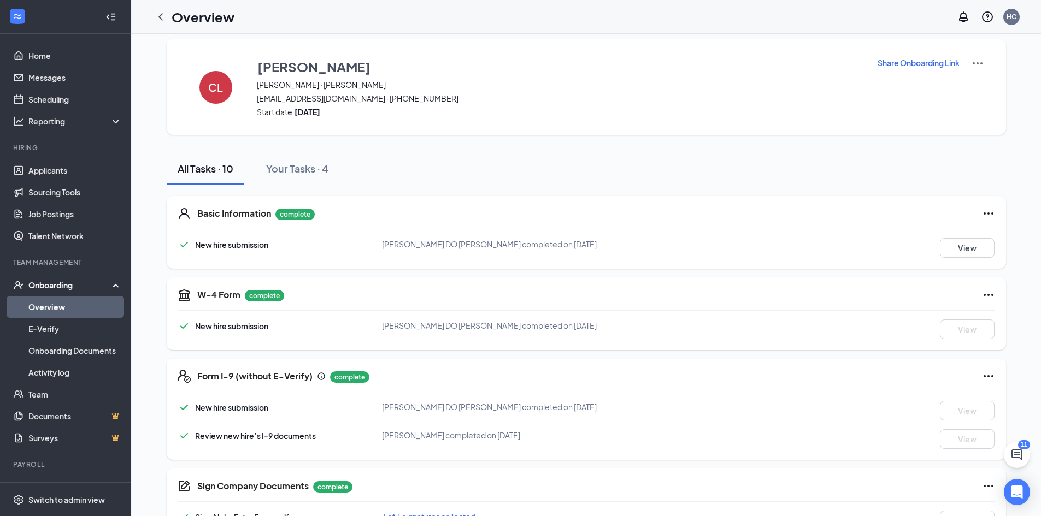
scroll to position [0, 0]
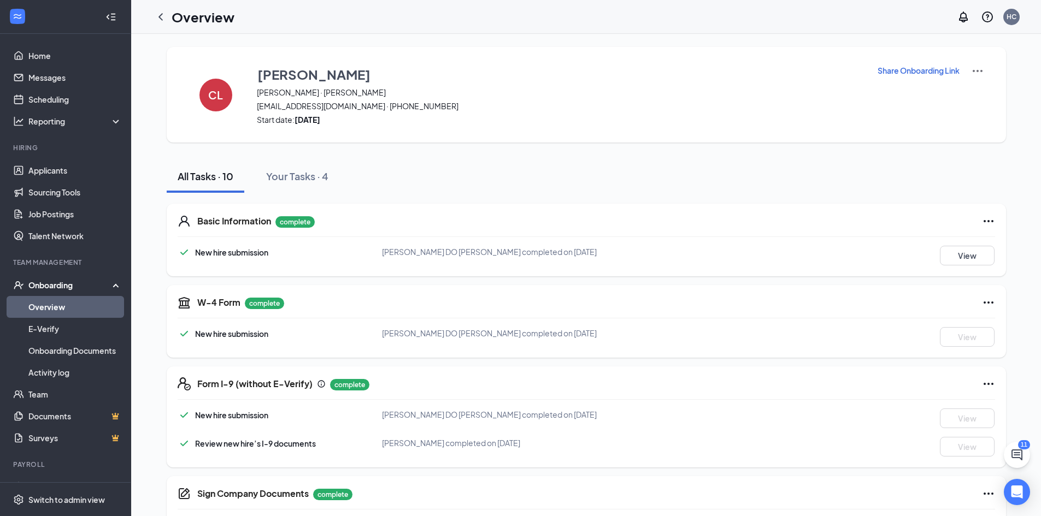
click at [67, 281] on div "Onboarding" at bounding box center [70, 285] width 84 height 11
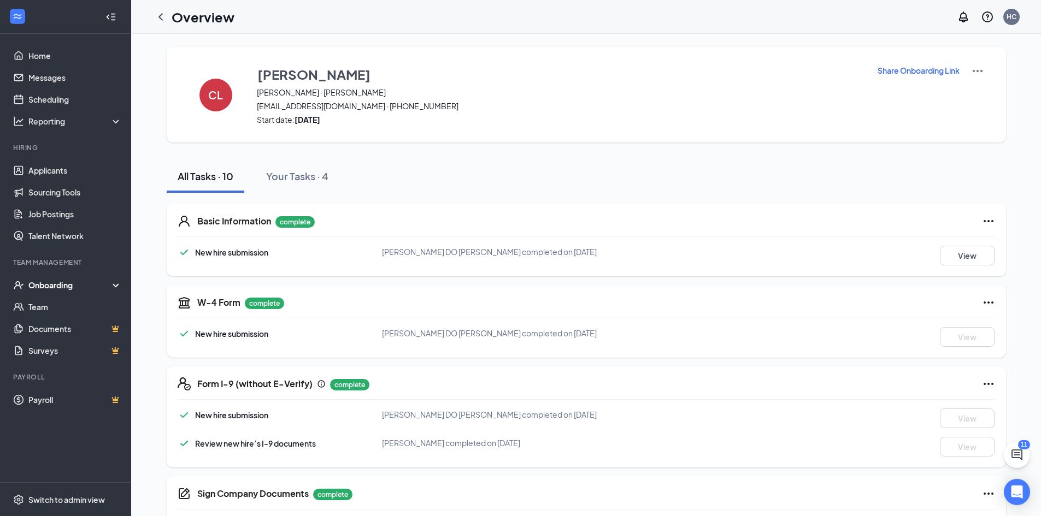
click at [72, 283] on div "Onboarding" at bounding box center [70, 285] width 84 height 11
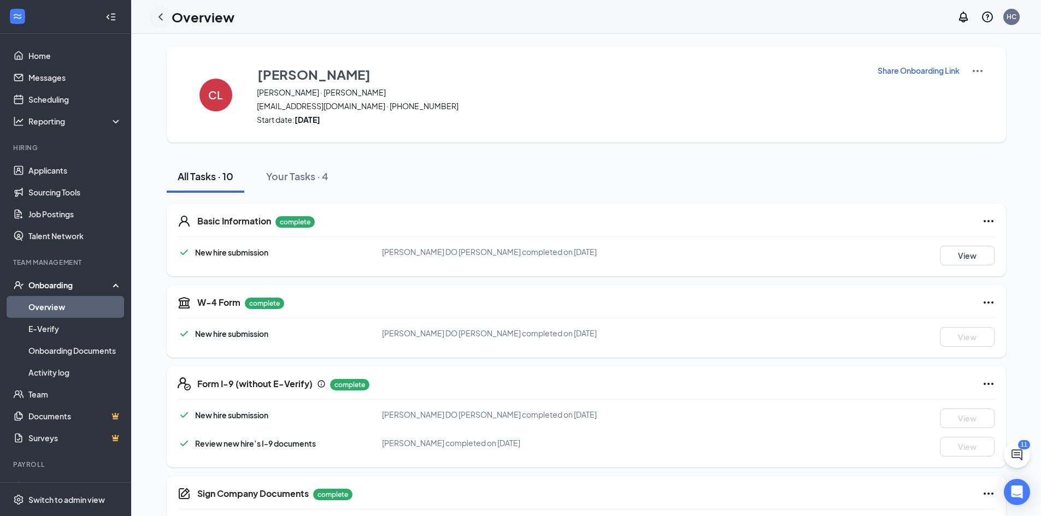
click at [163, 14] on icon "ChevronLeft" at bounding box center [160, 16] width 13 height 13
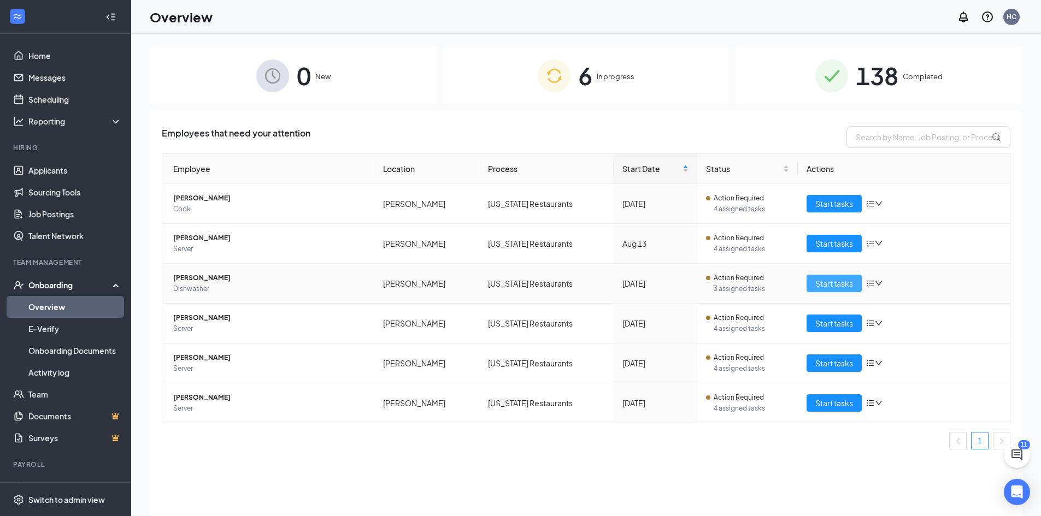
click at [848, 284] on span "Start tasks" at bounding box center [834, 284] width 38 height 12
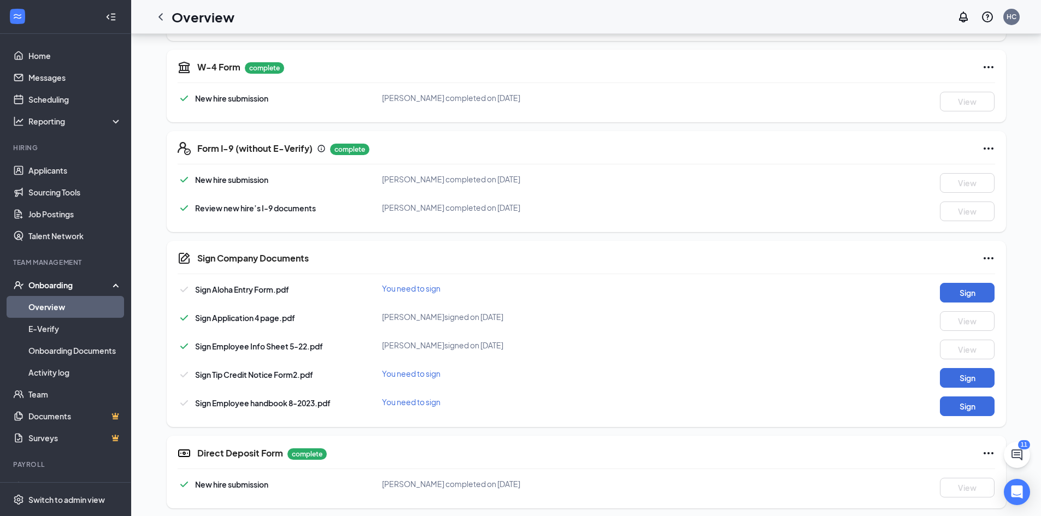
scroll to position [241, 0]
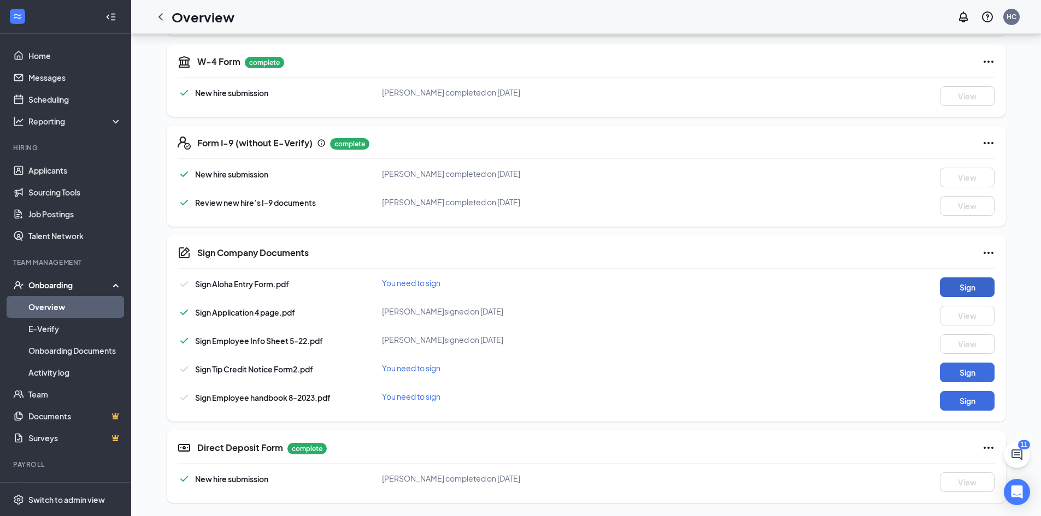
click at [967, 286] on button "Sign" at bounding box center [967, 288] width 55 height 20
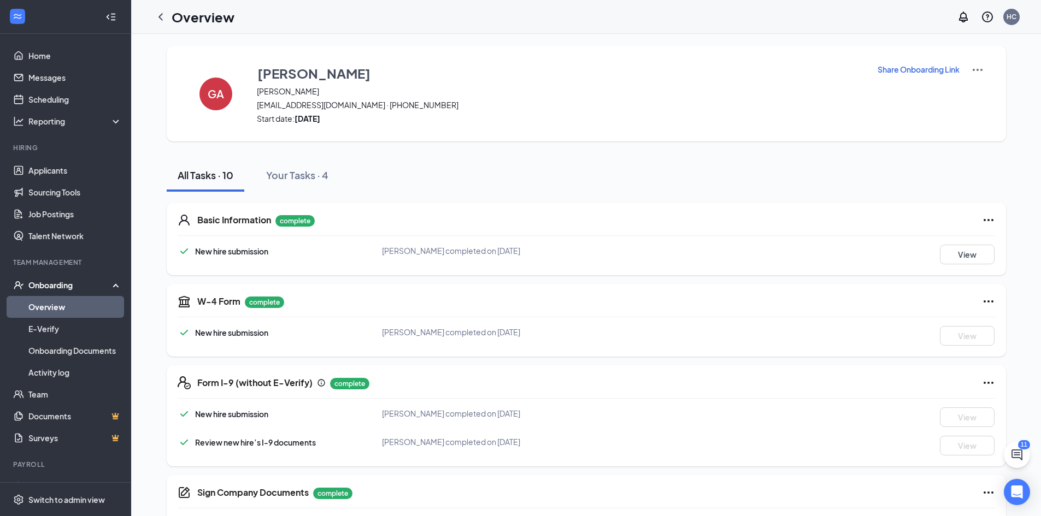
scroll to position [0, 0]
